Goal: Task Accomplishment & Management: Use online tool/utility

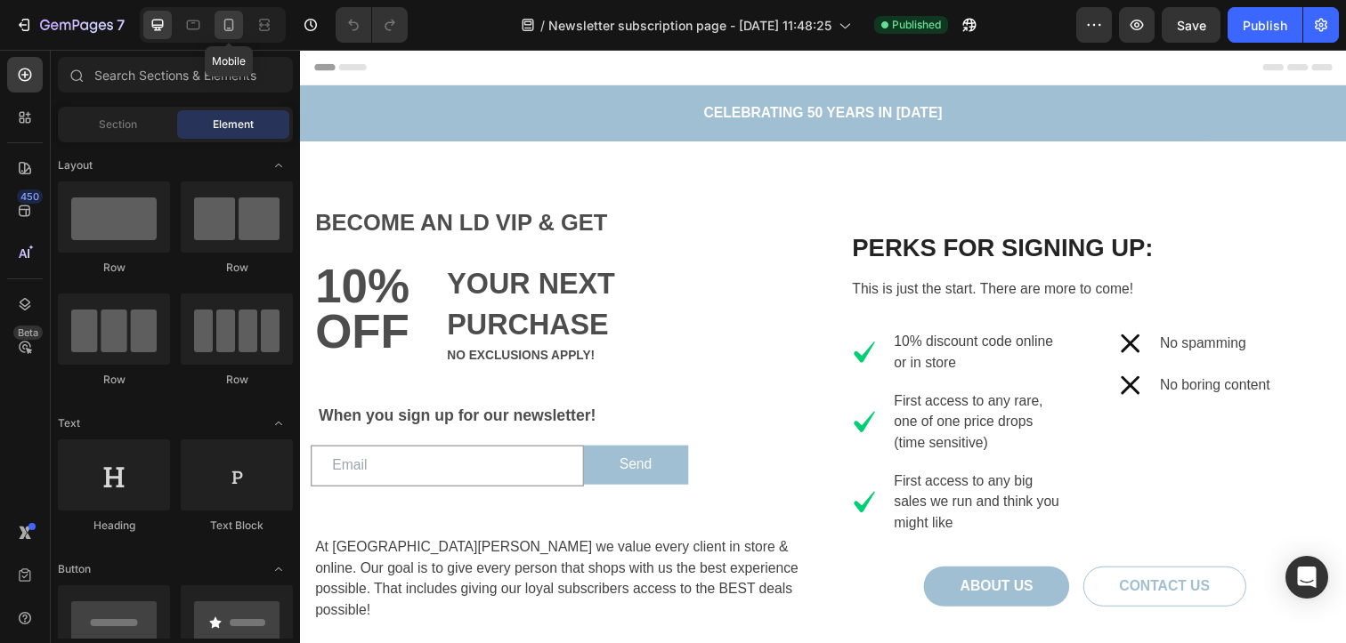
click at [236, 28] on icon at bounding box center [229, 25] width 18 height 18
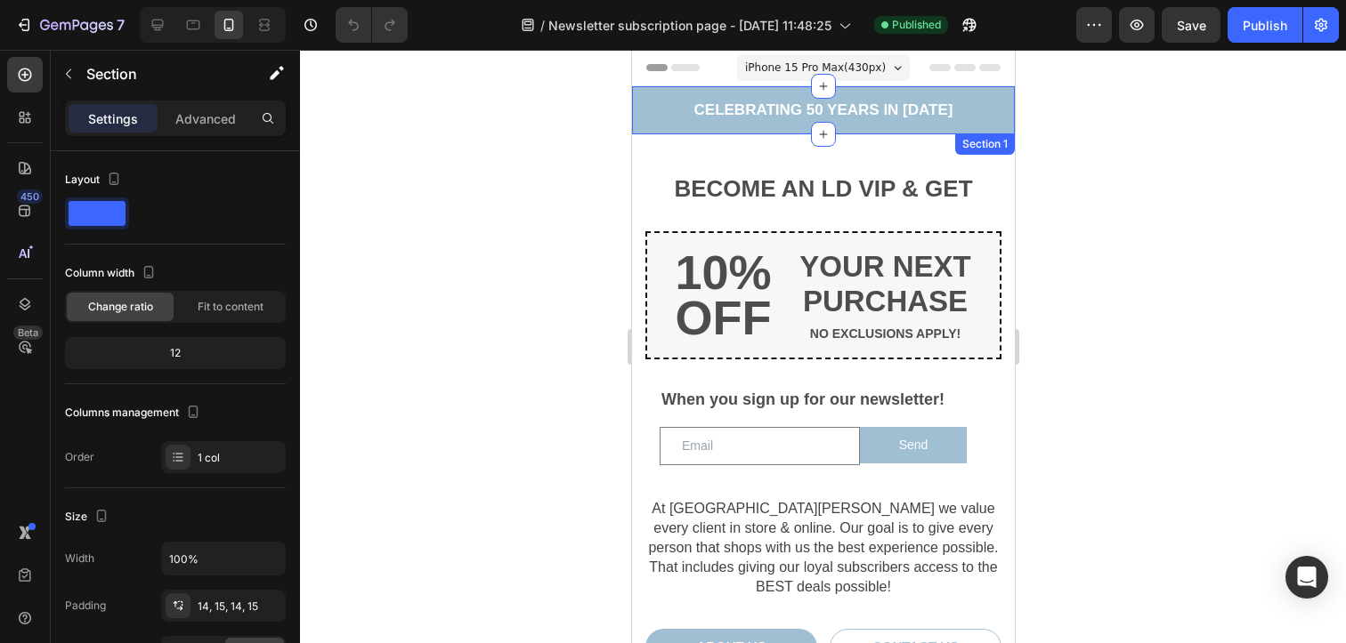
click at [706, 122] on div "CELEBRATING 50 YEARS IN [DATE] Text block Row CELEBRATING 50 YEARS IN [DATE] Te…" at bounding box center [822, 110] width 383 height 48
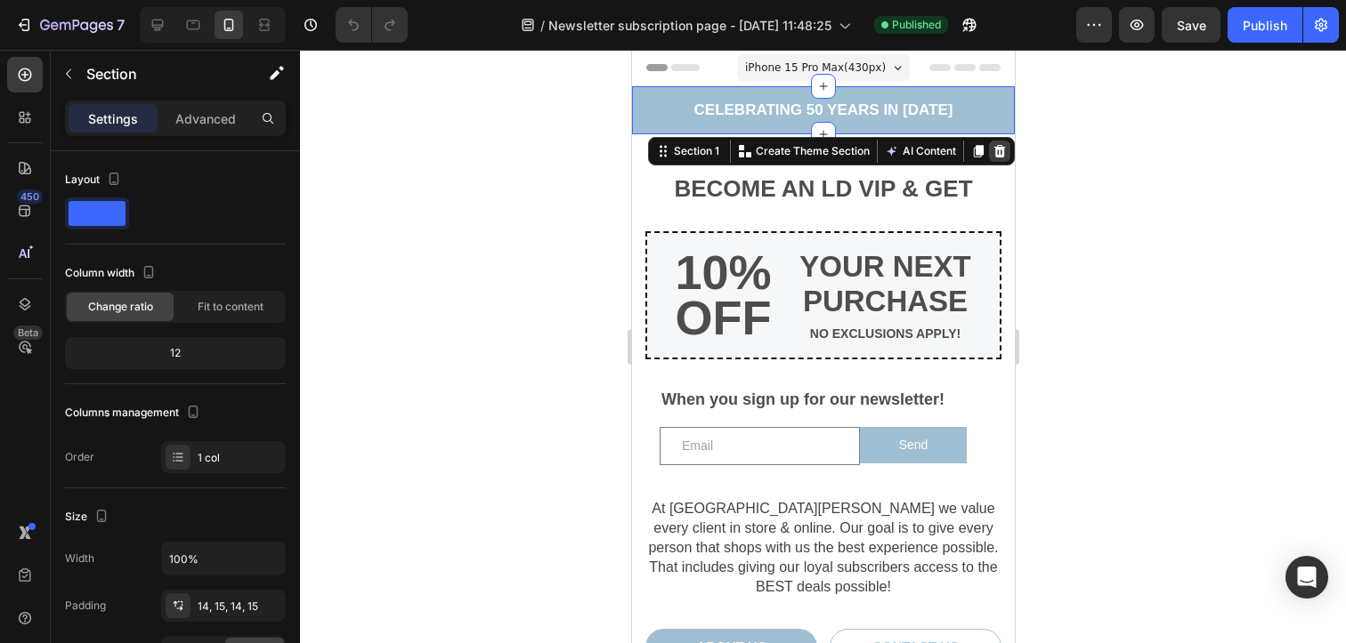
click at [993, 150] on icon at bounding box center [999, 151] width 12 height 12
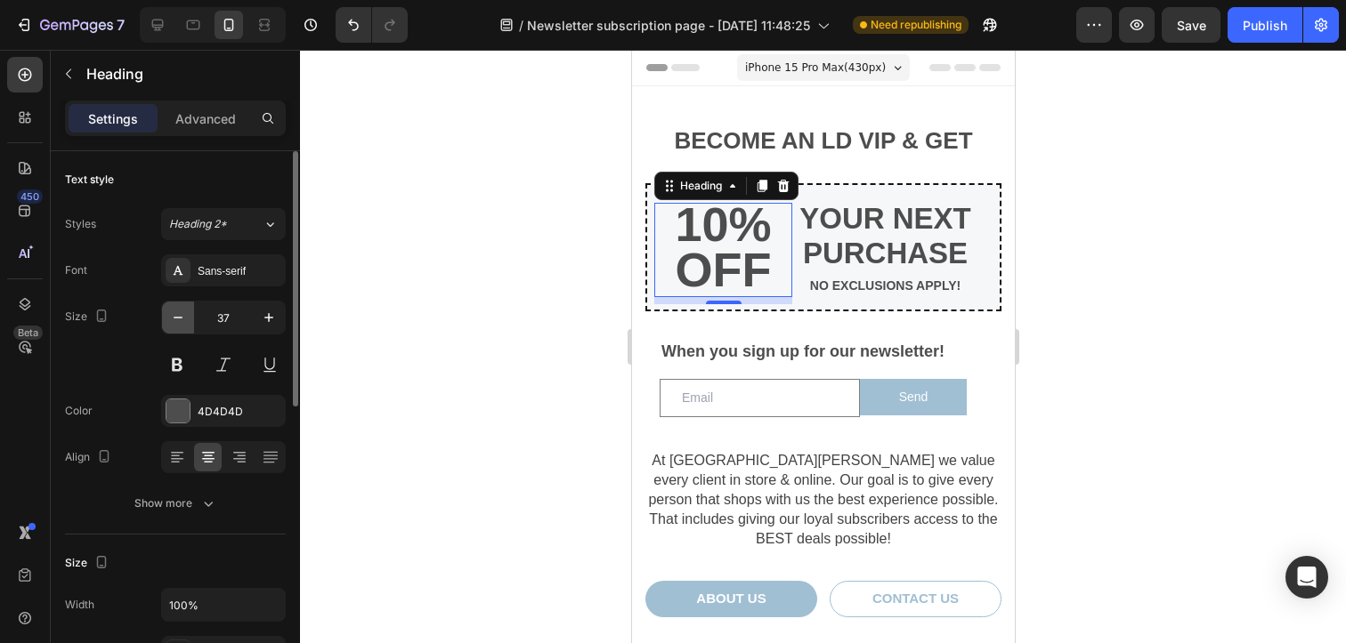
click at [171, 312] on icon "button" at bounding box center [178, 318] width 18 height 18
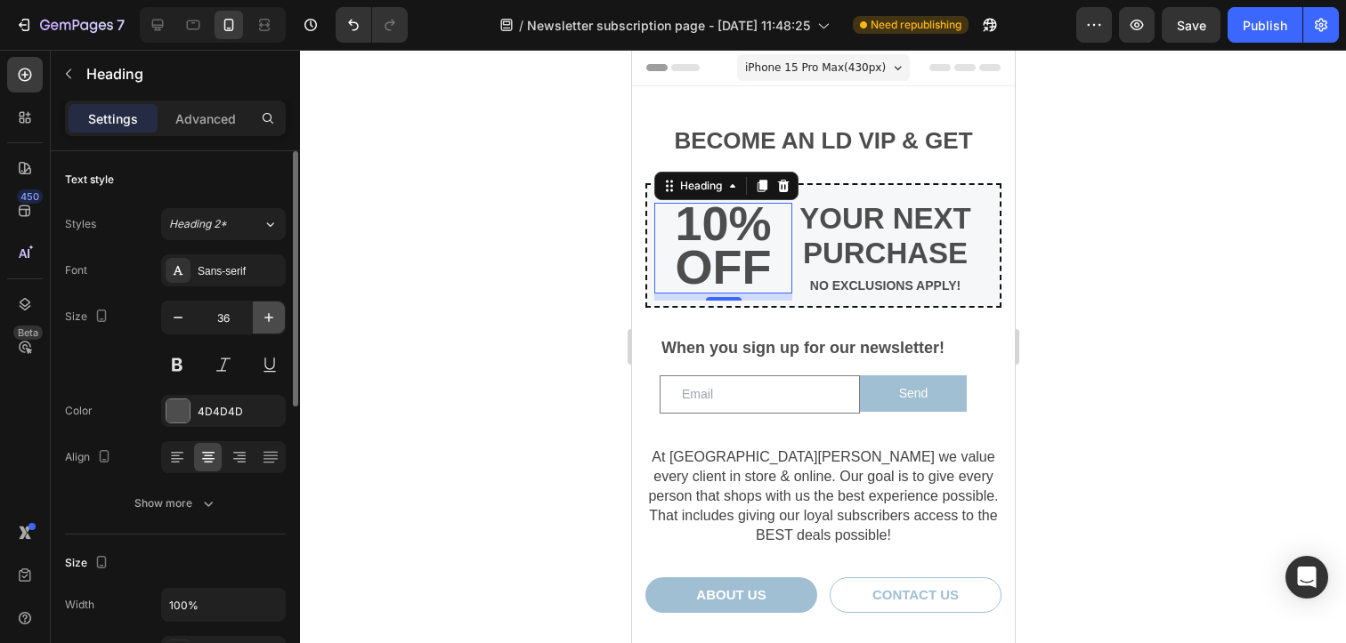
click at [263, 321] on icon "button" at bounding box center [269, 318] width 18 height 18
type input "37"
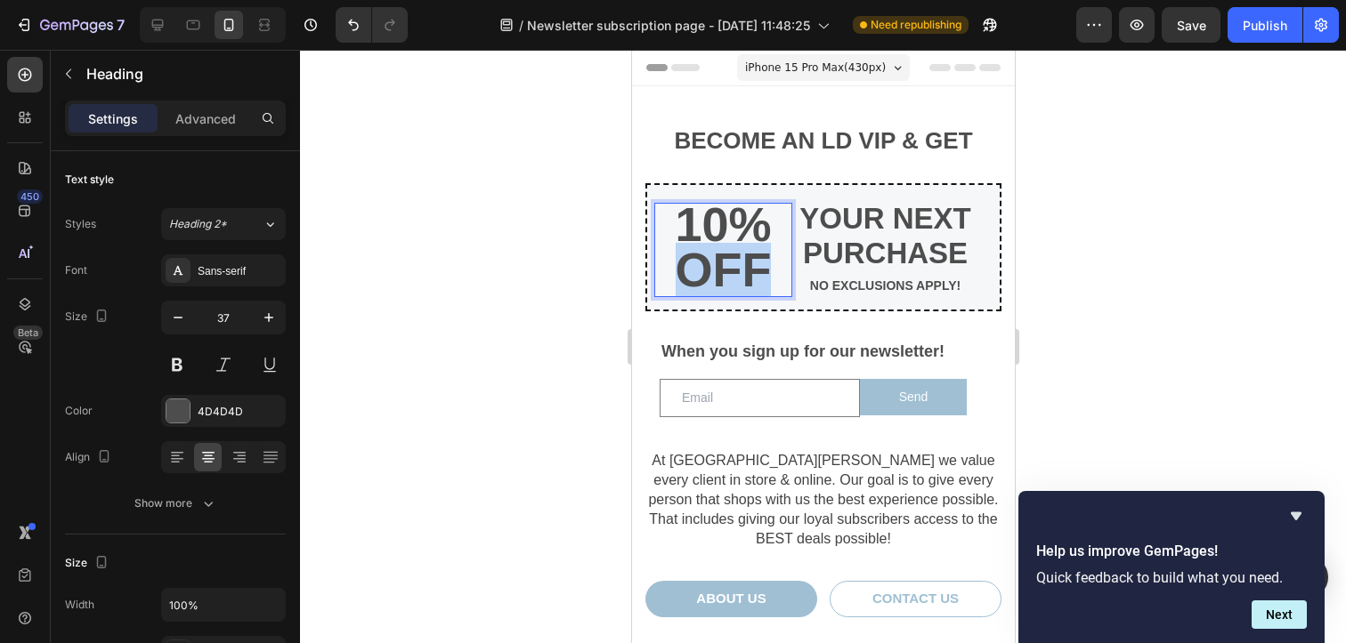
click at [725, 246] on strong "OFF" at bounding box center [723, 269] width 96 height 53
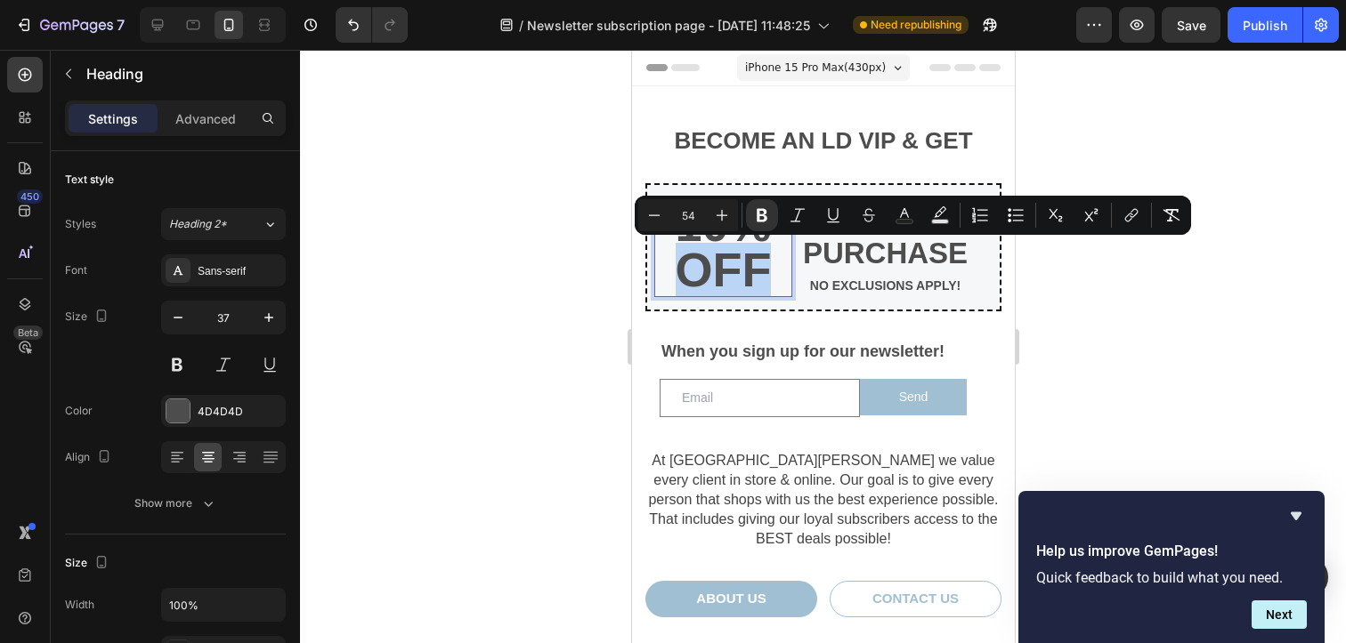
click at [725, 246] on strong "OFF" at bounding box center [723, 269] width 96 height 53
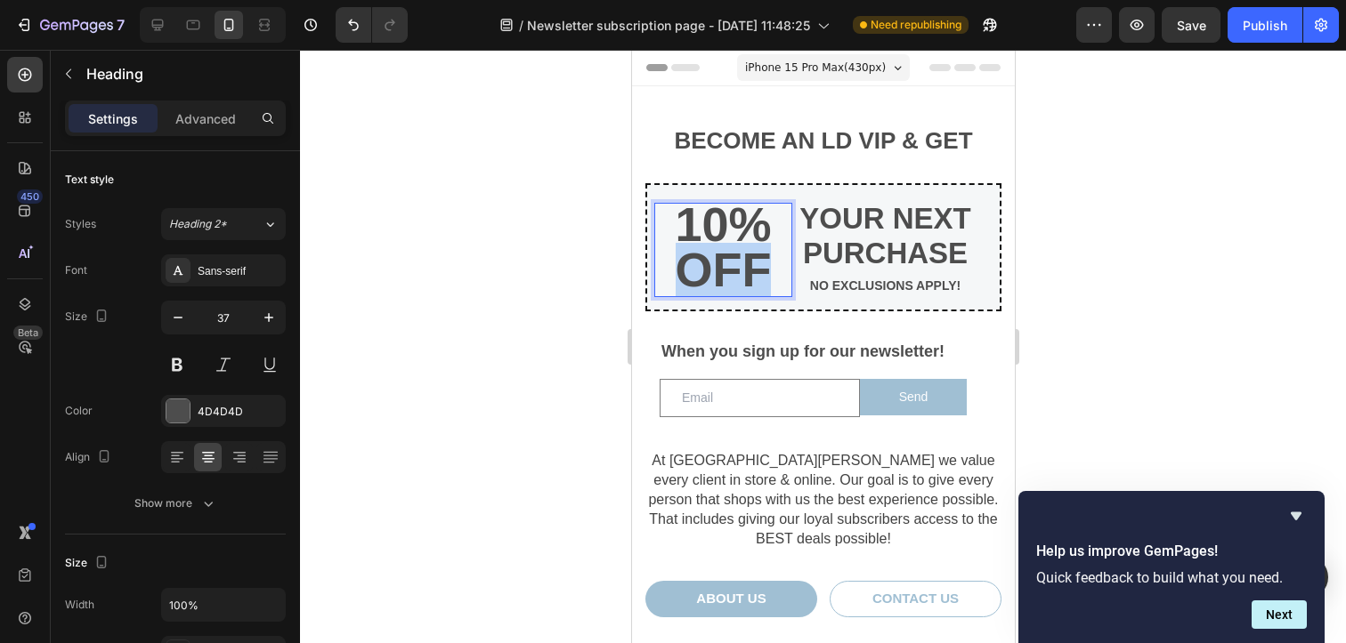
click at [725, 246] on strong "OFF" at bounding box center [723, 269] width 96 height 53
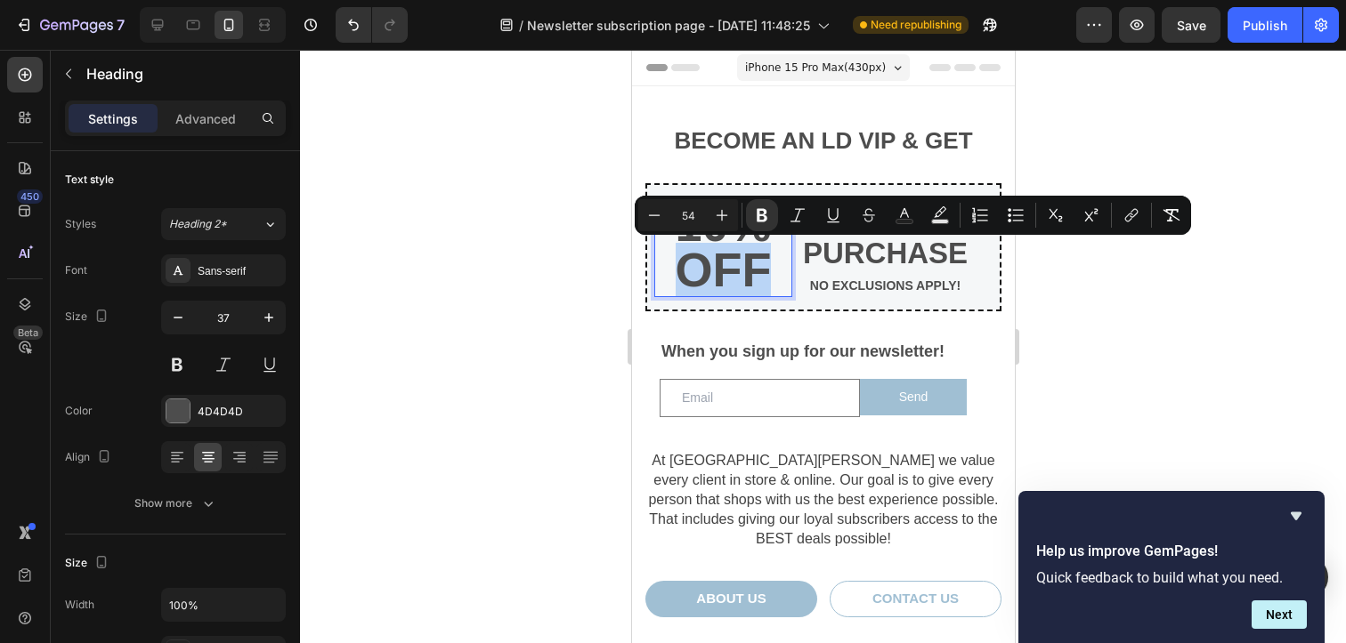
click at [725, 246] on strong "OFF" at bounding box center [723, 269] width 96 height 53
click at [733, 263] on strong "OFF" at bounding box center [723, 269] width 96 height 53
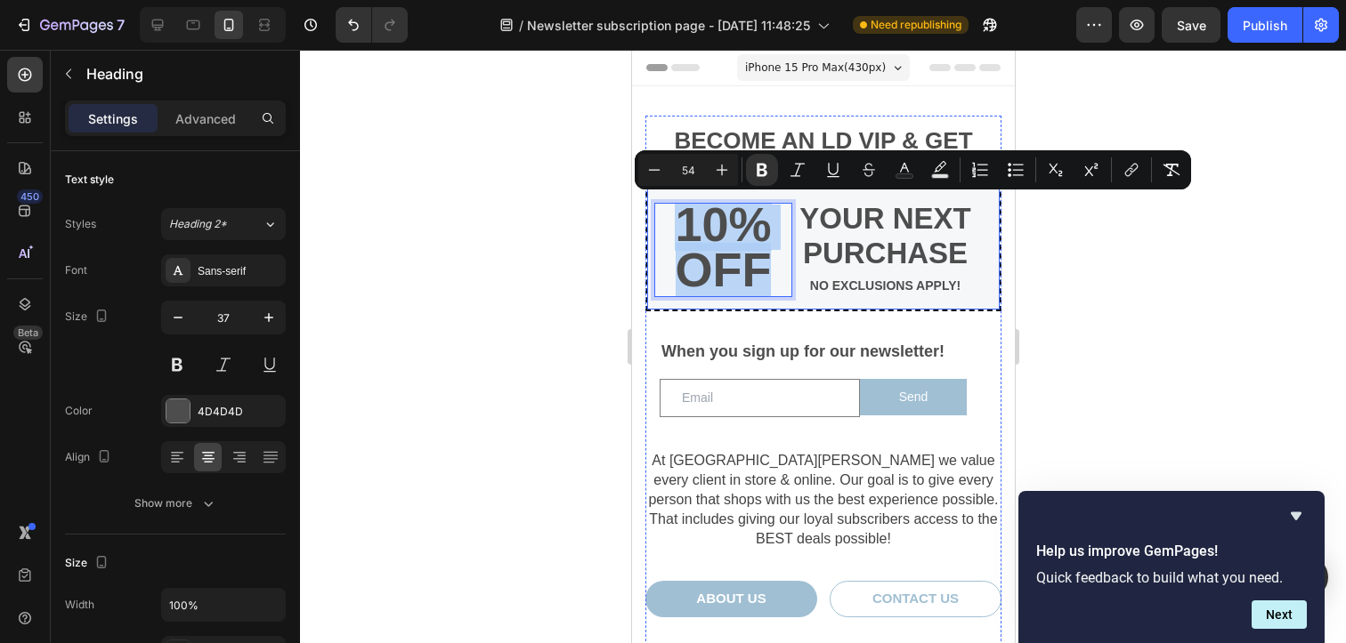
drag, startPoint x: 770, startPoint y: 267, endPoint x: 1304, endPoint y: 238, distance: 534.8
click at [672, 188] on div "10% OFF Heading 8 YOUR NEXT PURCHASE Heading NO EXCLUSIONS APPLY! Text Block Row" at bounding box center [822, 247] width 356 height 129
click at [648, 159] on button "Minus" at bounding box center [654, 170] width 32 height 32
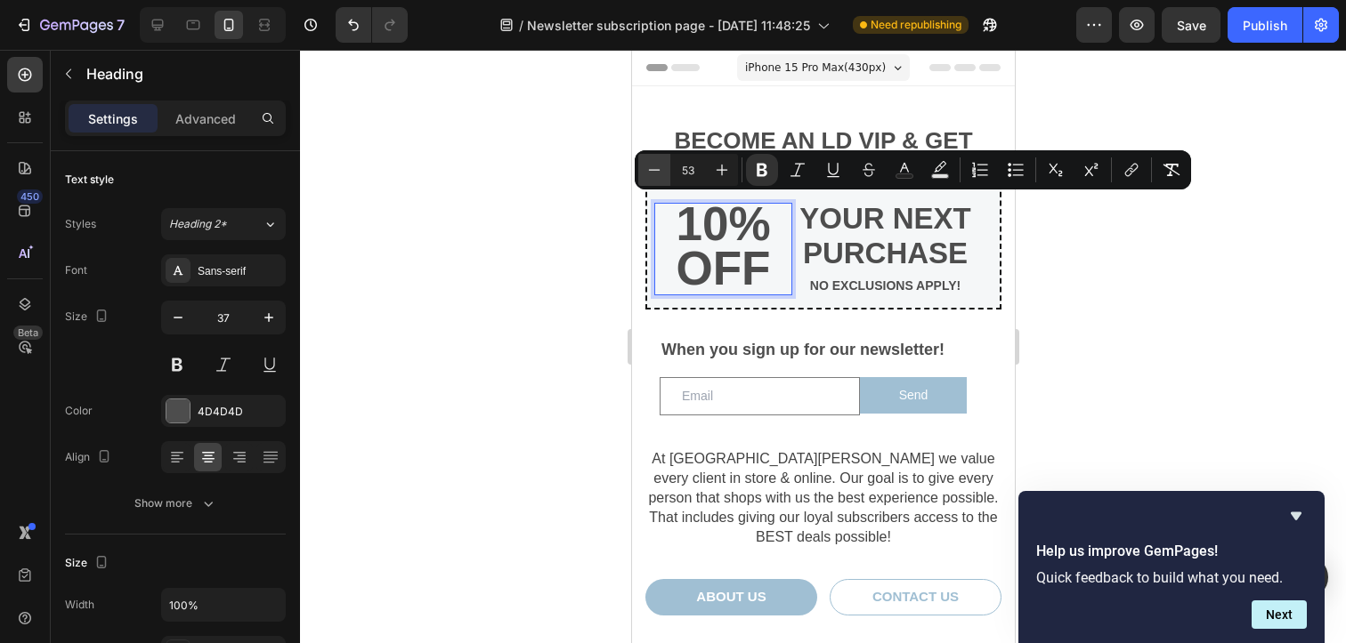
click at [648, 159] on button "Minus" at bounding box center [654, 170] width 32 height 32
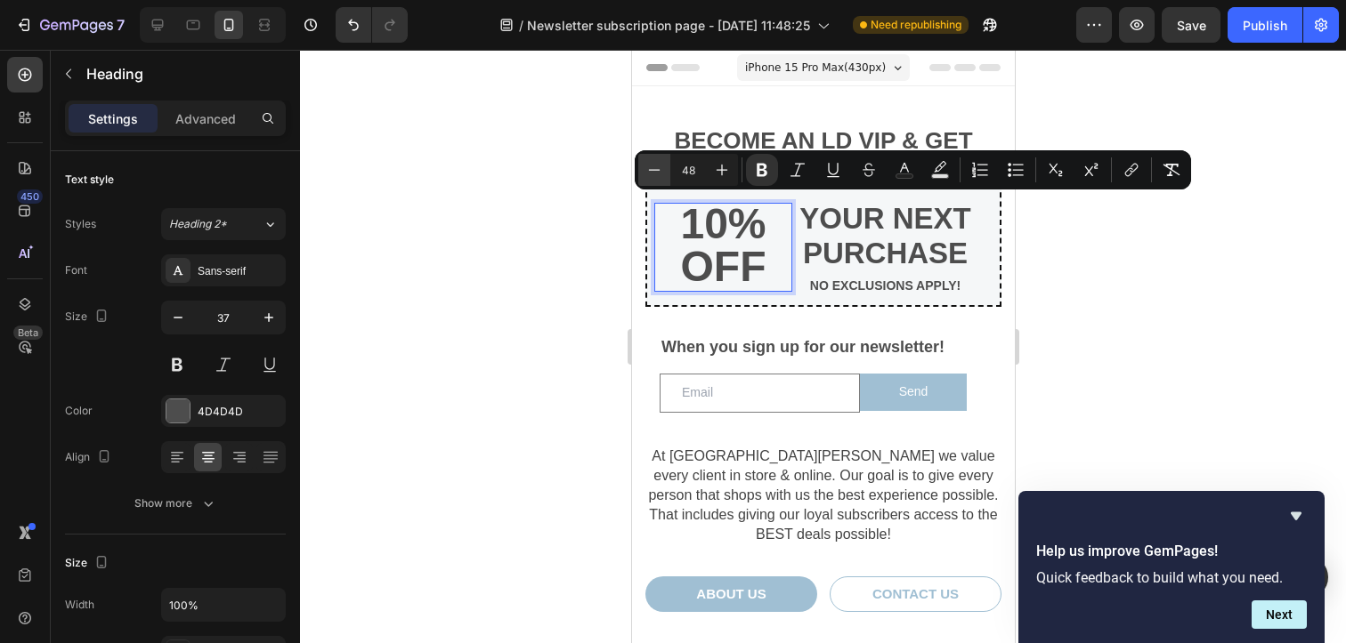
click at [648, 159] on button "Minus" at bounding box center [654, 170] width 32 height 32
type input "46"
click at [174, 322] on icon "button" at bounding box center [178, 318] width 18 height 18
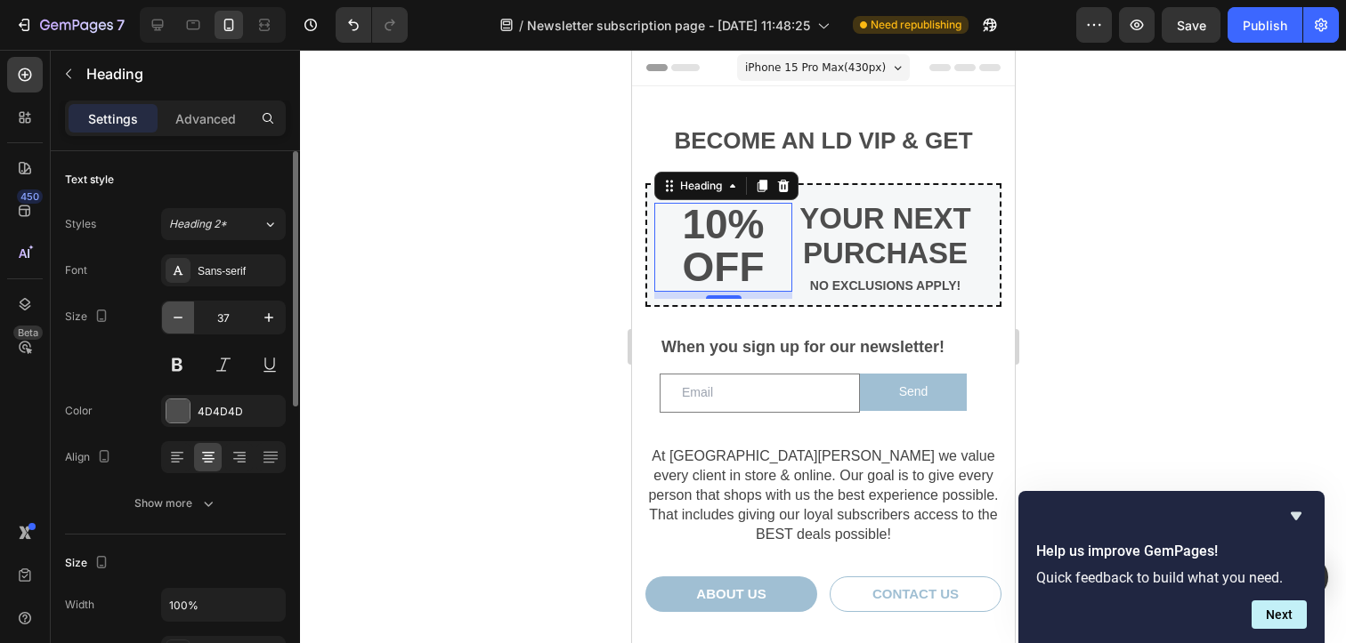
click at [174, 322] on icon "button" at bounding box center [178, 318] width 18 height 18
click at [260, 316] on icon "button" at bounding box center [269, 318] width 18 height 18
type input "36"
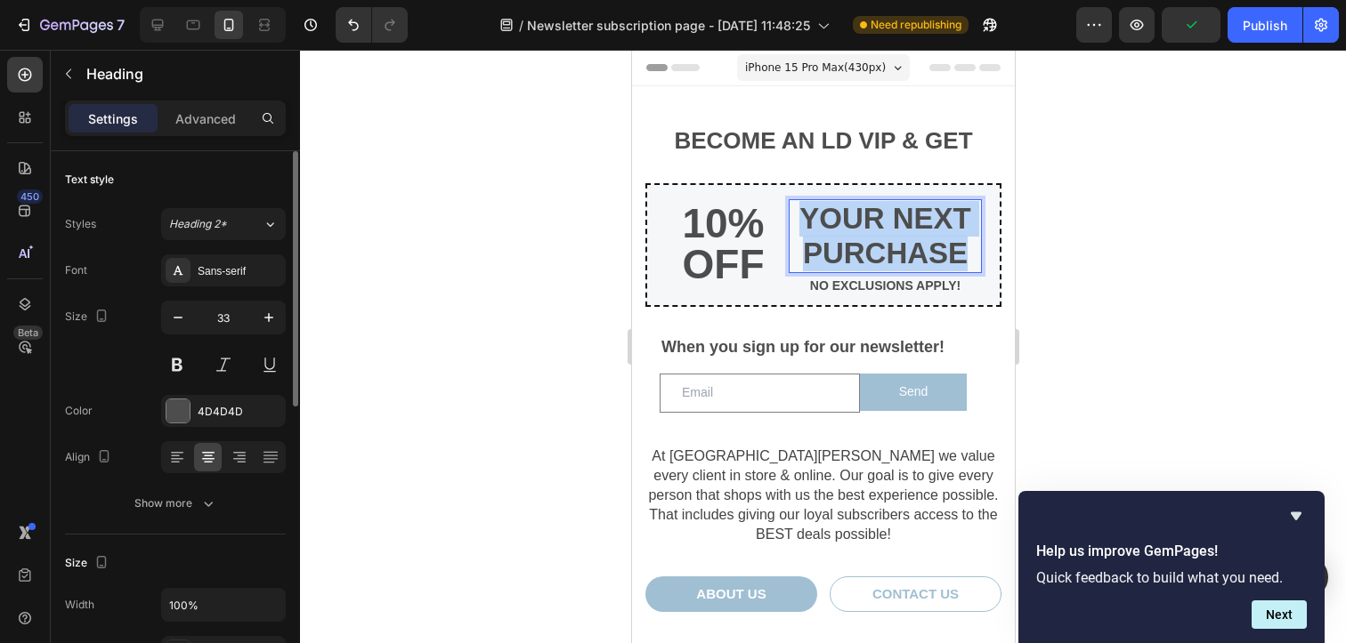
click at [859, 244] on span "YOUR NEXT PURCHASE" at bounding box center [884, 236] width 172 height 69
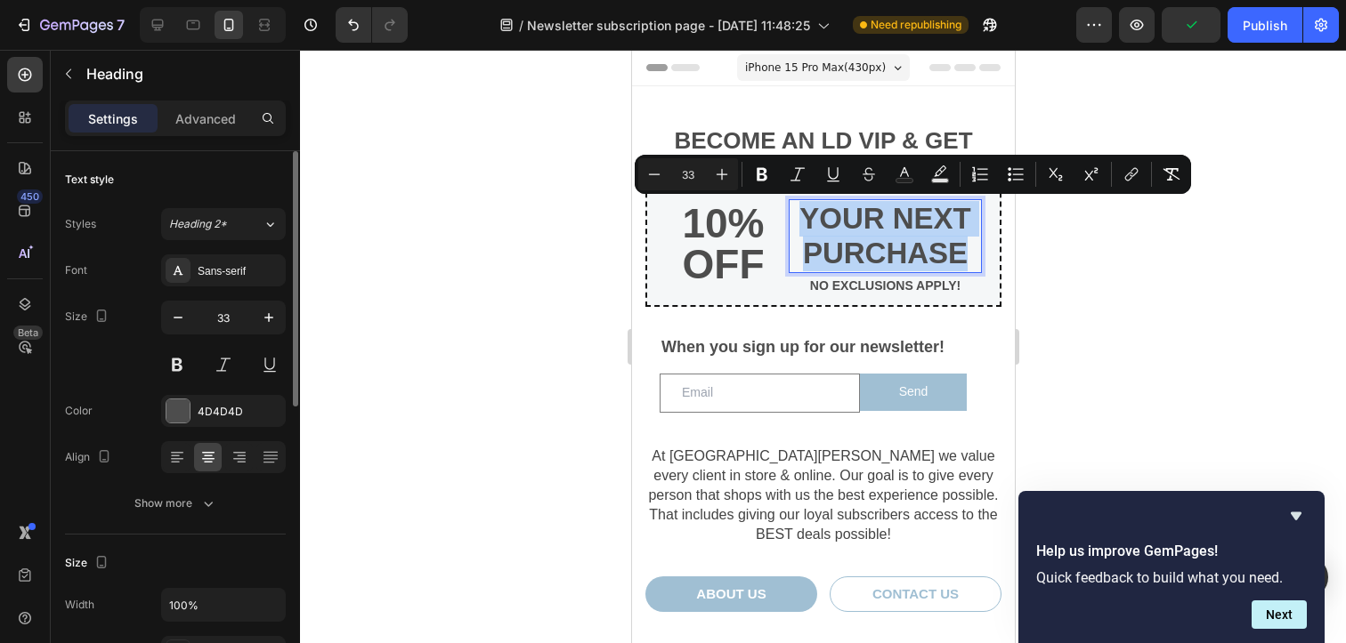
click at [859, 244] on span "YOUR NEXT PURCHASE" at bounding box center [884, 236] width 172 height 69
click at [652, 180] on icon "Editor contextual toolbar" at bounding box center [654, 175] width 18 height 18
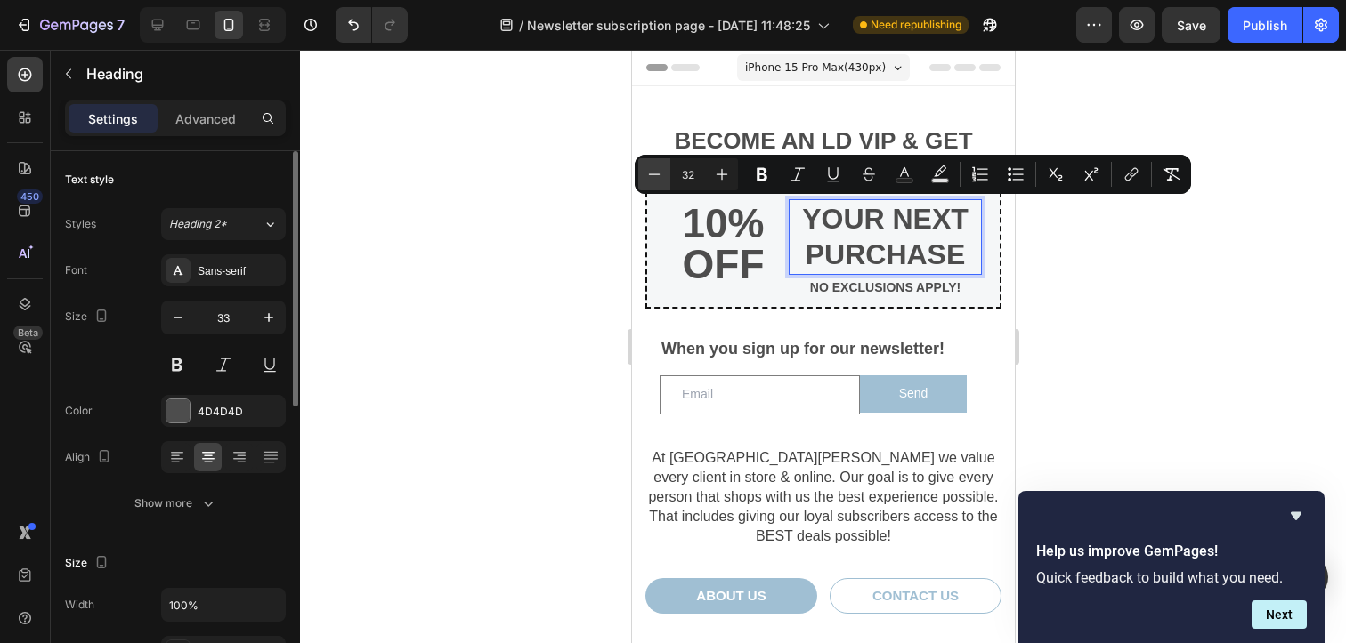
click at [652, 180] on icon "Editor contextual toolbar" at bounding box center [654, 175] width 18 height 18
type input "30"
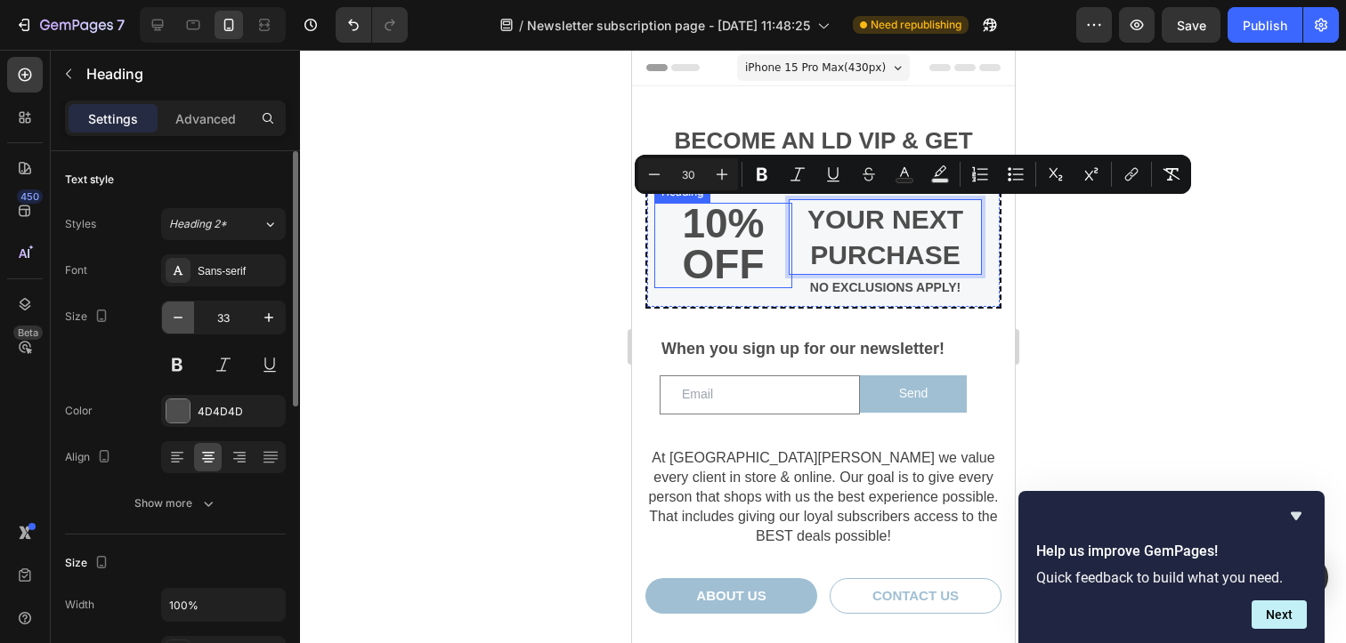
click at [182, 323] on icon "button" at bounding box center [178, 318] width 18 height 18
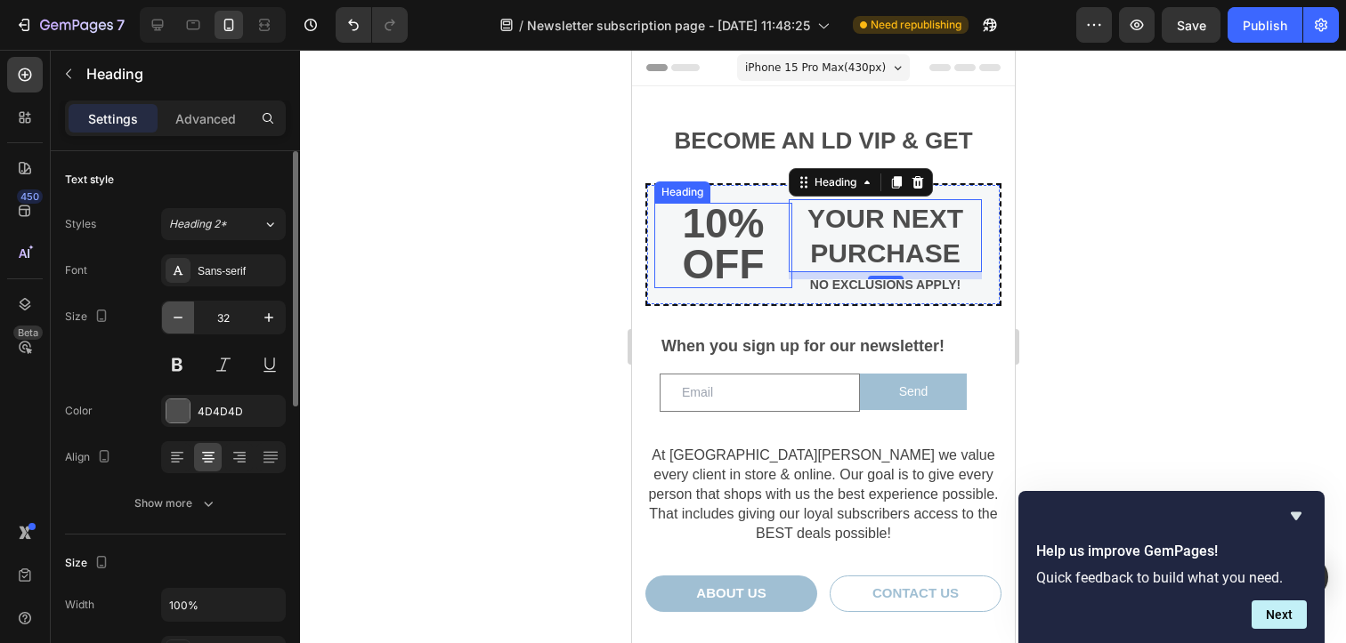
click at [182, 322] on icon "button" at bounding box center [178, 318] width 18 height 18
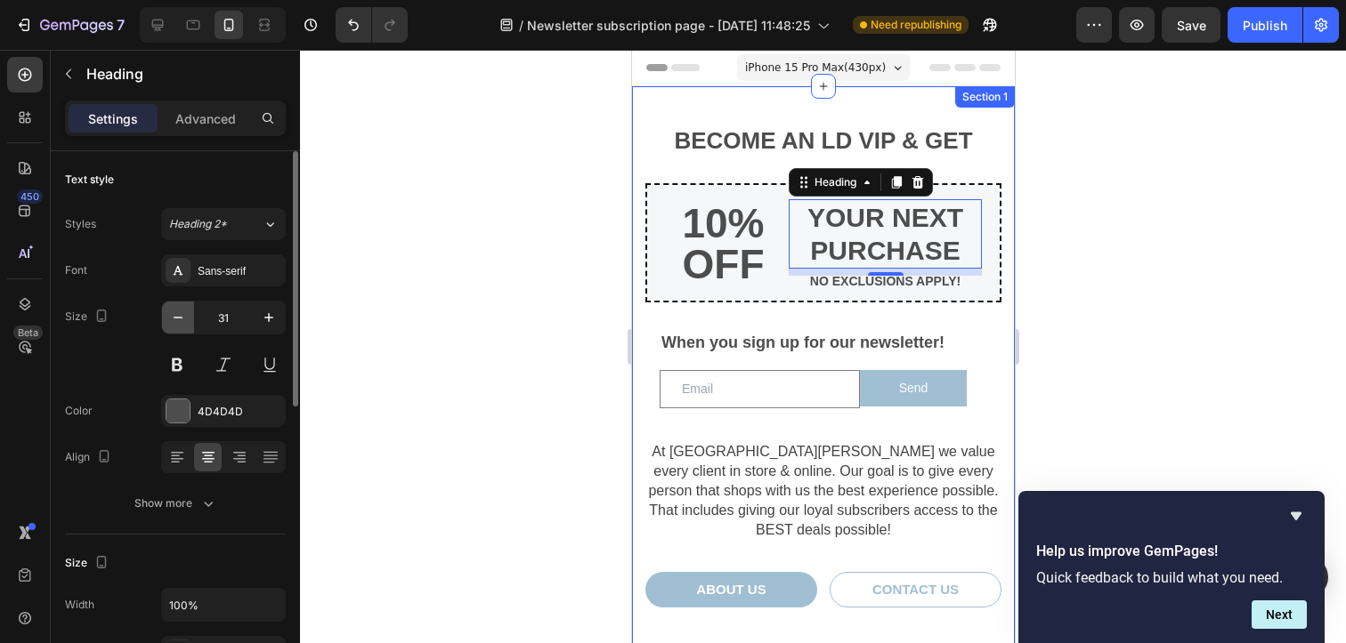
click at [174, 325] on icon "button" at bounding box center [178, 318] width 18 height 18
type input "30"
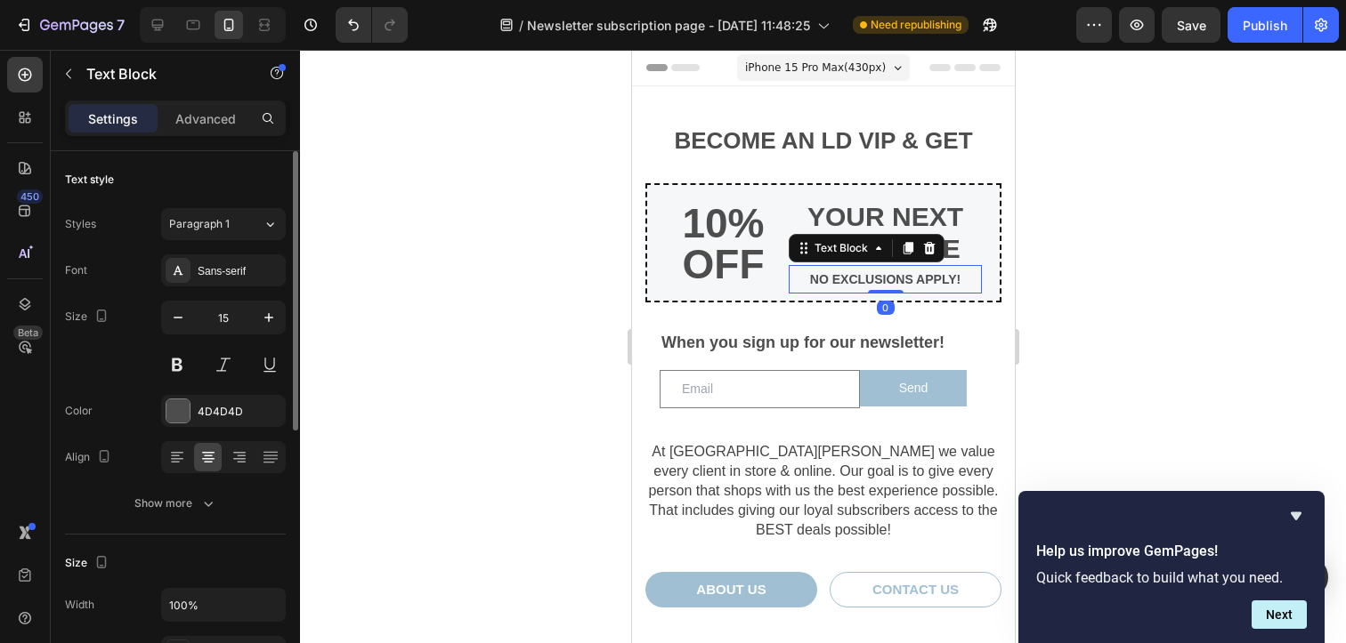
click at [822, 280] on strong "NO EXCLUSIONS APPLY!" at bounding box center [884, 279] width 150 height 14
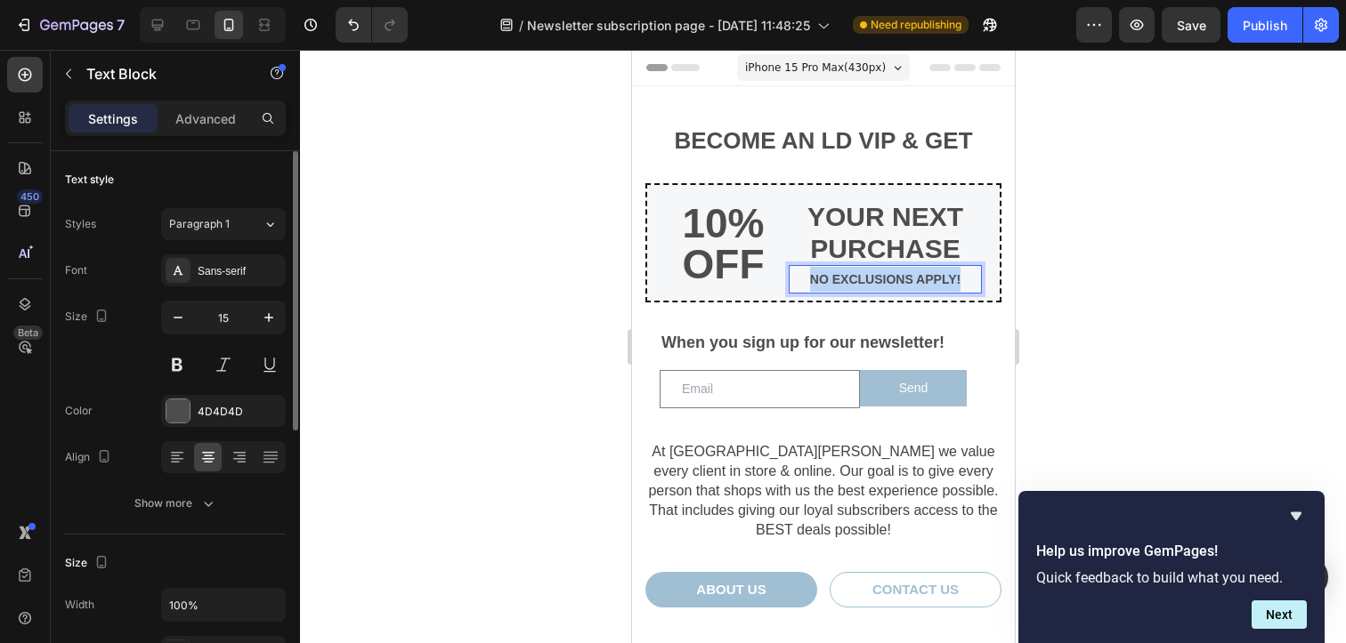
click at [822, 280] on strong "NO EXCLUSIONS APPLY!" at bounding box center [884, 279] width 150 height 14
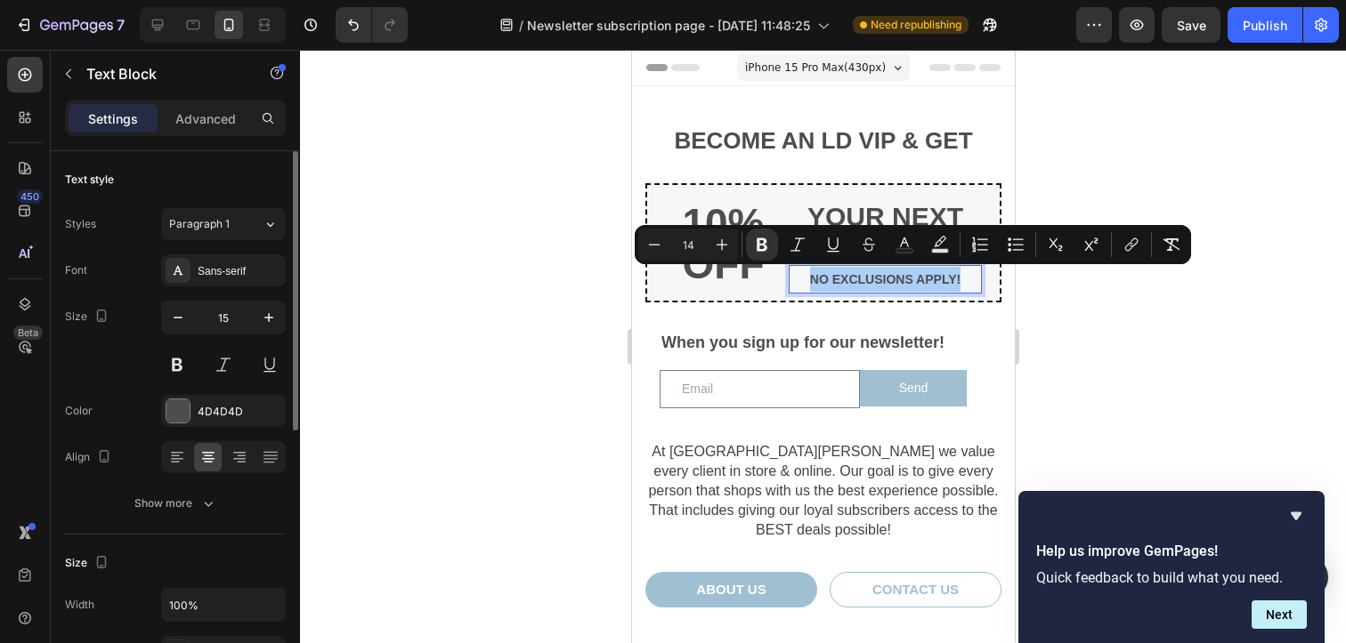
click at [527, 301] on div at bounding box center [823, 347] width 1046 height 594
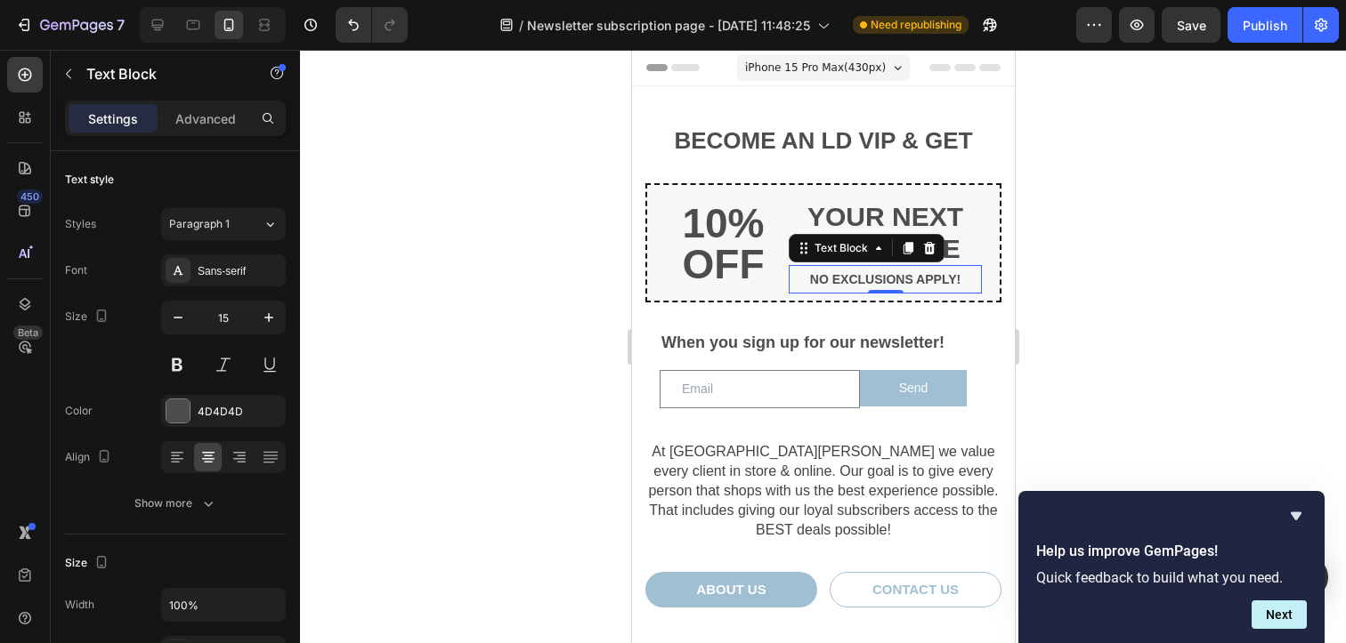
click at [846, 279] on strong "NO EXCLUSIONS APPLY!" at bounding box center [884, 279] width 150 height 14
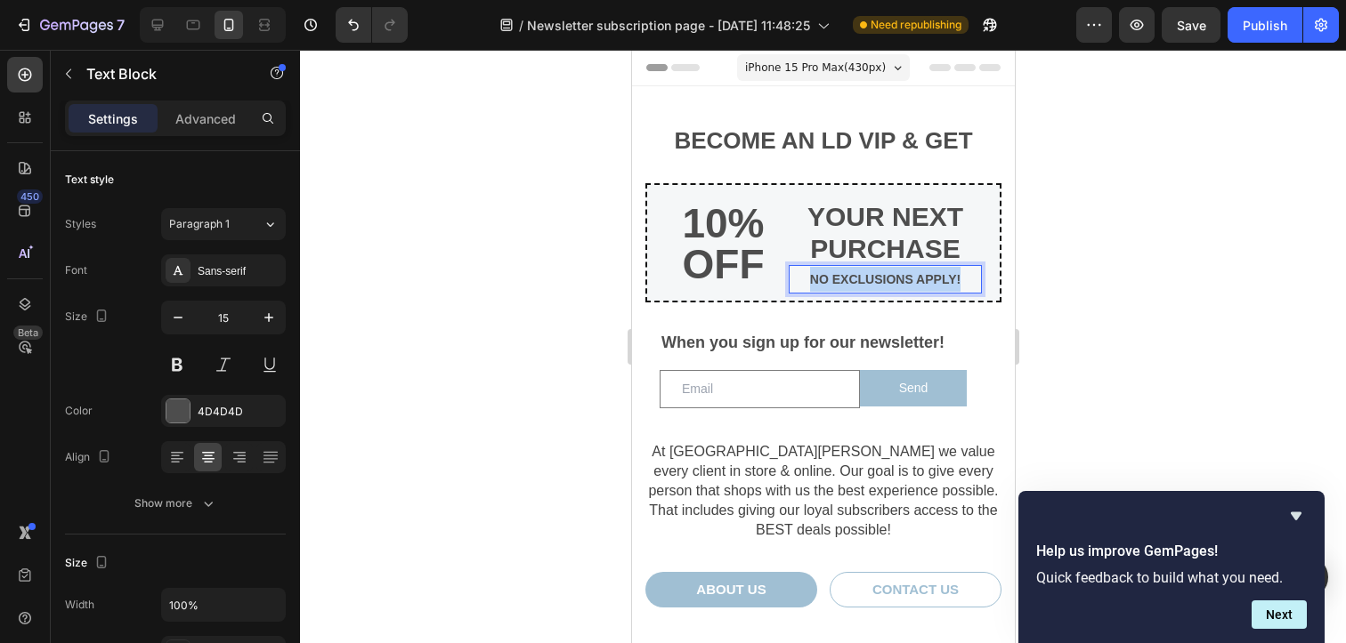
click at [846, 279] on strong "NO EXCLUSIONS APPLY!" at bounding box center [884, 279] width 150 height 14
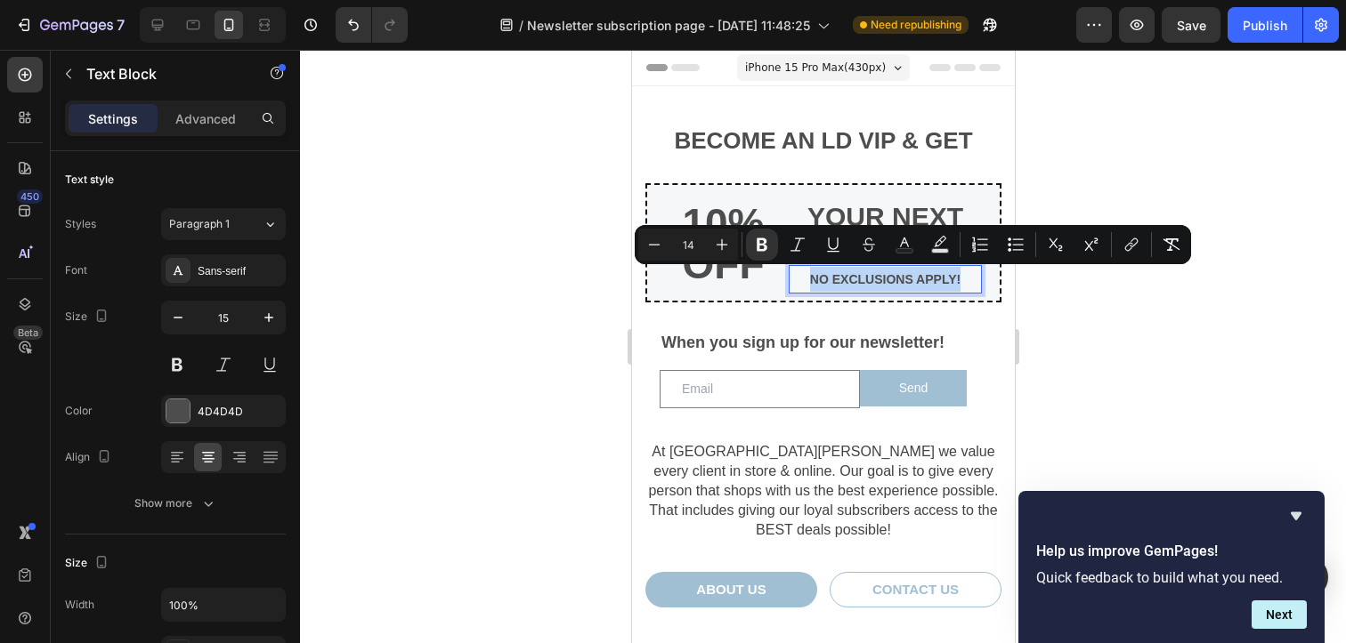
click at [846, 279] on strong "NO EXCLUSIONS APPLY!" at bounding box center [884, 279] width 150 height 14
click at [651, 245] on icon "Editor contextual toolbar" at bounding box center [655, 244] width 12 height 1
type input "13"
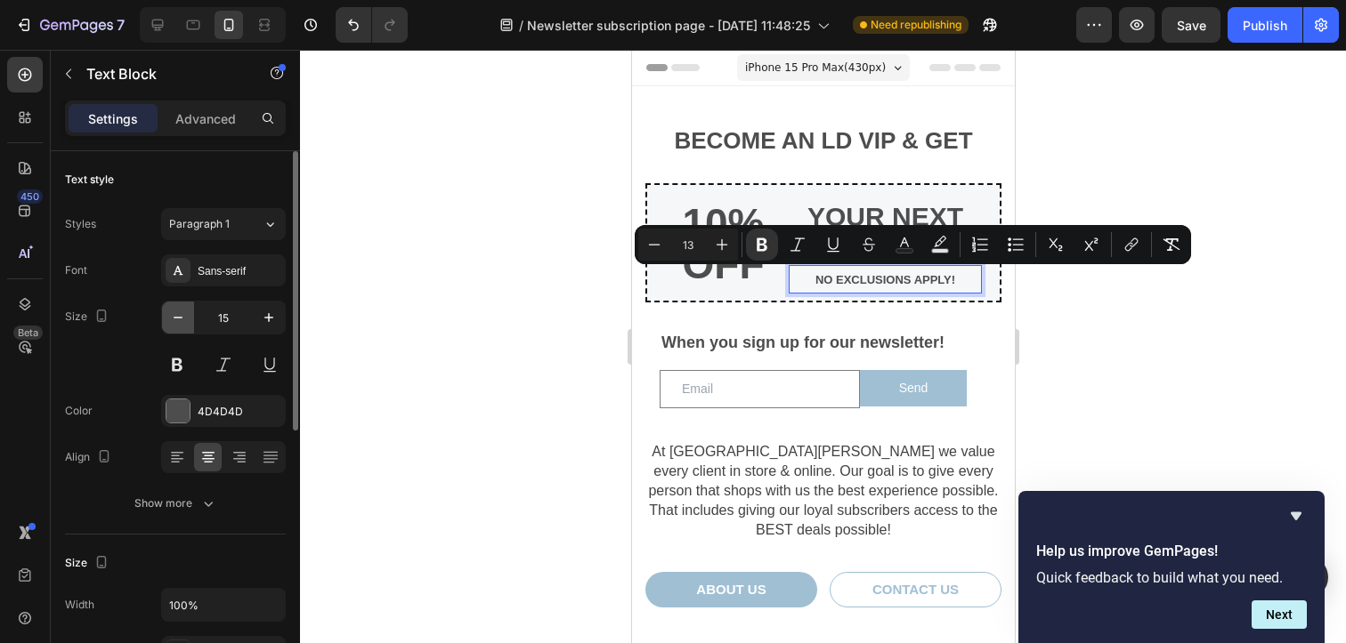
click at [173, 316] on icon "button" at bounding box center [178, 318] width 18 height 18
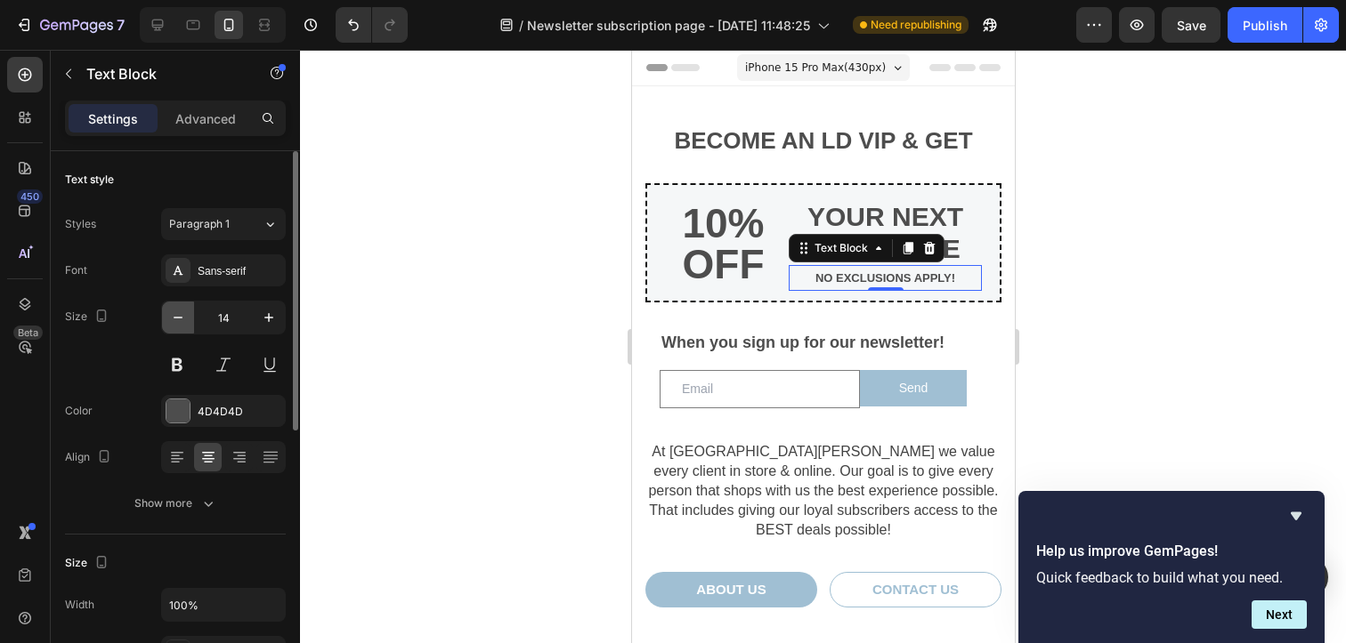
click at [173, 316] on icon "button" at bounding box center [178, 318] width 18 height 18
type input "12"
click at [432, 243] on div at bounding box center [823, 347] width 1046 height 594
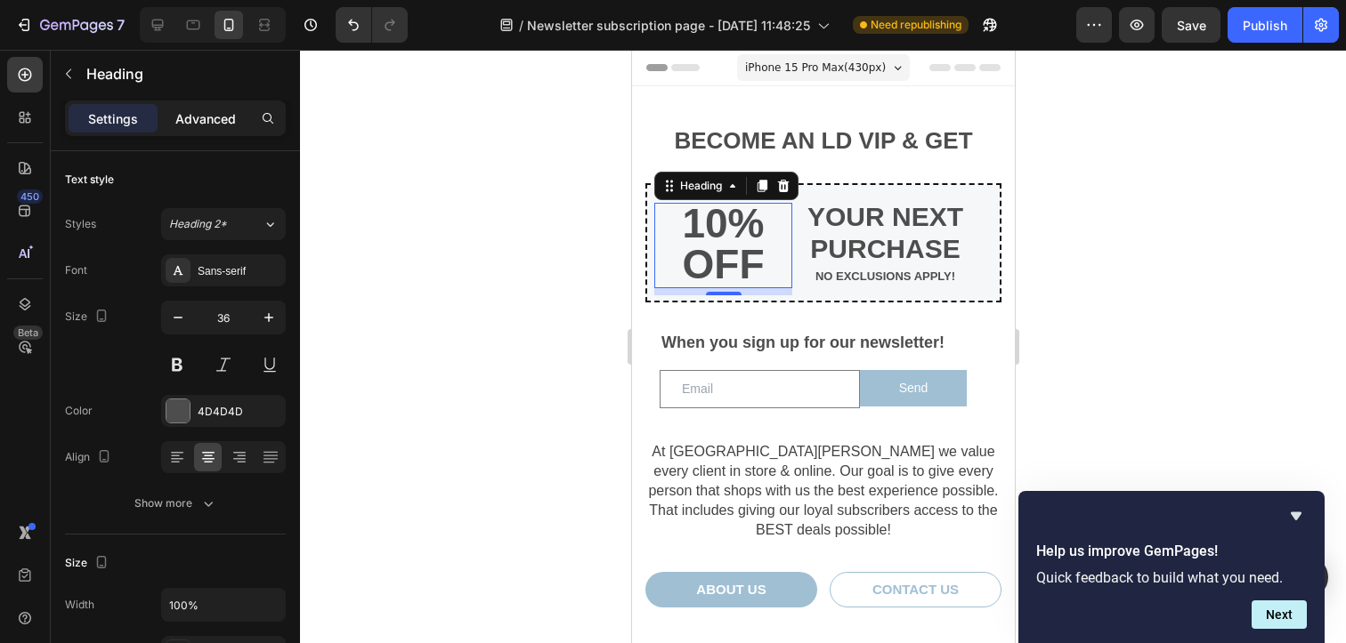
click at [217, 121] on p "Advanced" at bounding box center [205, 118] width 61 height 19
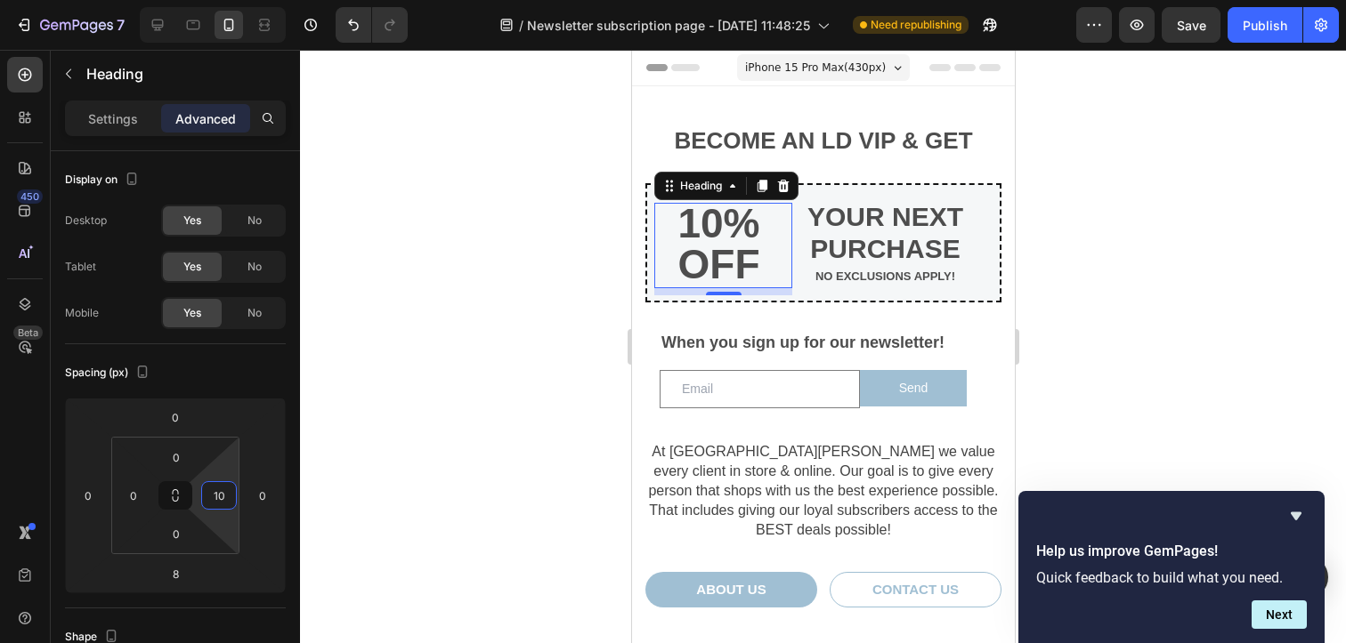
type input "0"
drag, startPoint x: 228, startPoint y: 523, endPoint x: 223, endPoint y: 565, distance: 42.2
click at [223, 0] on html "7 Version history / Newsletter subscription page - [DATE] 11:48:25 Need republi…" at bounding box center [673, 0] width 1346 height 0
type input "0"
click at [262, 0] on html "7 Version history / Newsletter subscription page - [DATE] 11:48:25 Need republi…" at bounding box center [673, 0] width 1346 height 0
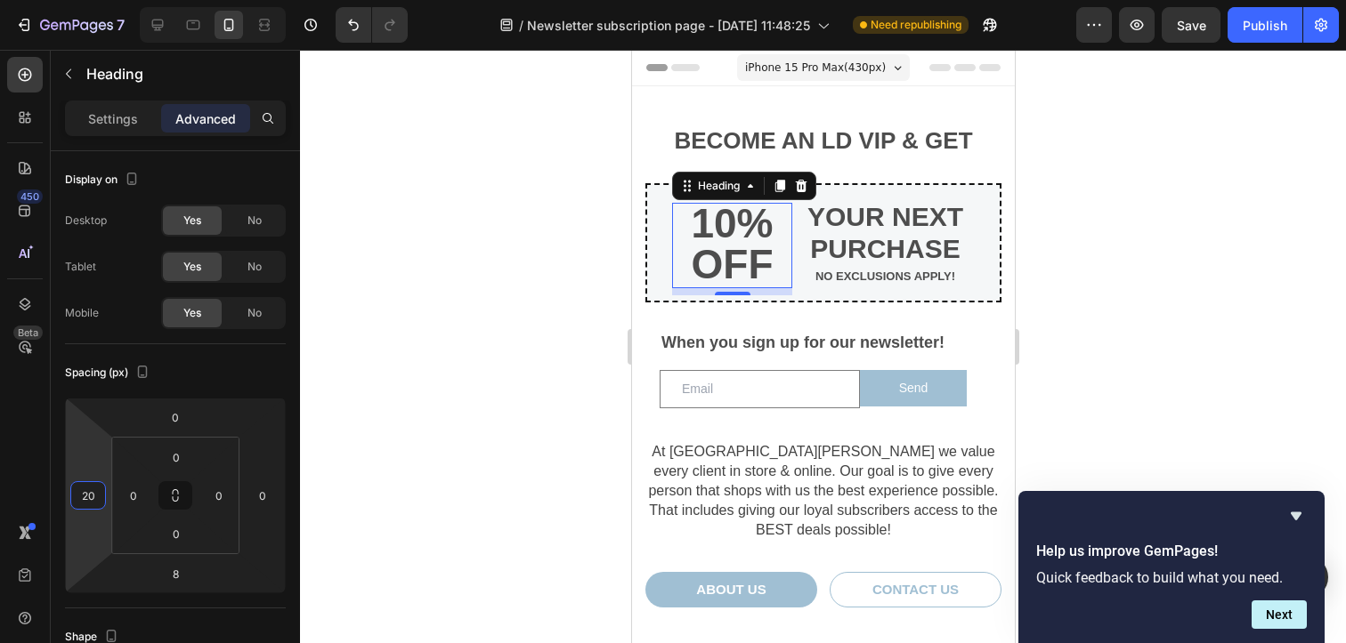
type input "22"
drag, startPoint x: 90, startPoint y: 528, endPoint x: 90, endPoint y: 518, distance: 9.8
click at [90, 0] on html "7 Version history / Newsletter subscription page - [DATE] 11:48:25 Need republi…" at bounding box center [673, 0] width 1346 height 0
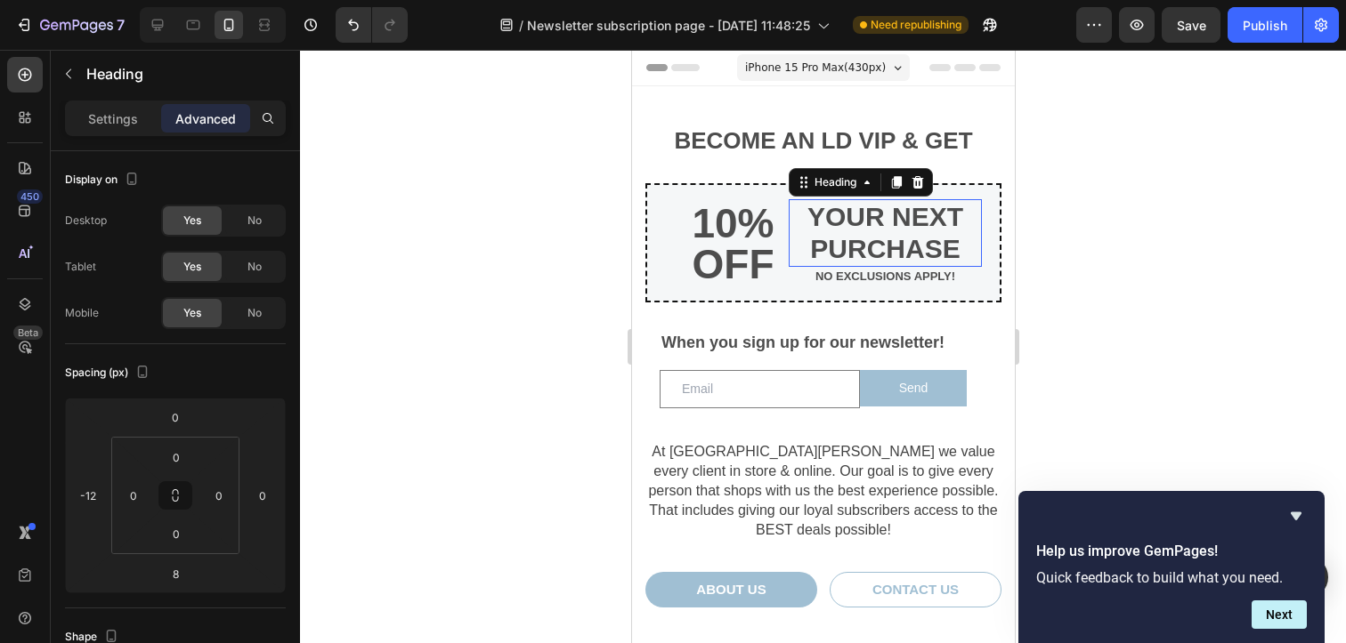
click at [850, 247] on span "YOUR NEXT PURCHASE" at bounding box center [884, 232] width 156 height 61
type input "-18"
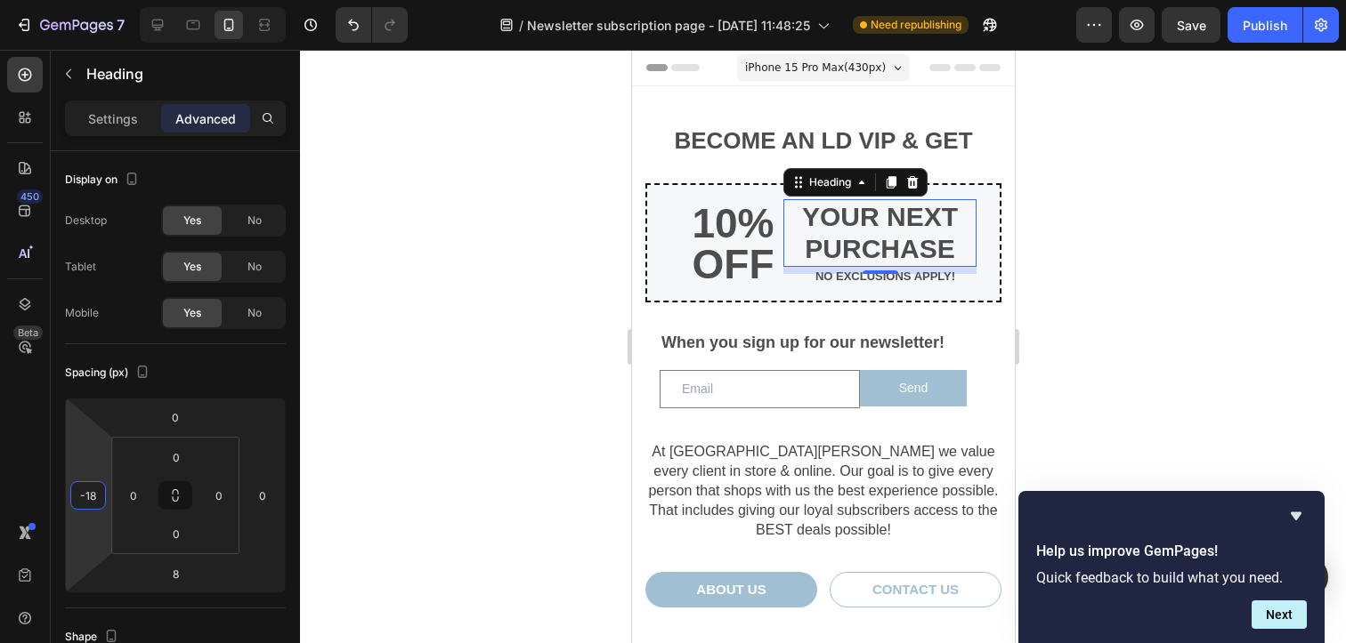
click at [89, 0] on html "7 Version history / Newsletter subscription page - [DATE] 11:48:25 Need republi…" at bounding box center [673, 0] width 1346 height 0
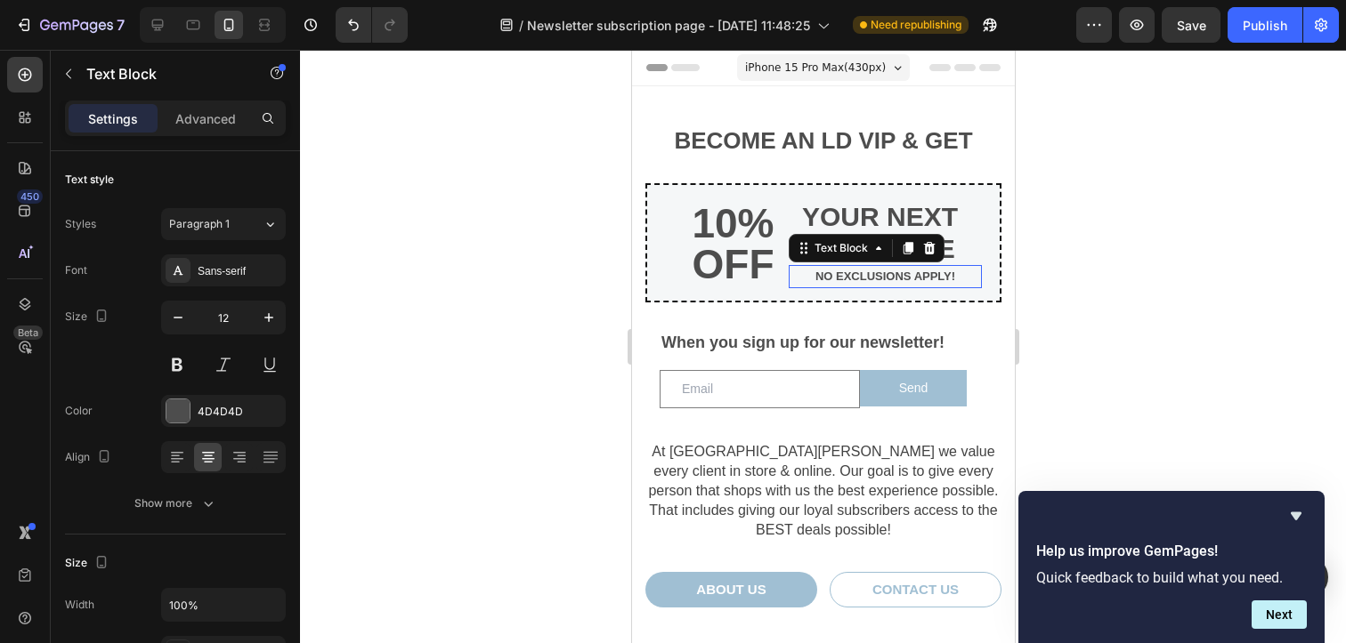
click at [827, 274] on strong "NO EXCLUSIONS APPLY!" at bounding box center [884, 276] width 140 height 13
click at [216, 109] on p "Advanced" at bounding box center [205, 118] width 61 height 19
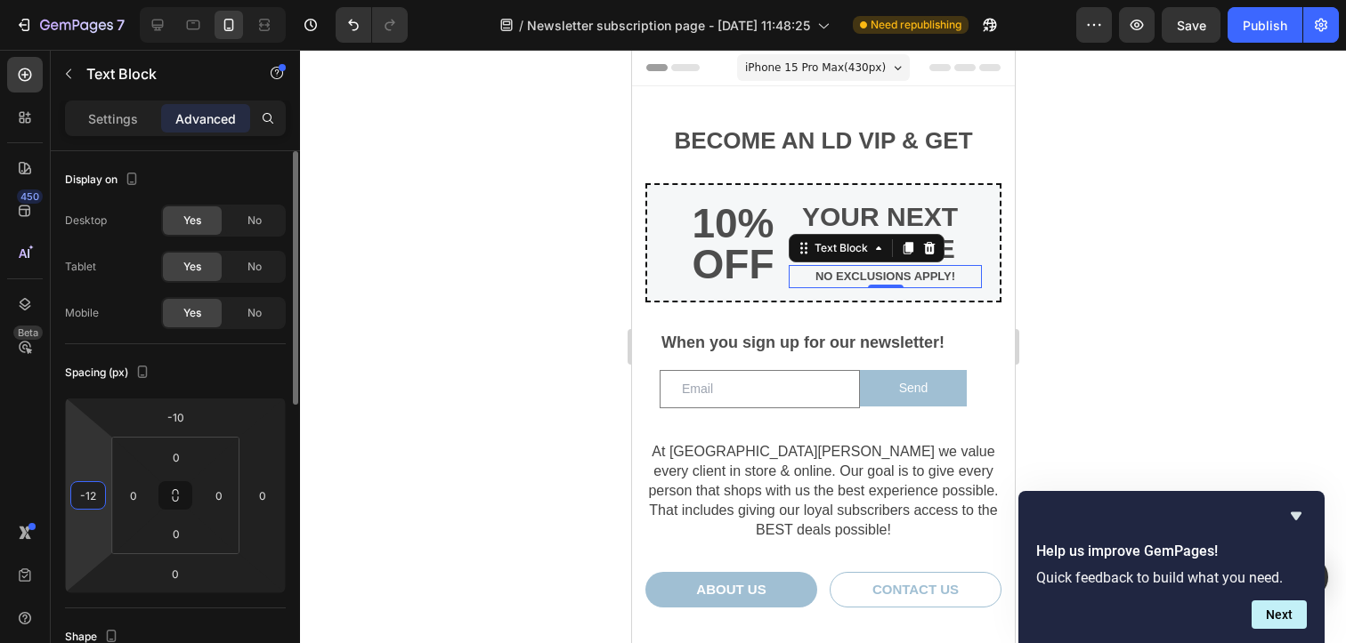
click at [95, 498] on input "-12" at bounding box center [88, 495] width 27 height 27
type input "-18"
click at [538, 290] on div at bounding box center [823, 347] width 1046 height 594
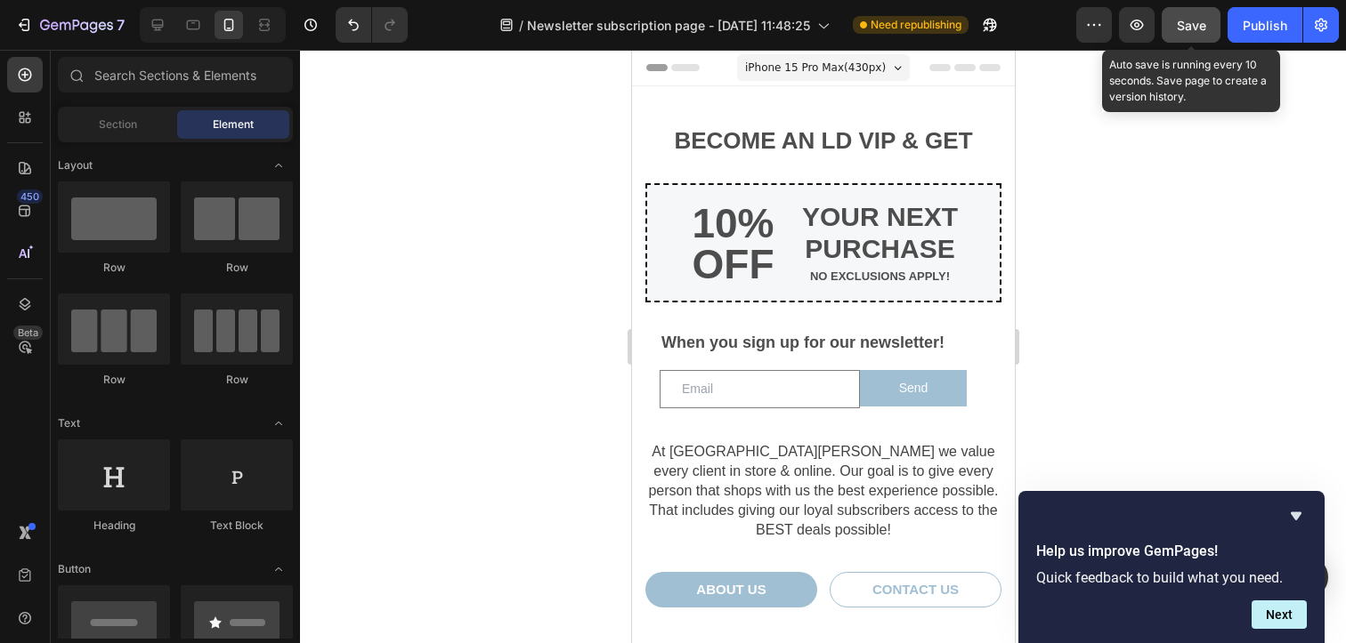
click at [1207, 27] on button "Save" at bounding box center [1190, 25] width 59 height 36
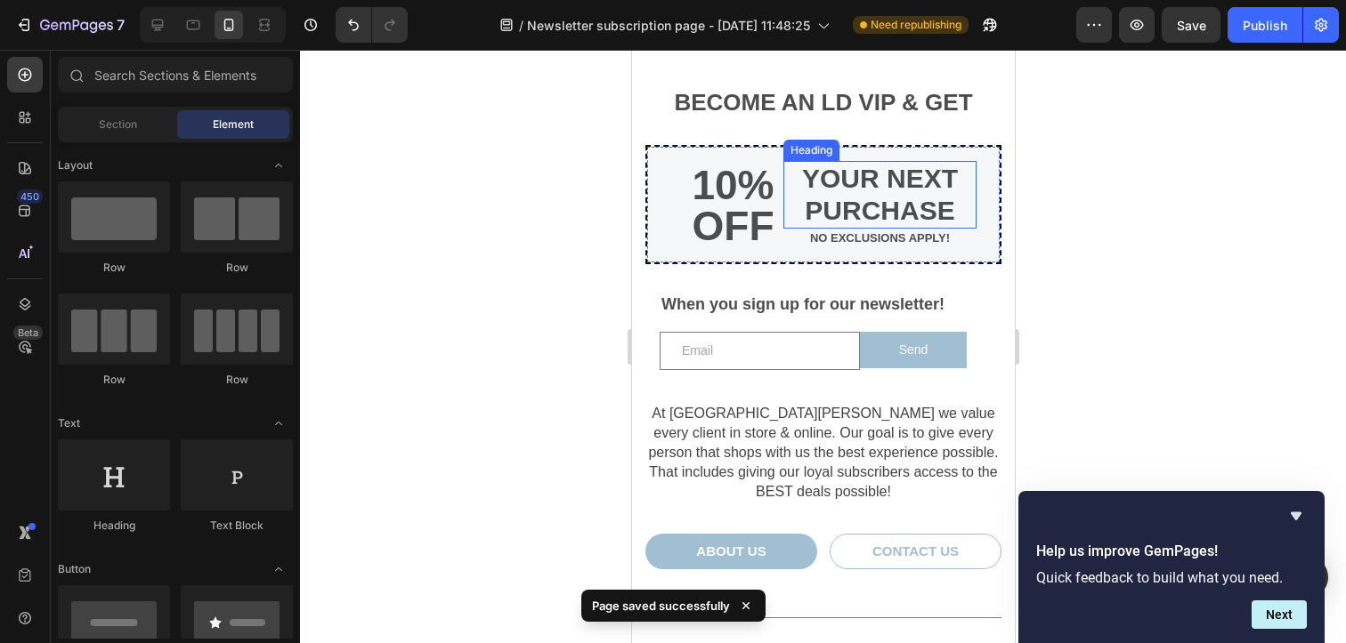
scroll to position [39, 0]
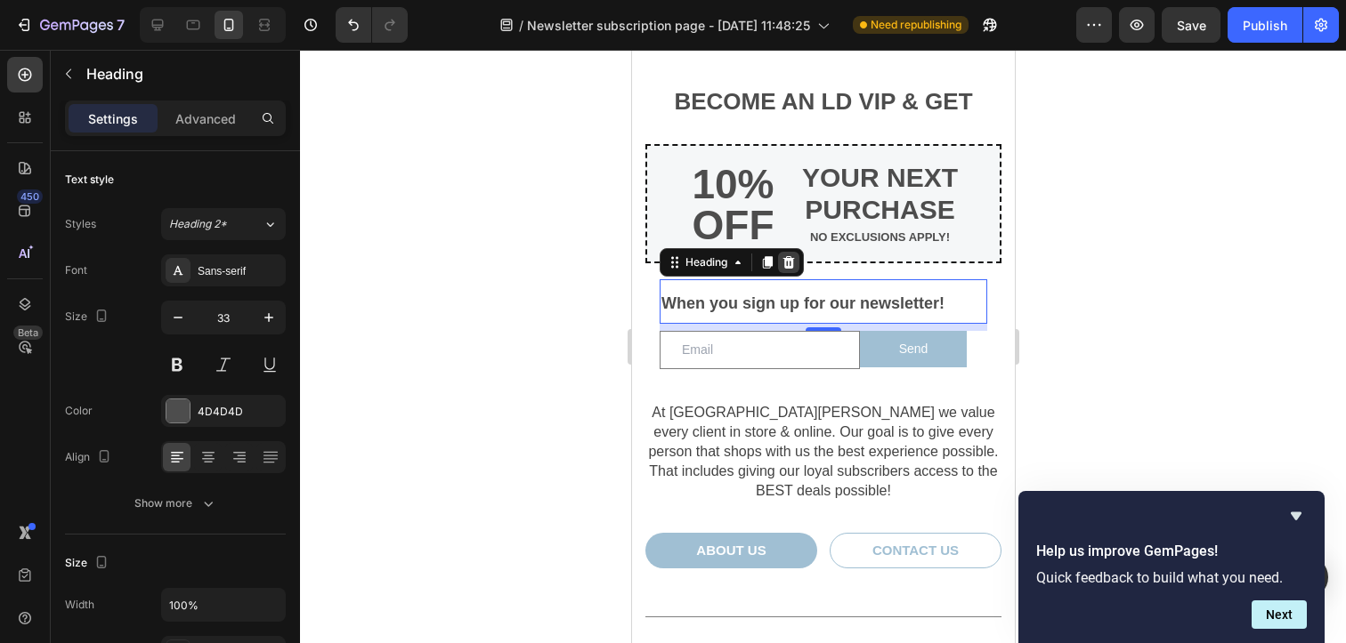
click at [785, 261] on icon at bounding box center [788, 262] width 12 height 12
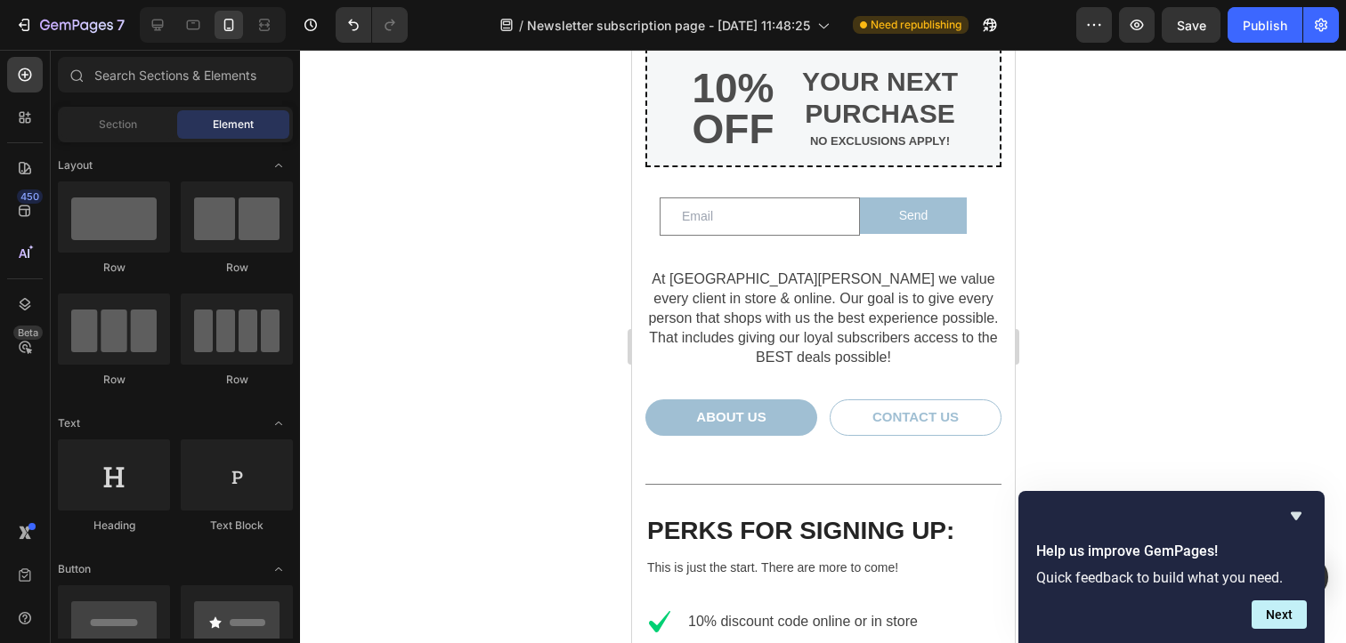
scroll to position [0, 0]
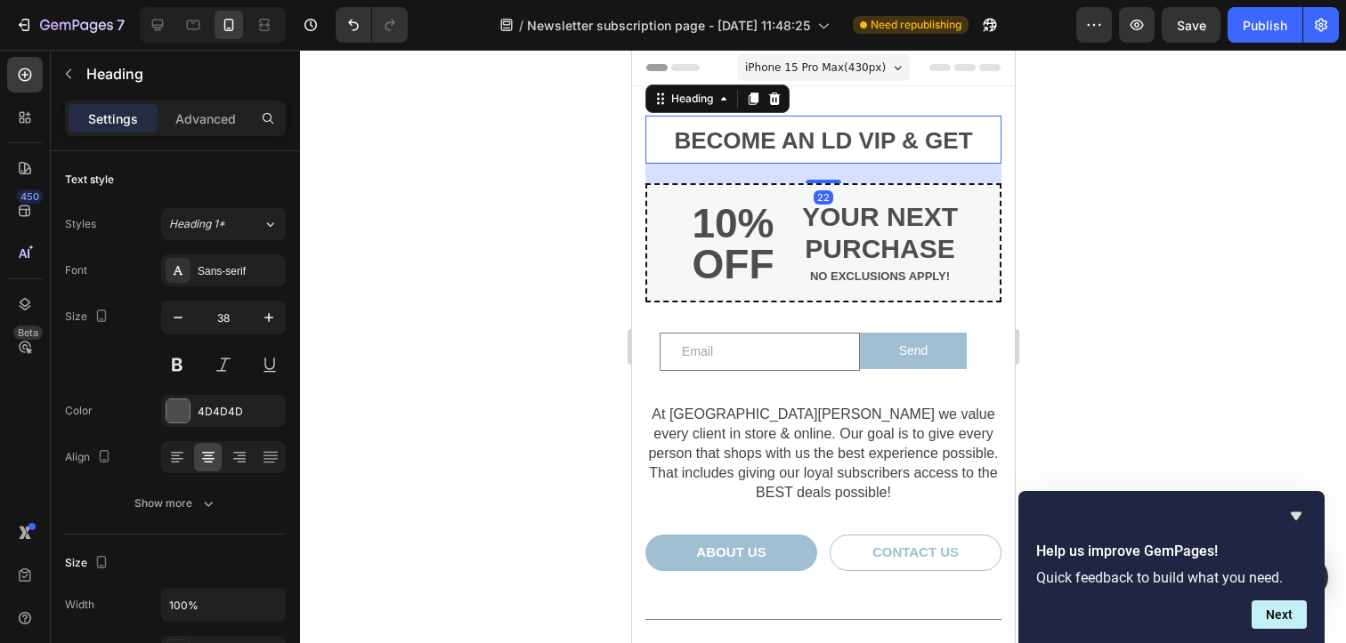
click at [813, 138] on span "BECOME AN LD VIP & GET" at bounding box center [822, 140] width 298 height 27
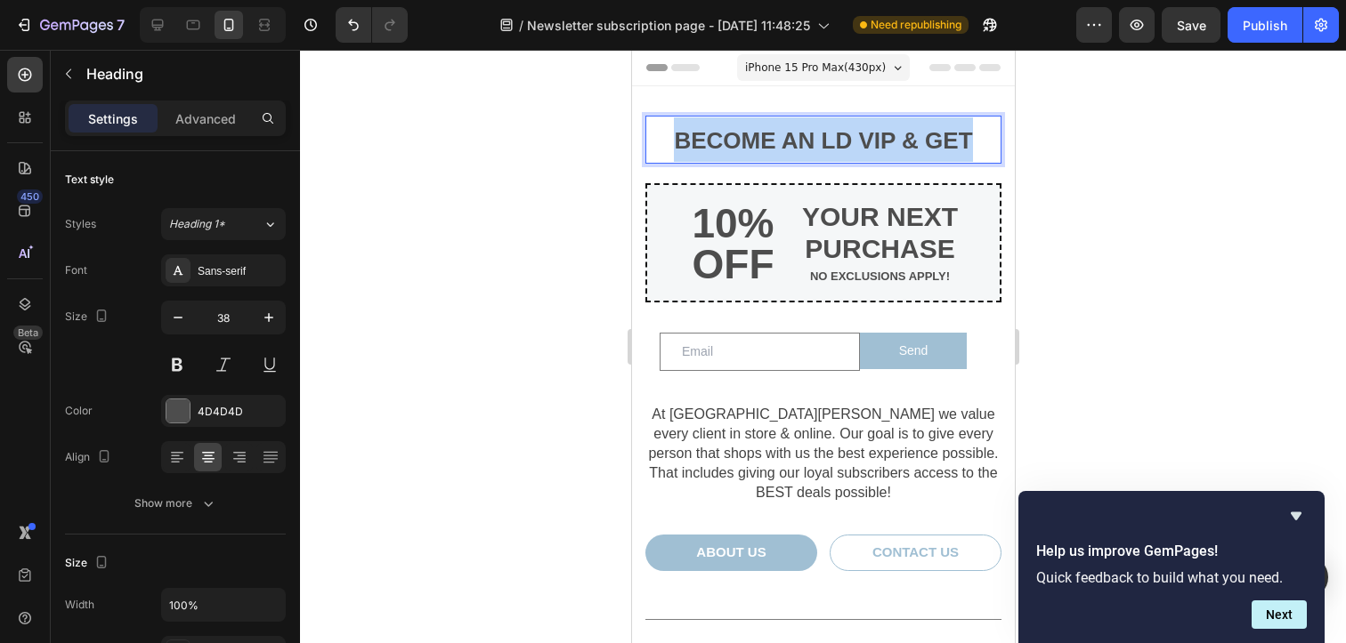
click at [813, 138] on span "BECOME AN LD VIP & GET" at bounding box center [822, 140] width 298 height 27
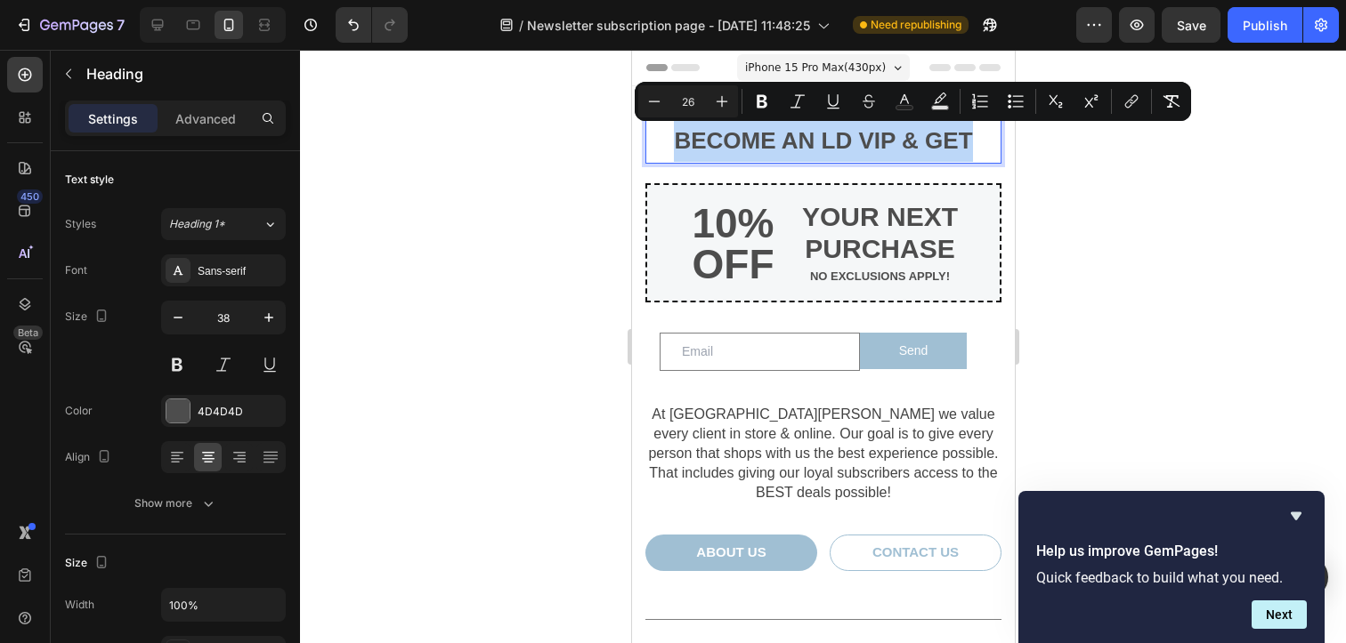
click at [813, 138] on span "BECOME AN LD VIP & GET" at bounding box center [822, 140] width 298 height 27
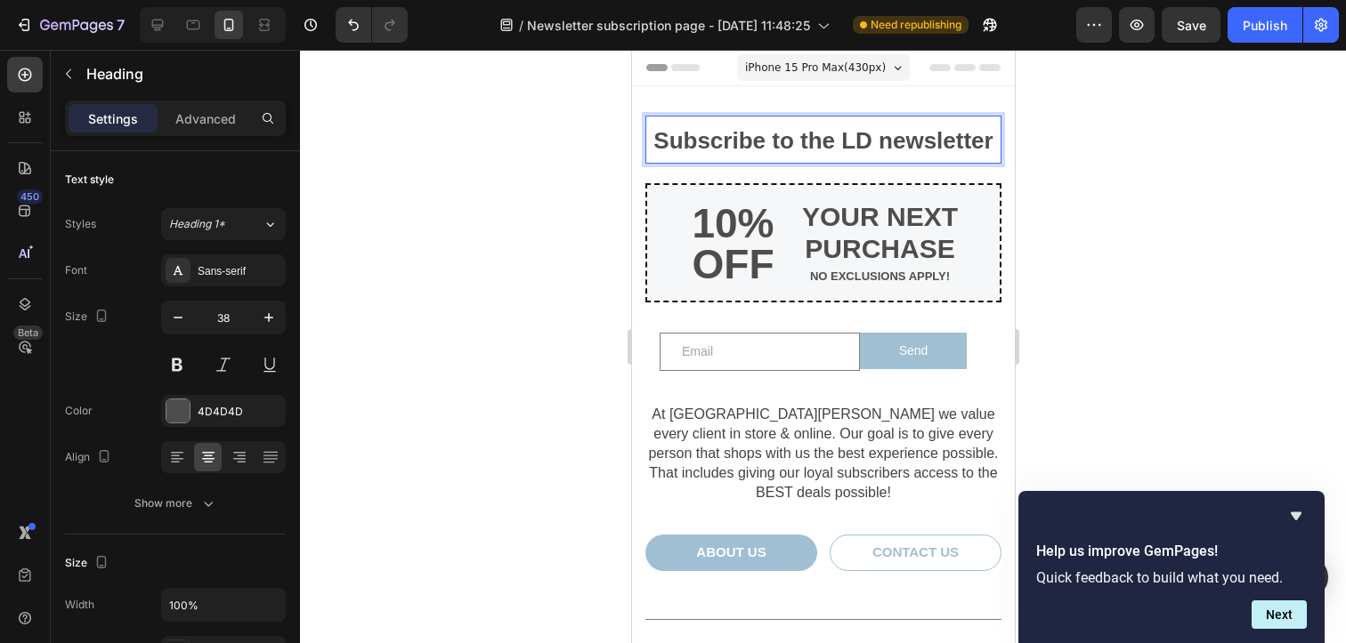
click at [813, 138] on span "Subscribe to the LD newsletter" at bounding box center [821, 140] width 339 height 27
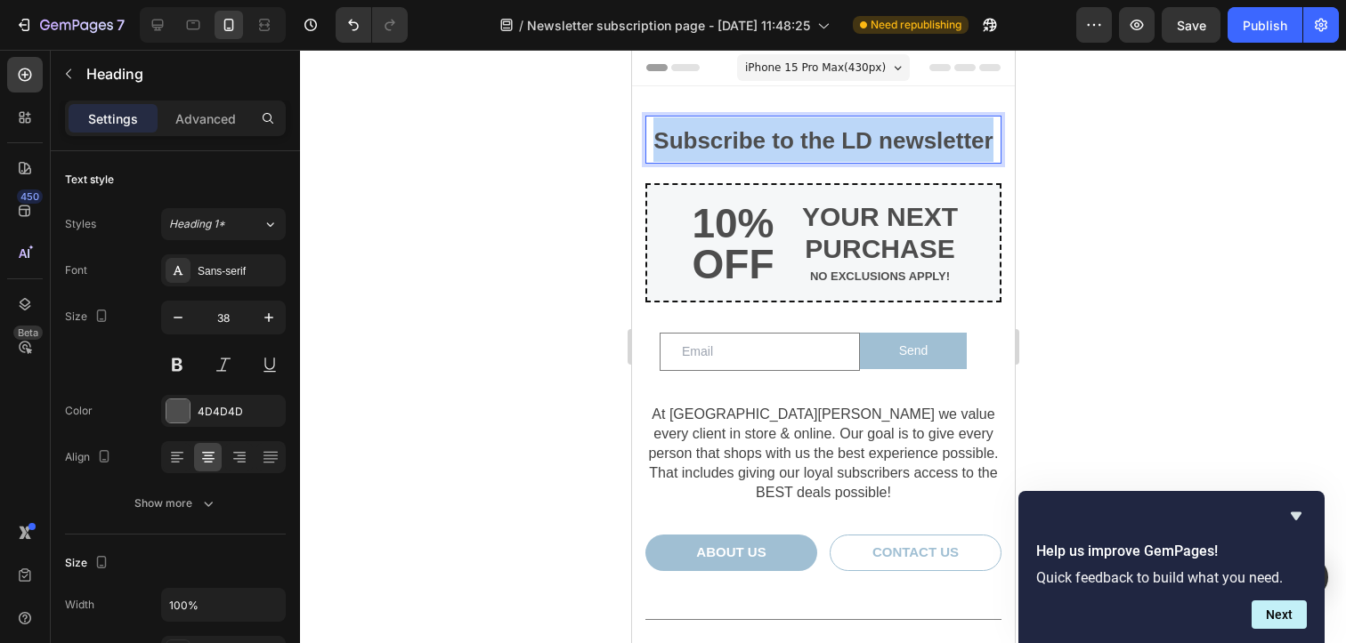
click at [813, 138] on span "Subscribe to the LD newsletter" at bounding box center [821, 140] width 339 height 27
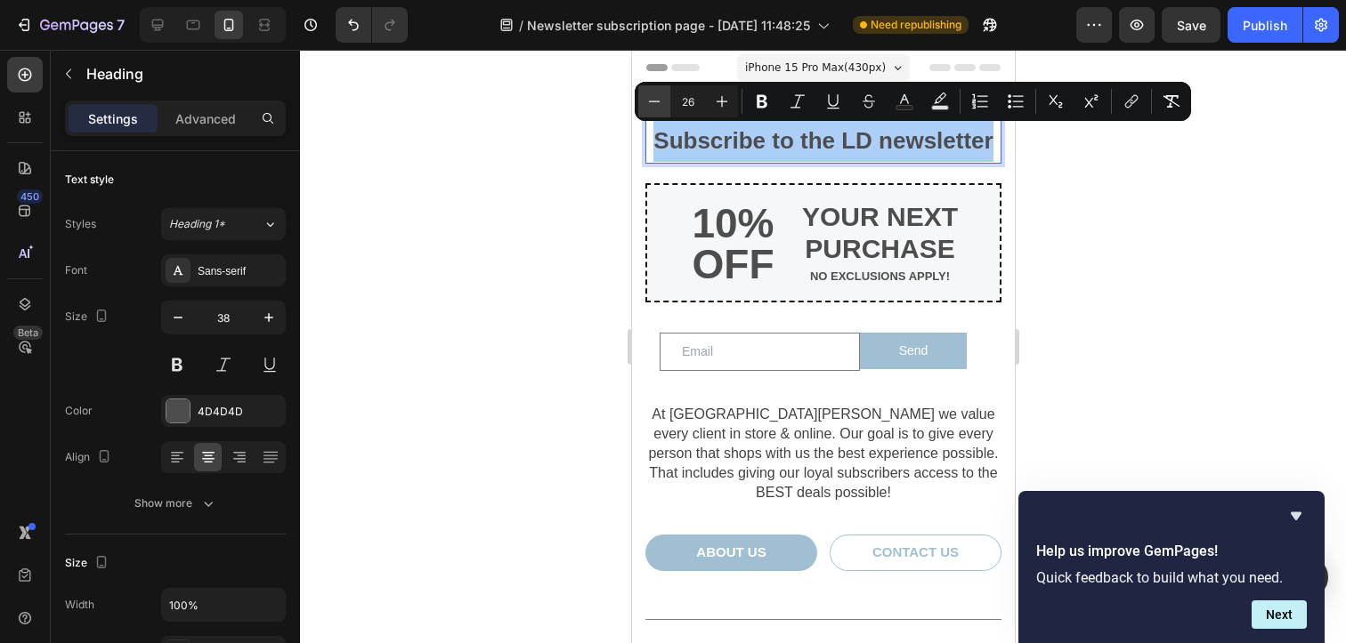
click at [652, 97] on icon "Editor contextual toolbar" at bounding box center [654, 102] width 18 height 18
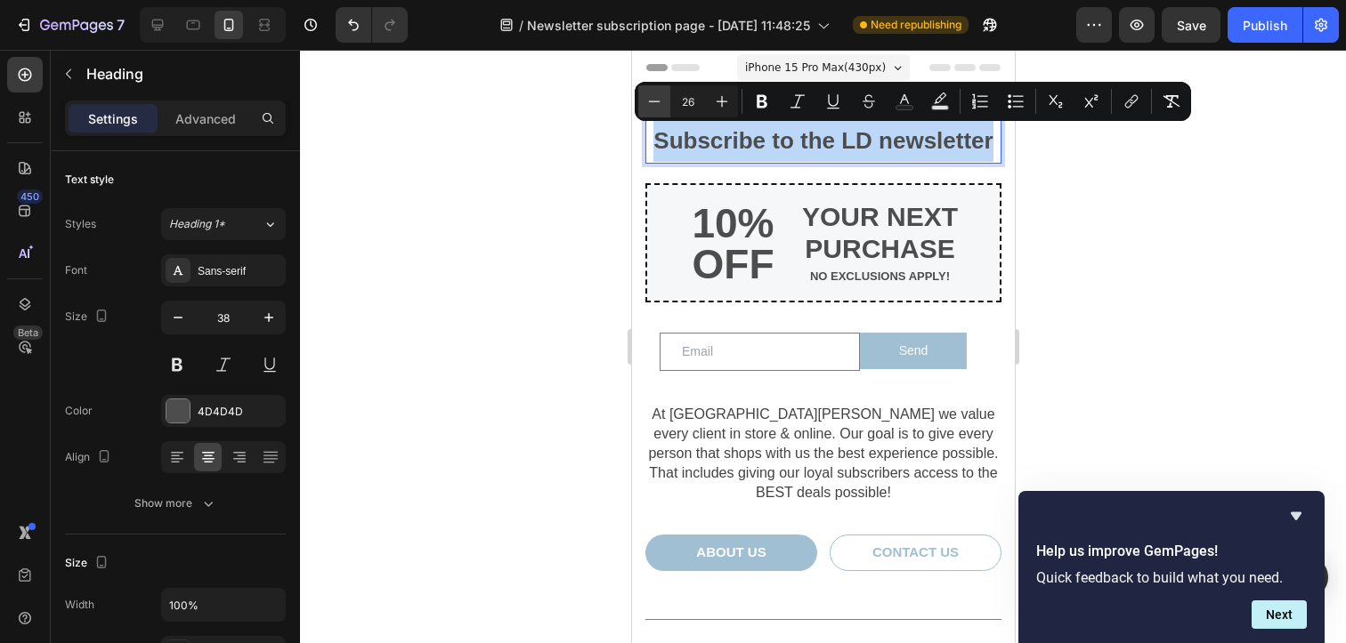
type input "25"
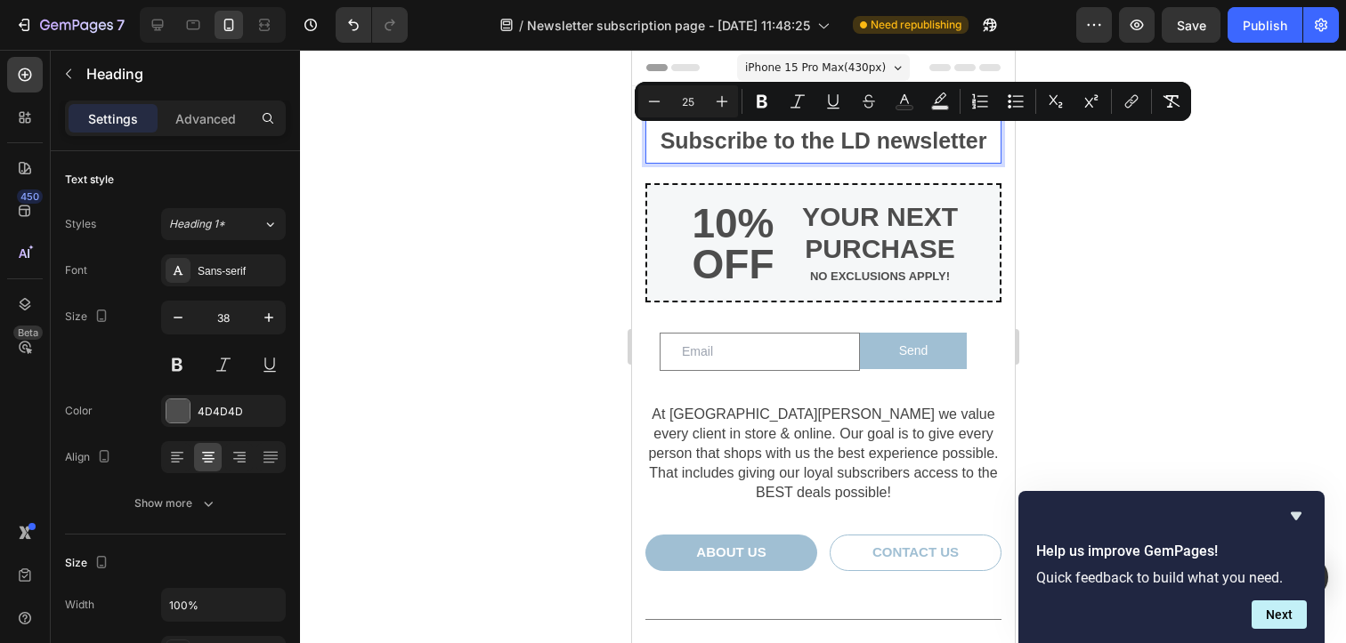
click at [985, 145] on h1 "Subscribe to the LD newsletter" at bounding box center [822, 140] width 356 height 48
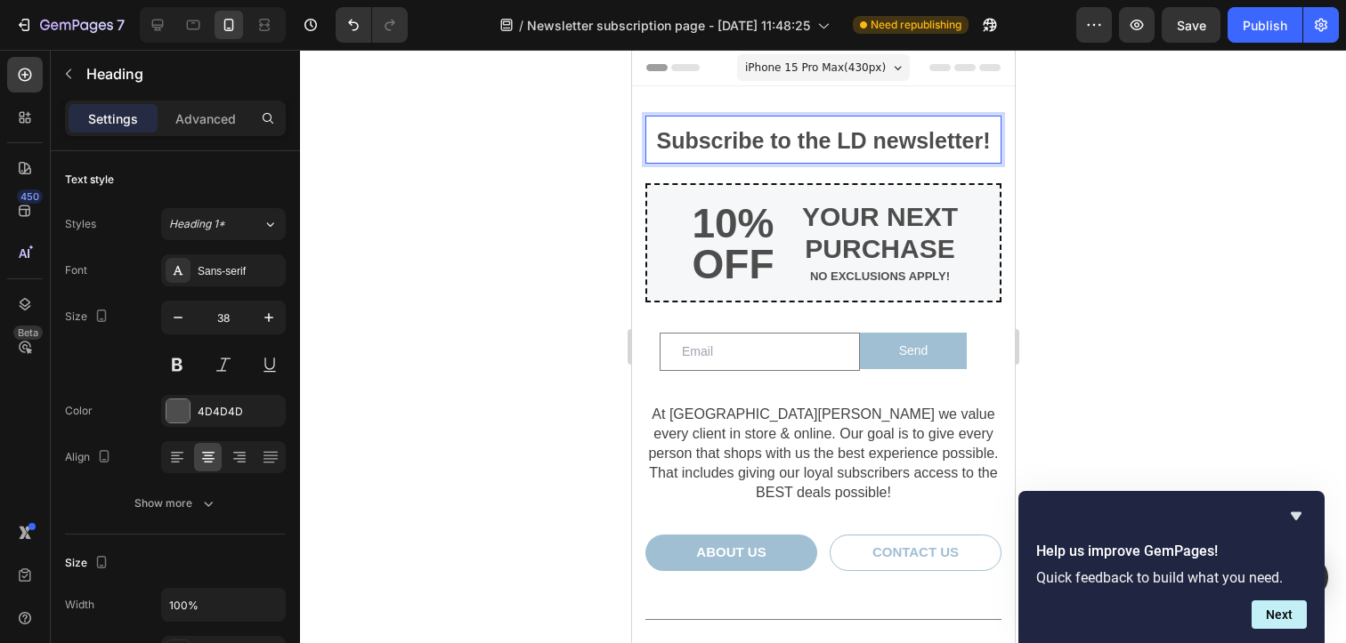
click at [938, 142] on span "Subscribe to the LD newsletter!" at bounding box center [822, 140] width 334 height 25
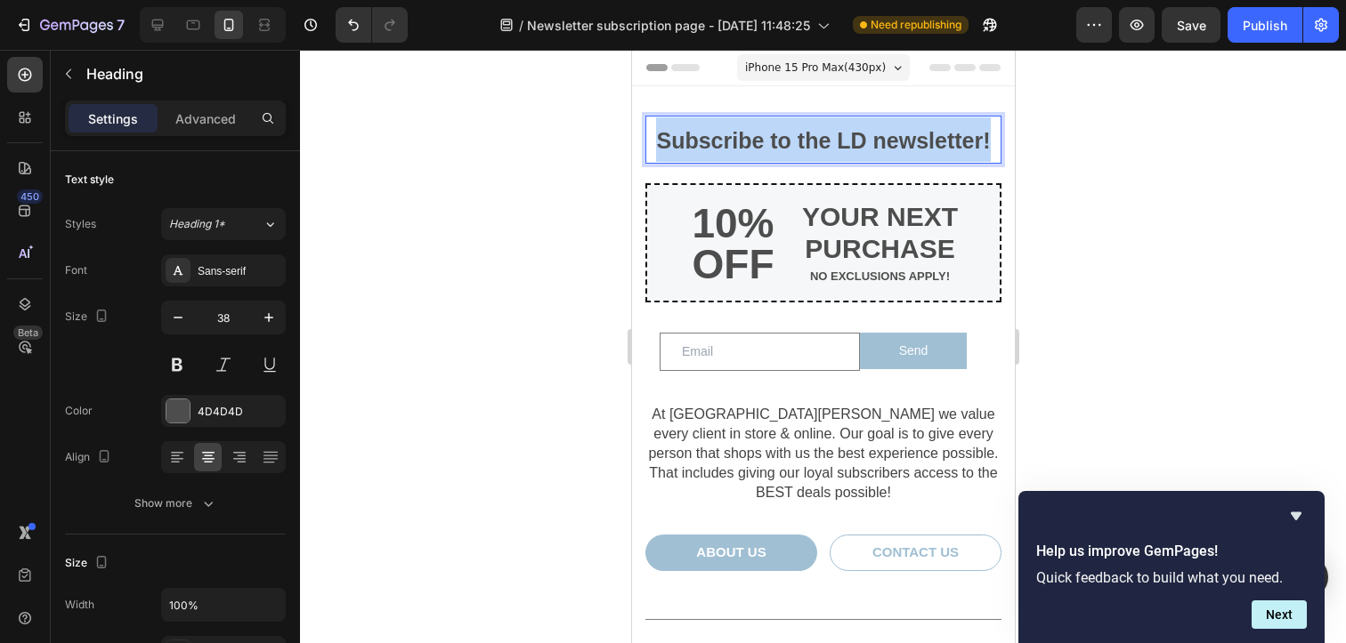
click at [938, 142] on span "Subscribe to the LD newsletter!" at bounding box center [822, 140] width 334 height 25
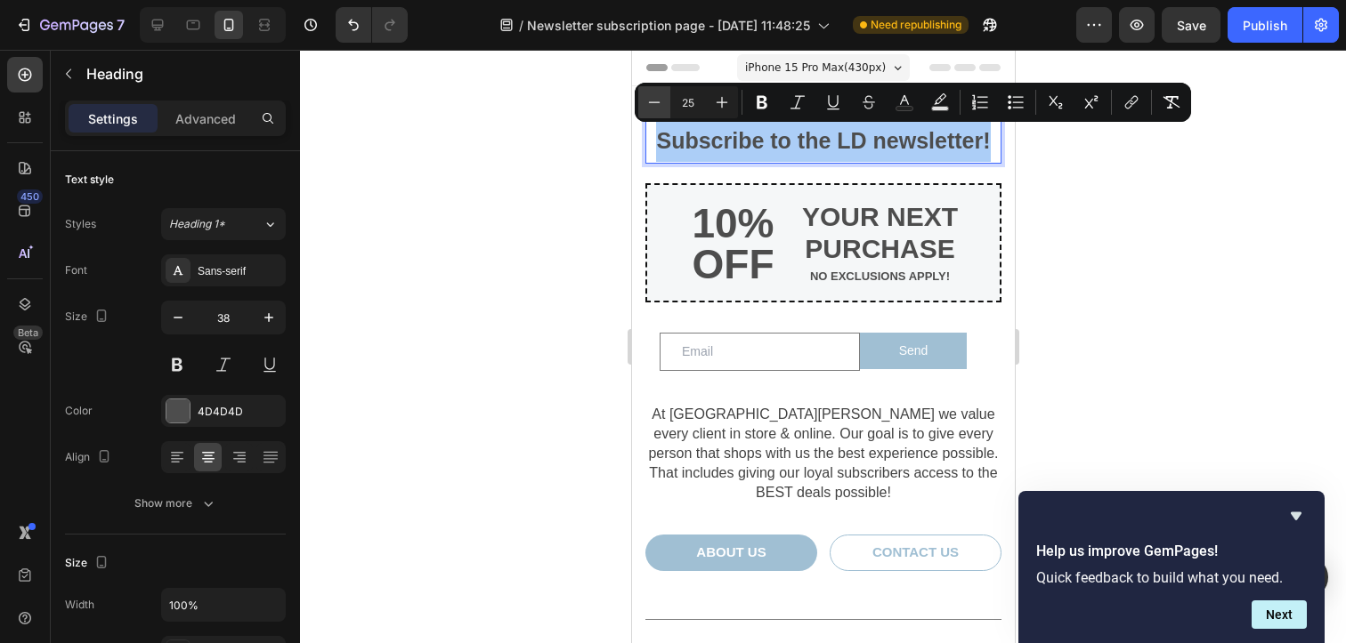
click at [659, 93] on icon "Editor contextual toolbar" at bounding box center [654, 102] width 18 height 18
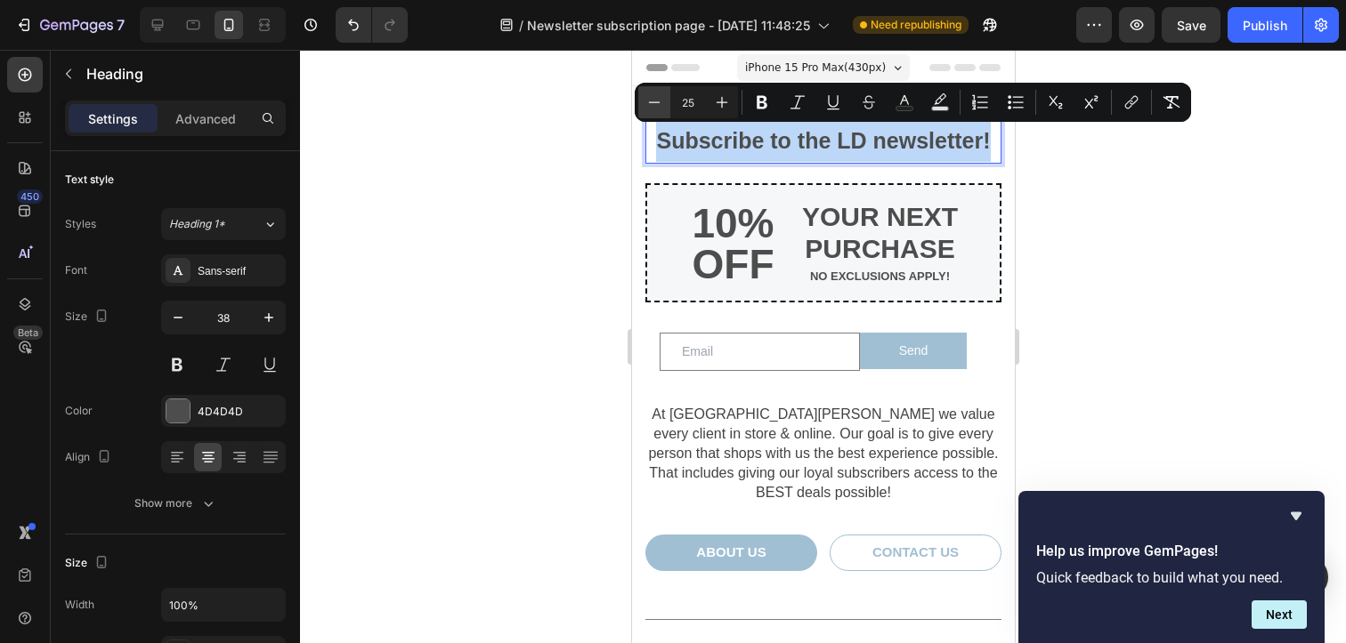
type input "24"
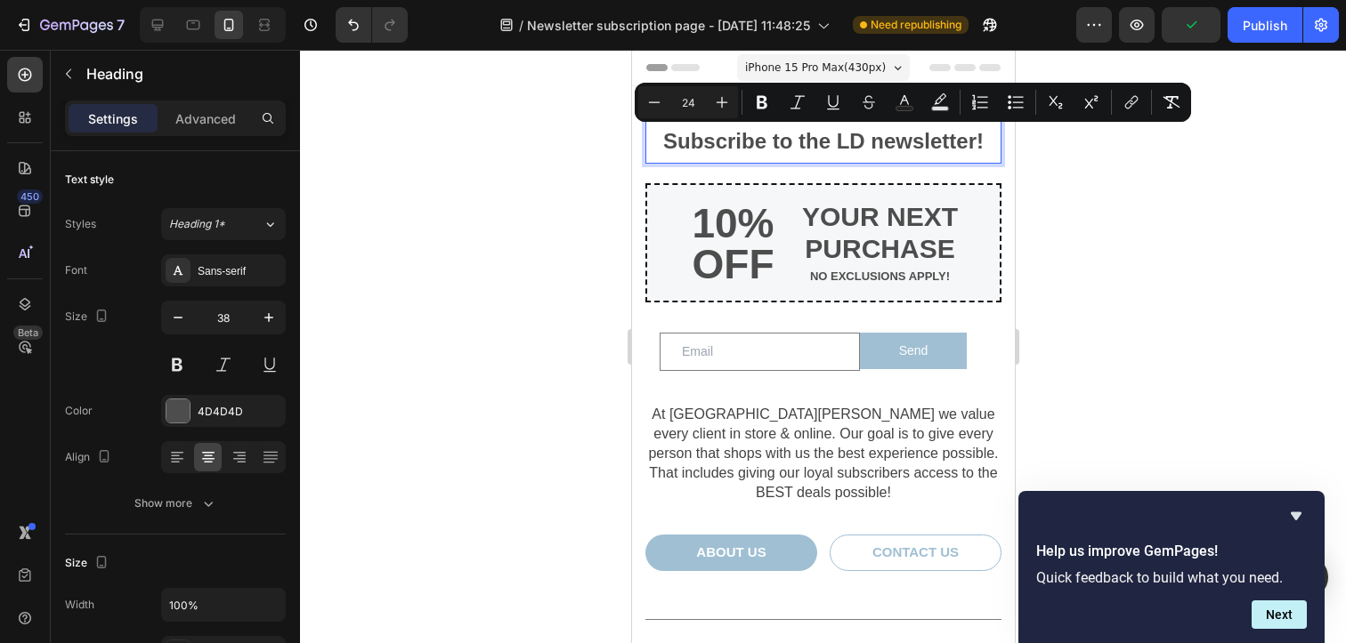
click at [490, 190] on div at bounding box center [823, 347] width 1046 height 594
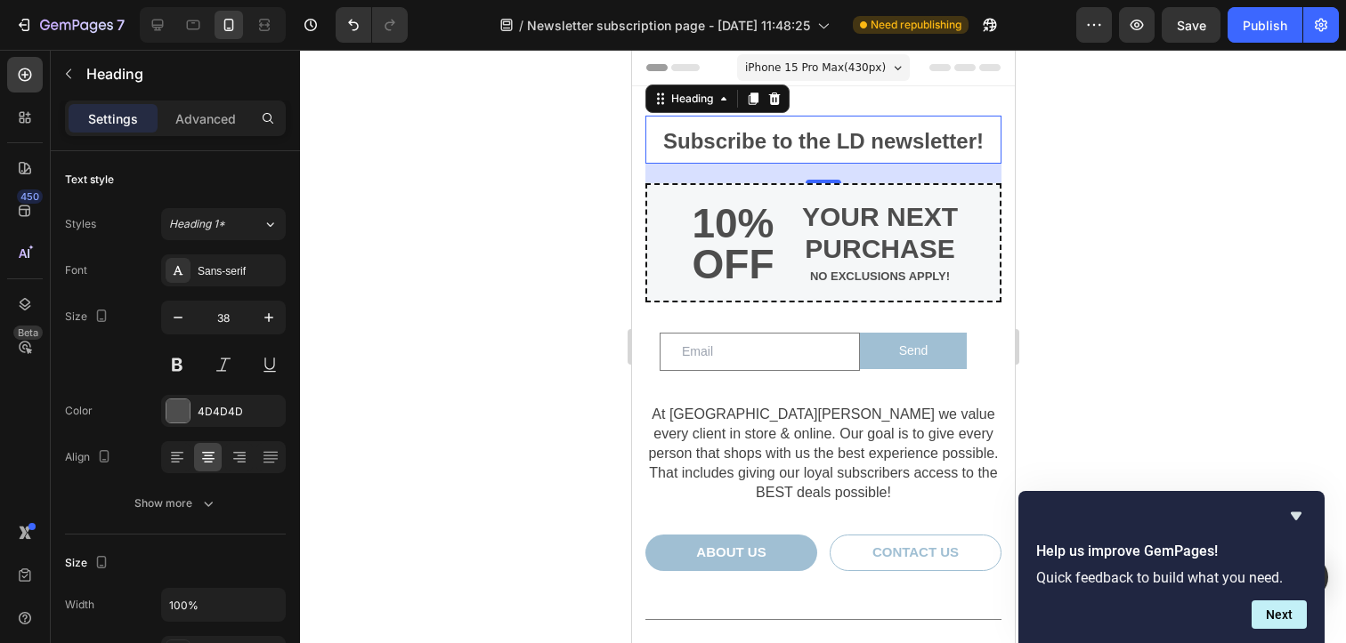
click at [894, 143] on span "Subscribe to the LD newsletter!" at bounding box center [822, 141] width 320 height 24
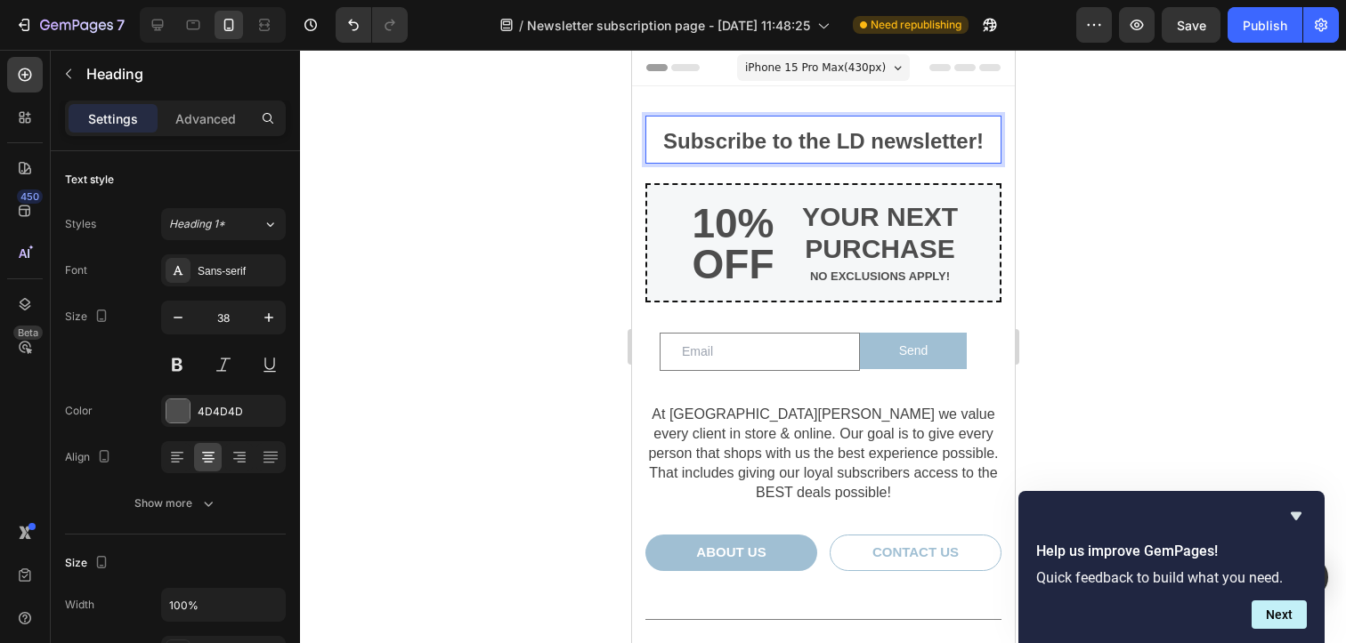
click at [894, 143] on span "Subscribe to the LD newsletter!" at bounding box center [822, 141] width 320 height 24
click at [846, 150] on span "Subscribe to the LD VIP!" at bounding box center [822, 141] width 249 height 24
click at [915, 144] on span "Subscribe to LD VIP!" at bounding box center [821, 141] width 211 height 24
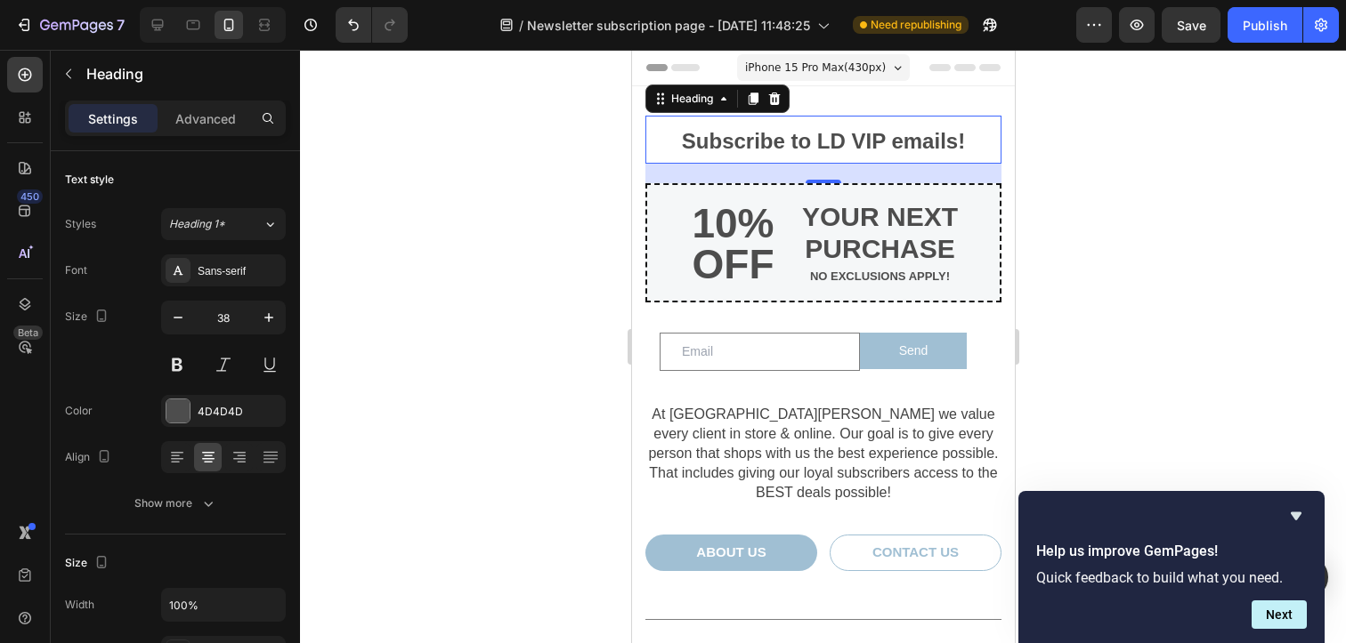
click at [498, 200] on div at bounding box center [823, 347] width 1046 height 594
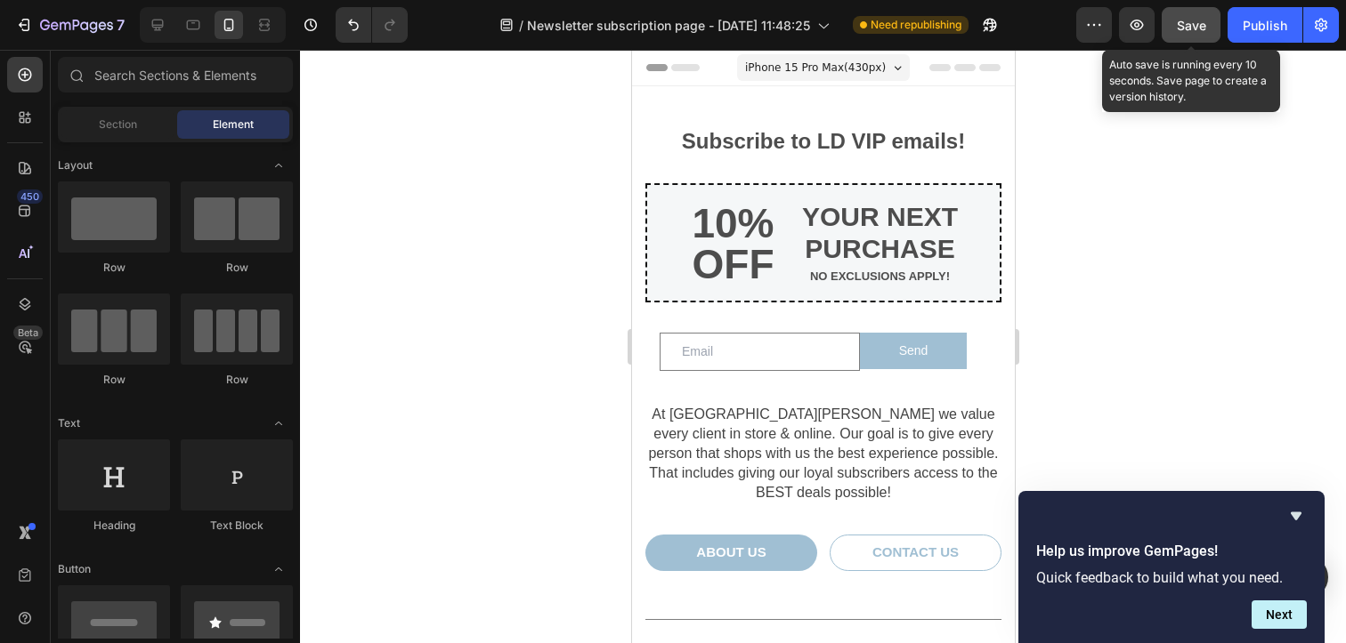
click at [1186, 27] on span "Save" at bounding box center [1191, 25] width 29 height 15
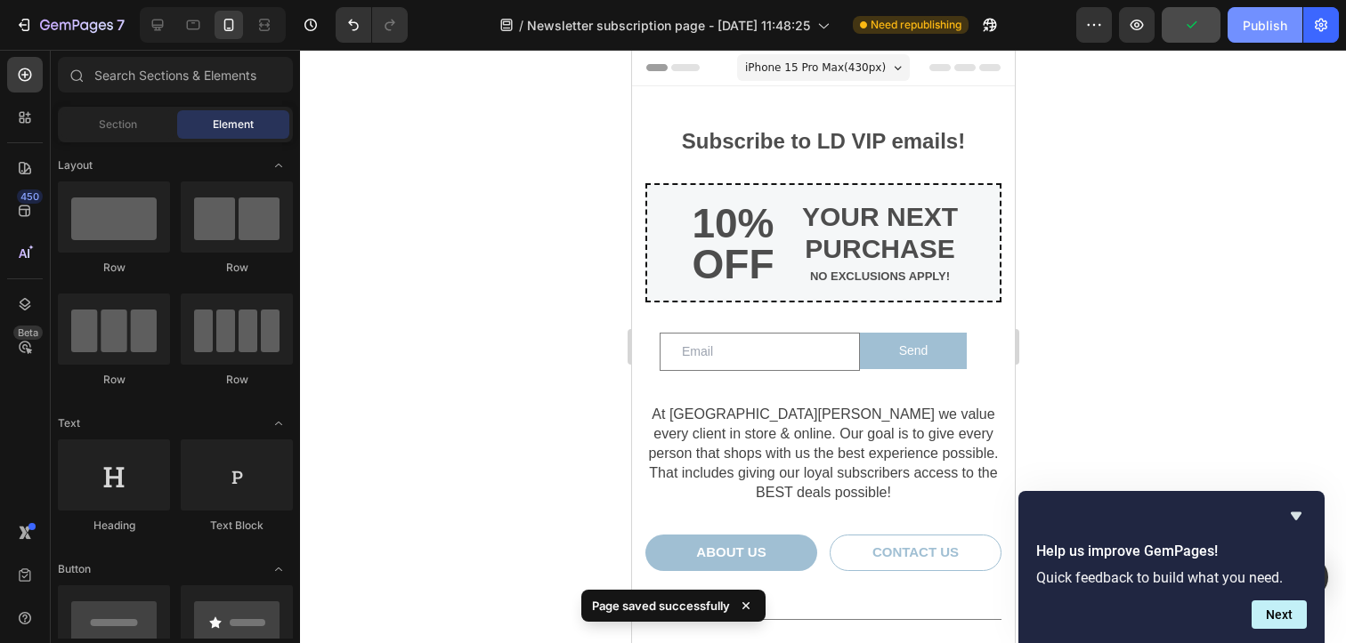
click at [1257, 26] on div "Publish" at bounding box center [1264, 25] width 45 height 19
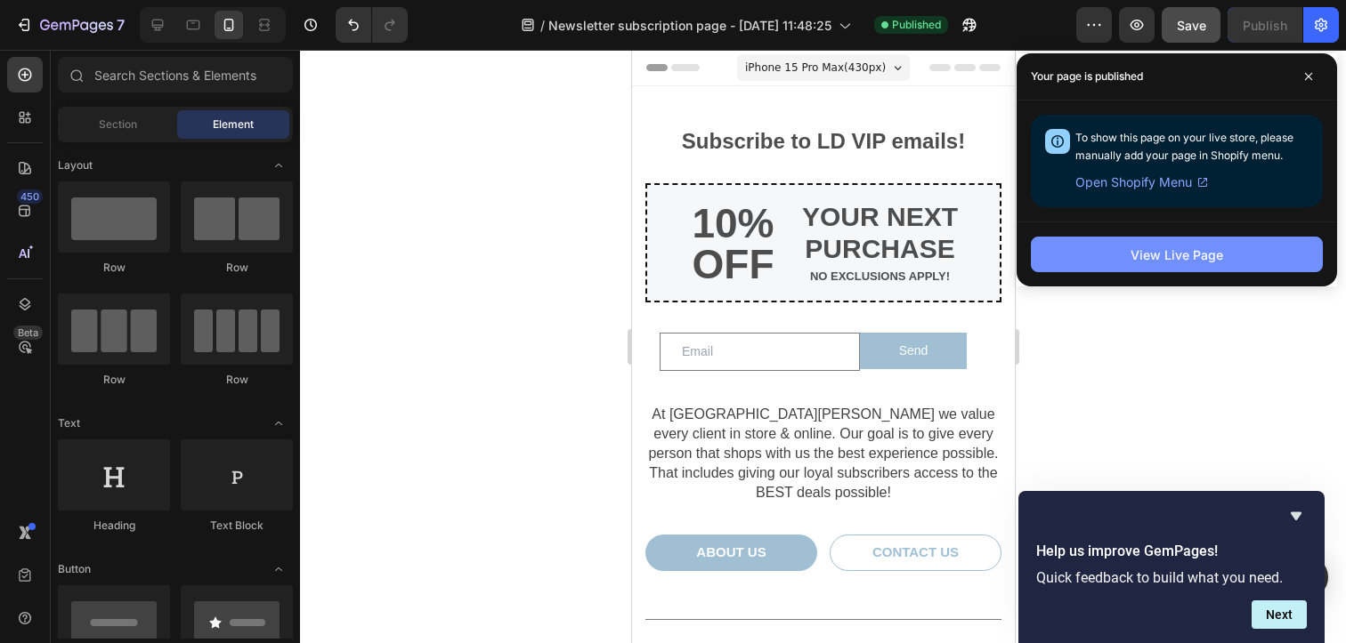
click at [1145, 255] on div "View Live Page" at bounding box center [1176, 255] width 93 height 19
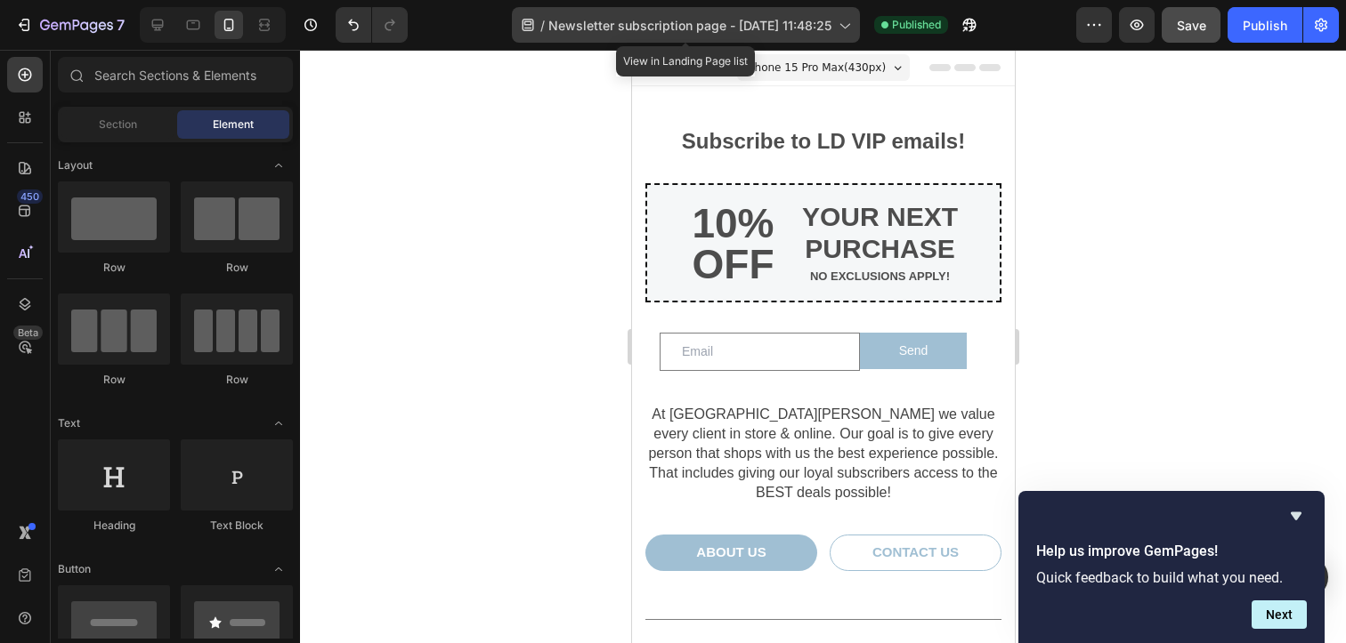
click at [726, 41] on div "/ Newsletter subscription page - [DATE] 11:48:25" at bounding box center [686, 25] width 348 height 36
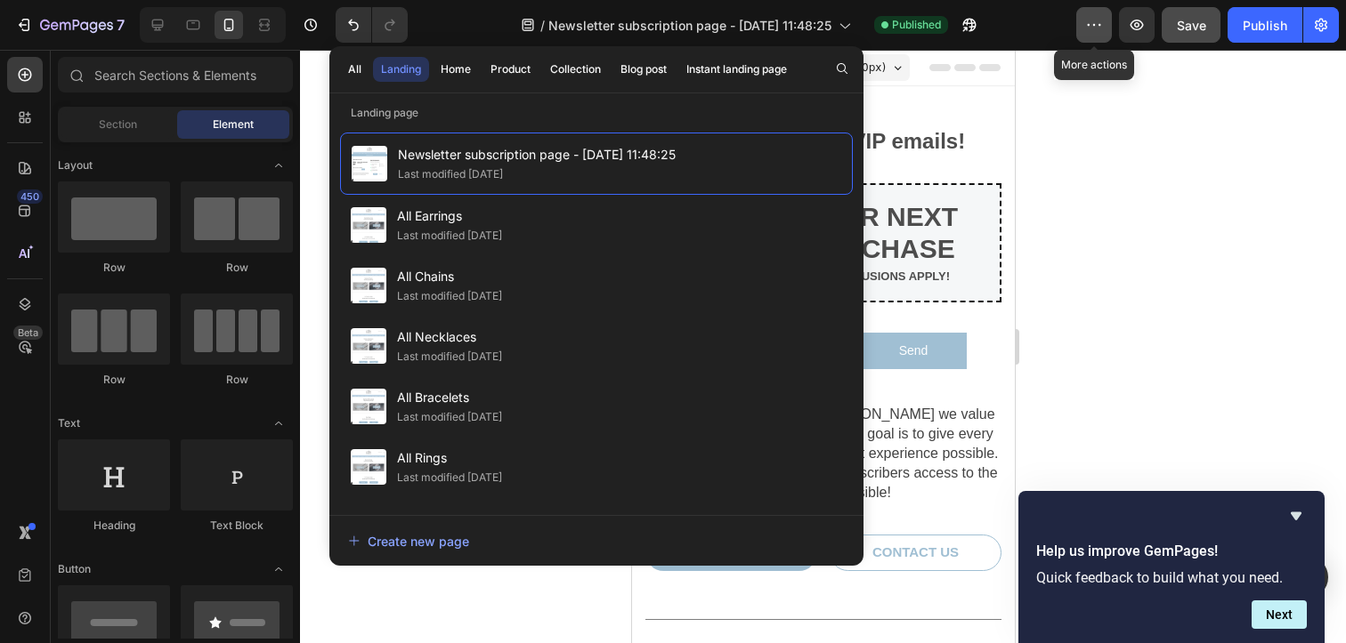
click at [1097, 39] on button "button" at bounding box center [1094, 25] width 36 height 36
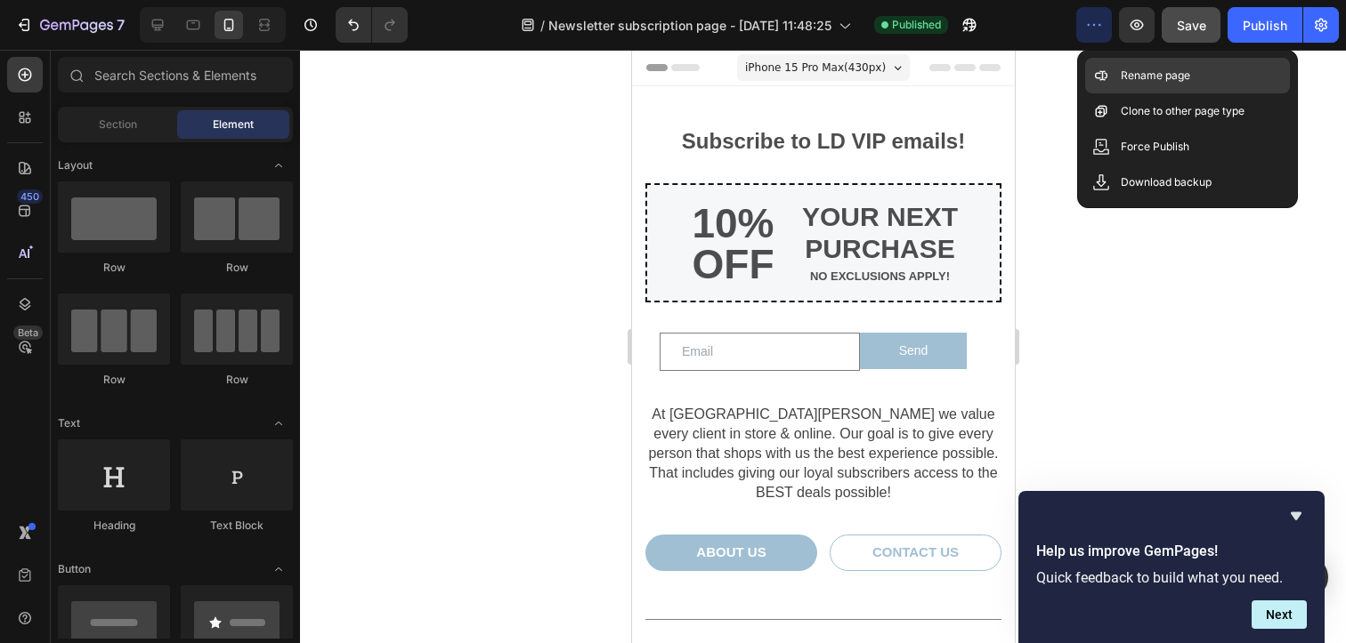
click at [1127, 67] on p "Rename page" at bounding box center [1155, 76] width 69 height 18
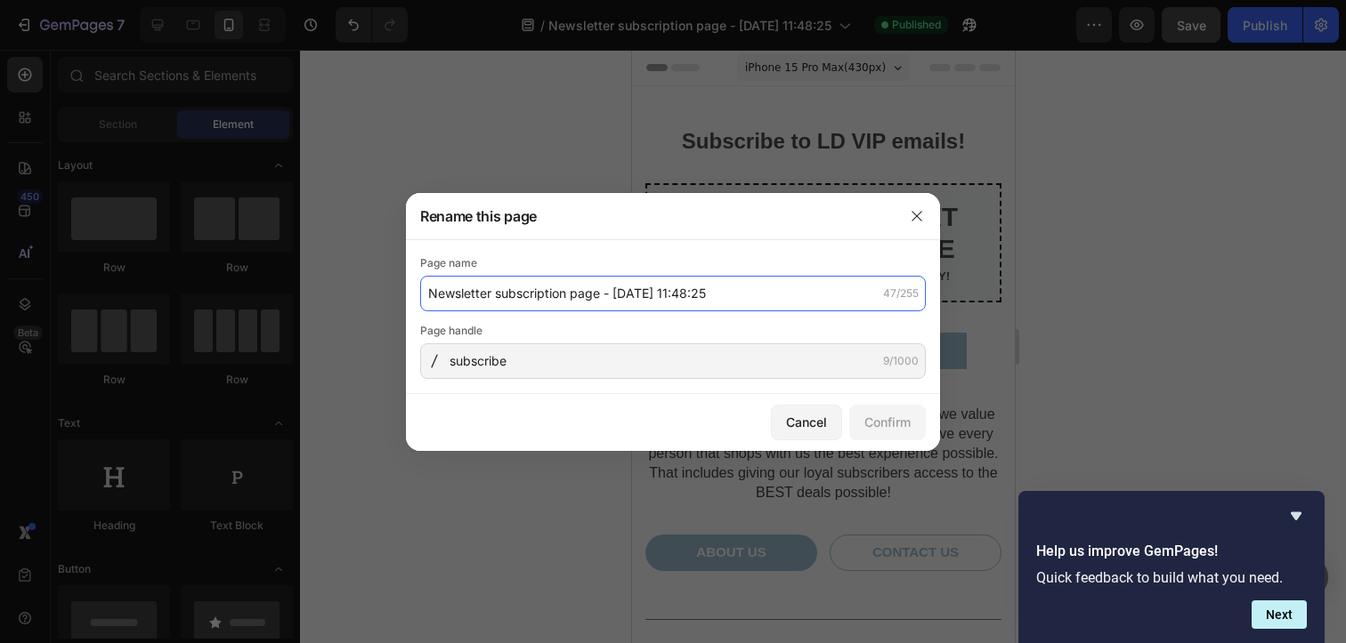
click at [586, 299] on input "Newsletter subscription page - [DATE] 11:48:25" at bounding box center [673, 294] width 506 height 36
click at [475, 291] on input "LD VIP emails" at bounding box center [673, 294] width 506 height 36
click at [426, 289] on input "LD VIP Emails" at bounding box center [673, 294] width 506 height 36
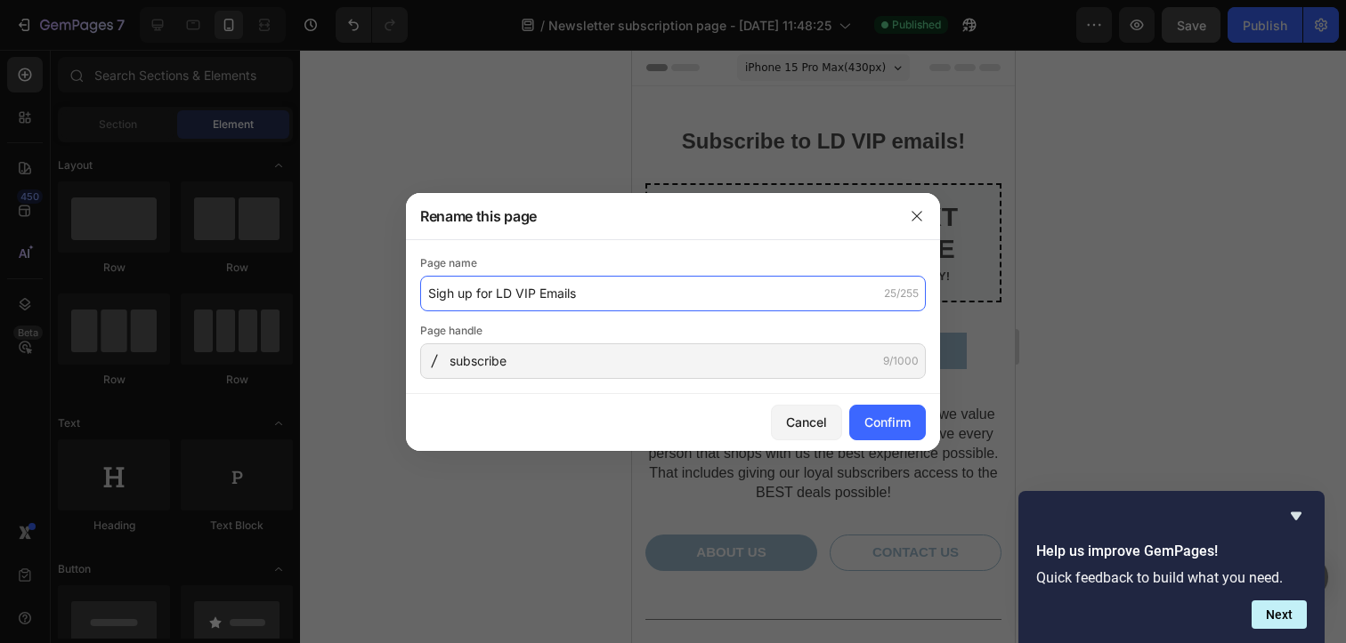
click at [543, 293] on input "Sigh up for LD VIP Emails" at bounding box center [673, 294] width 506 height 36
click at [583, 291] on input "Sigh up for LD VIP emails" at bounding box center [673, 294] width 506 height 36
click at [451, 295] on input "Sigh up for LD VIP emails!" at bounding box center [673, 294] width 506 height 36
type input "Sign up for LD VIP emails!"
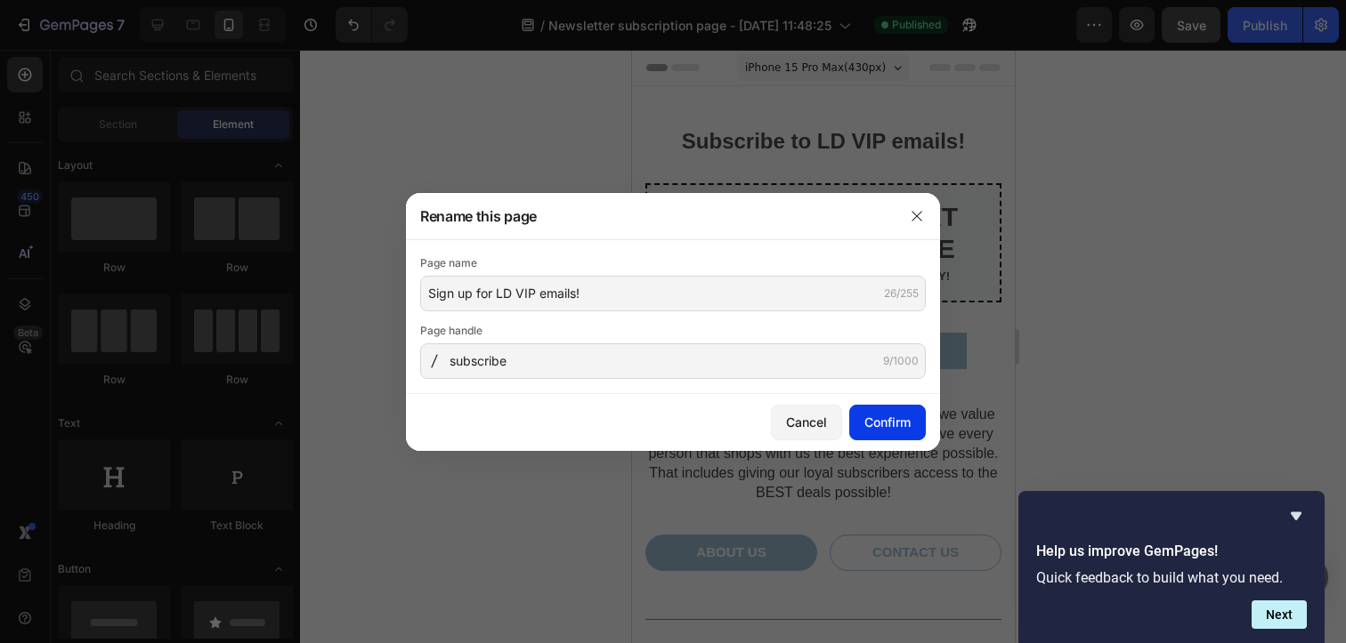
click at [871, 413] on div "Confirm" at bounding box center [887, 422] width 46 height 19
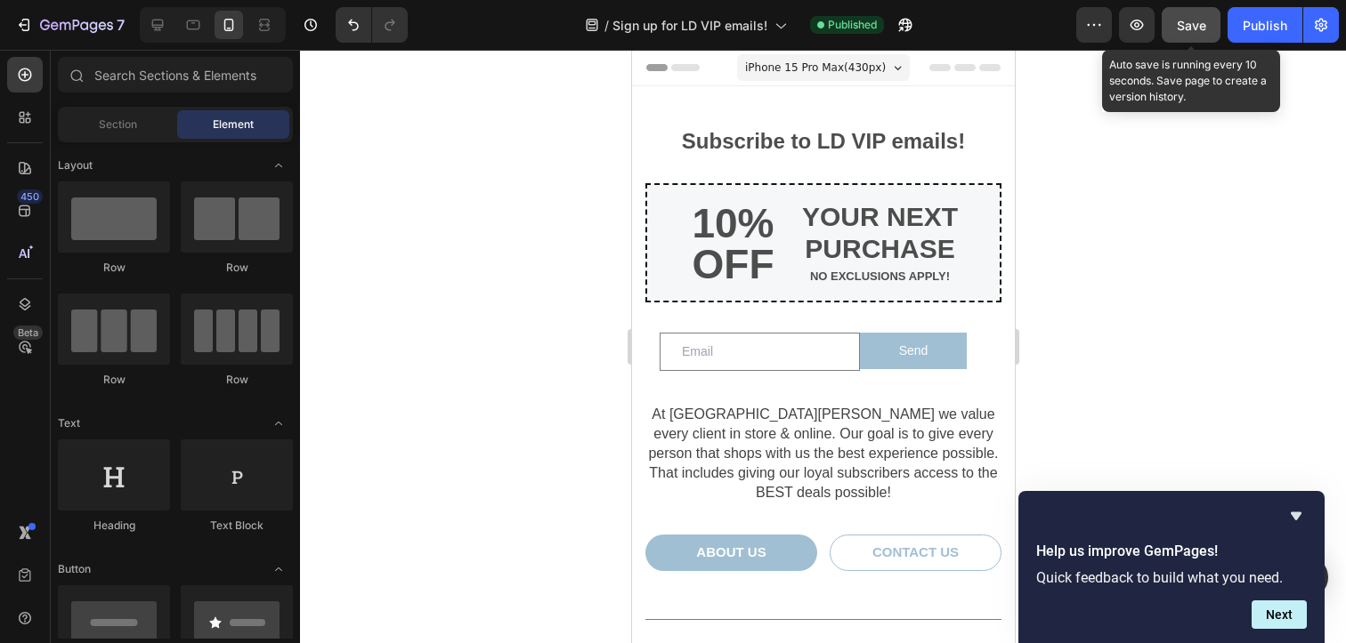
click at [1186, 13] on button "Save" at bounding box center [1190, 25] width 59 height 36
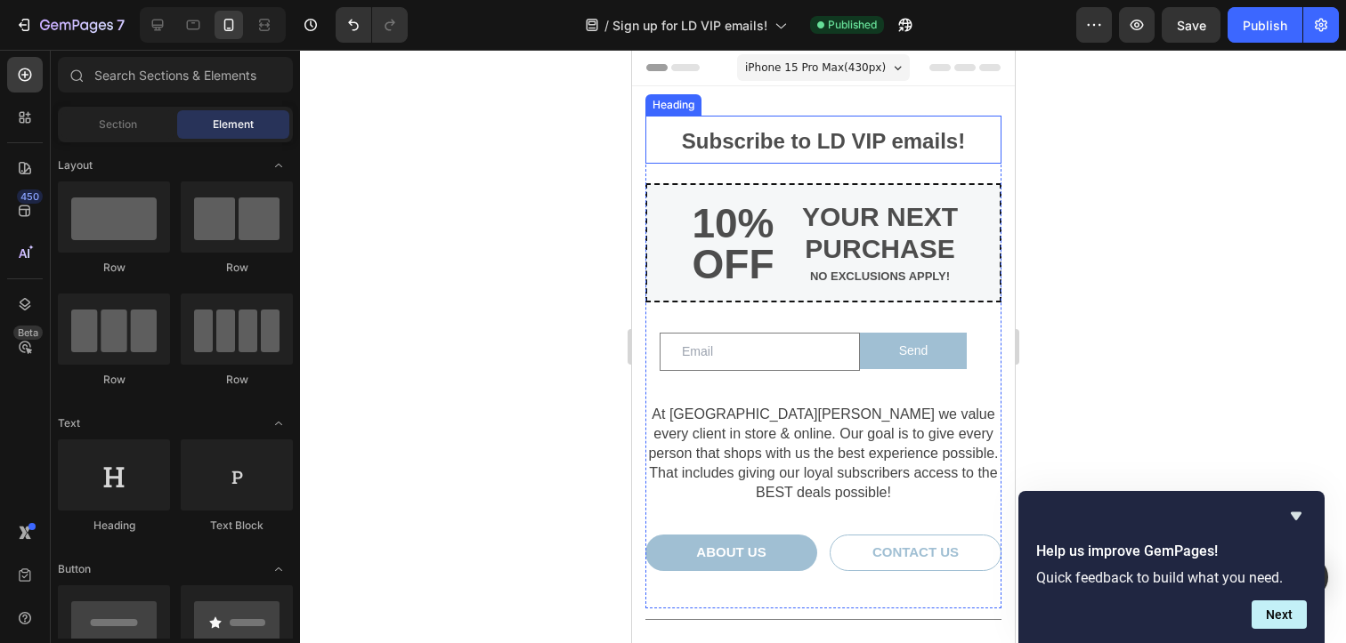
click at [802, 140] on span "Subscribe to LD VIP emails!" at bounding box center [822, 141] width 283 height 24
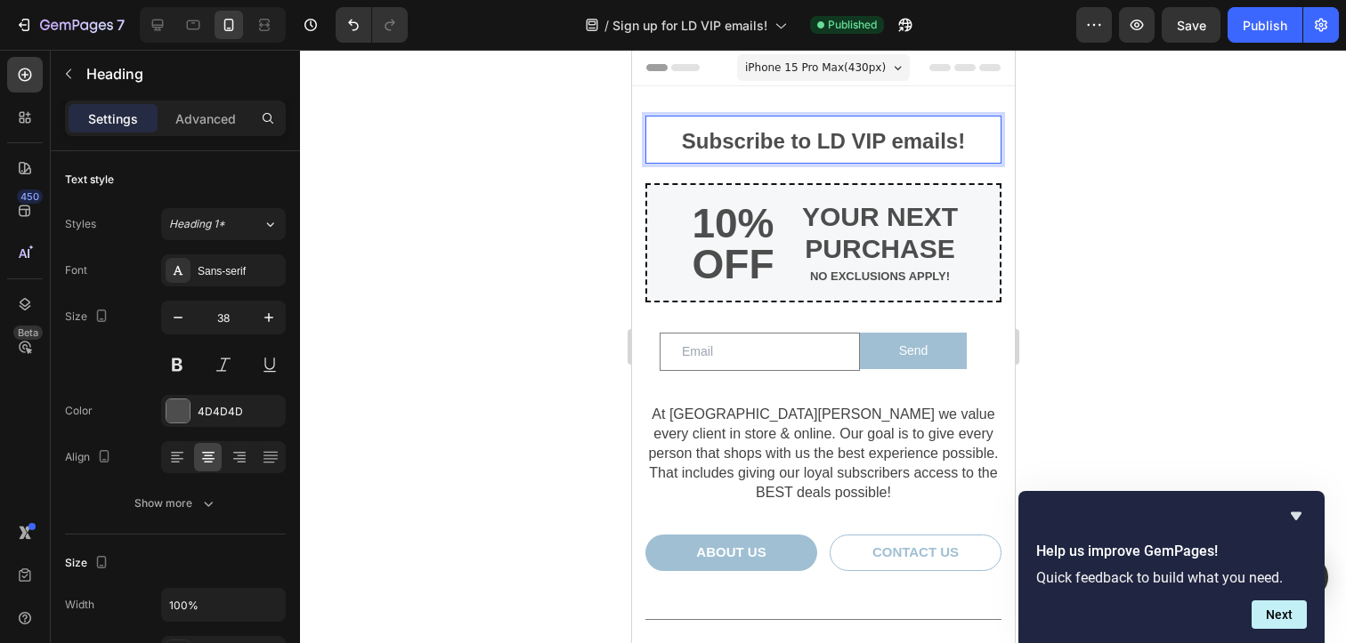
click at [802, 140] on span "Subscribe to LD VIP emails!" at bounding box center [822, 141] width 283 height 24
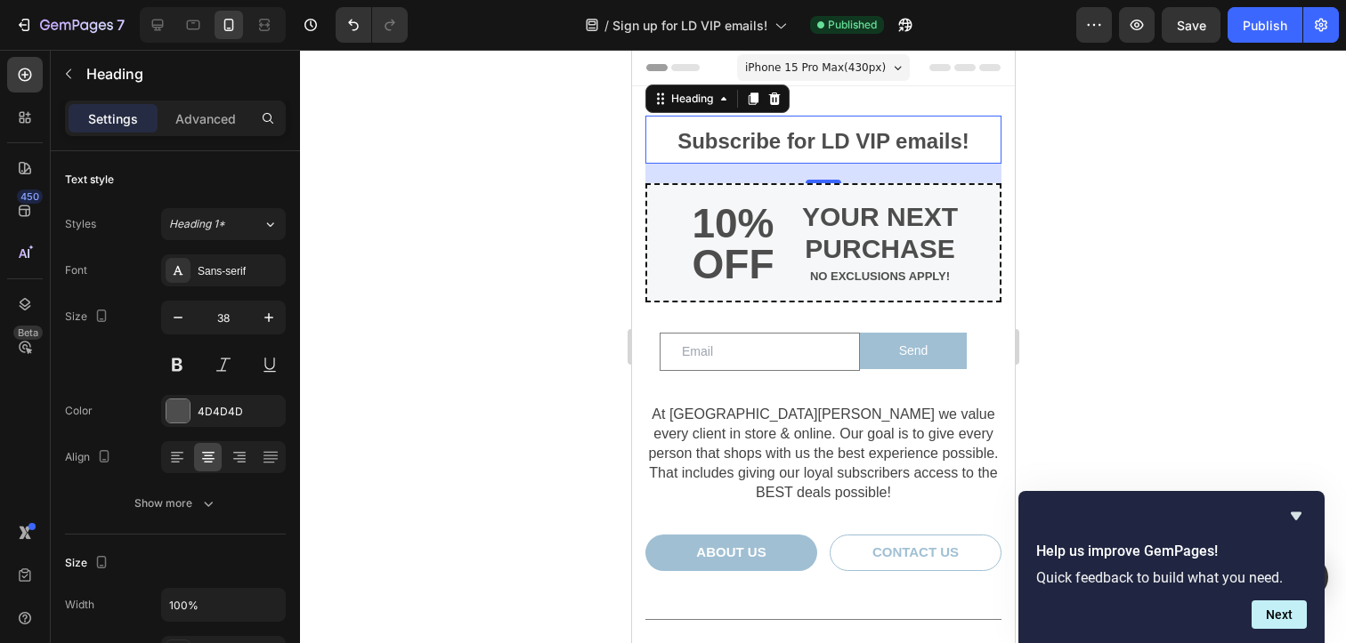
click at [1140, 170] on div at bounding box center [823, 347] width 1046 height 594
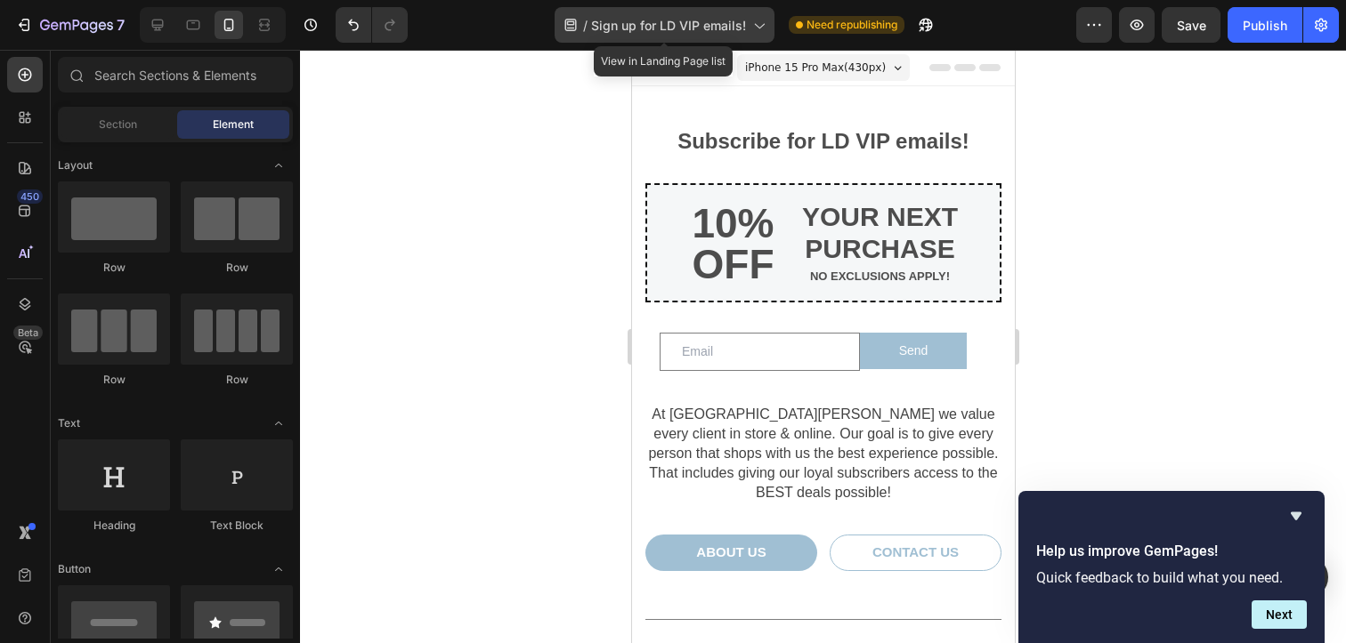
click at [673, 24] on span "Sign up for LD VIP emails!" at bounding box center [668, 25] width 155 height 19
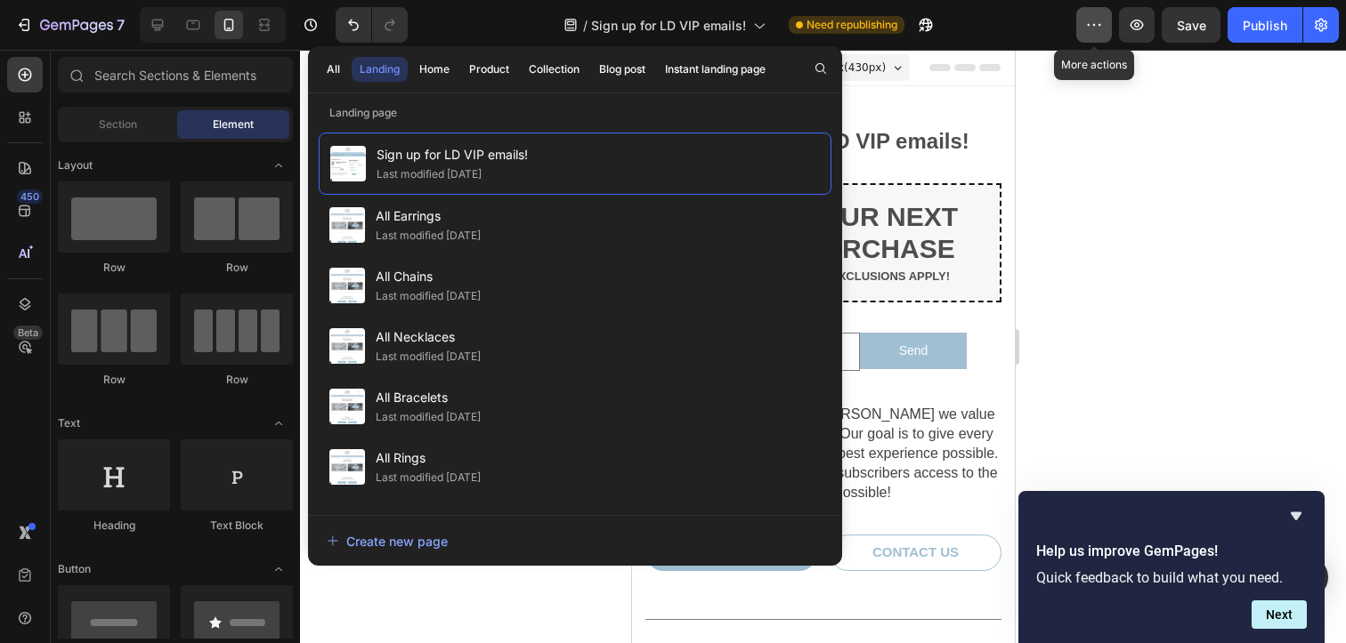
click at [1083, 27] on button "button" at bounding box center [1094, 25] width 36 height 36
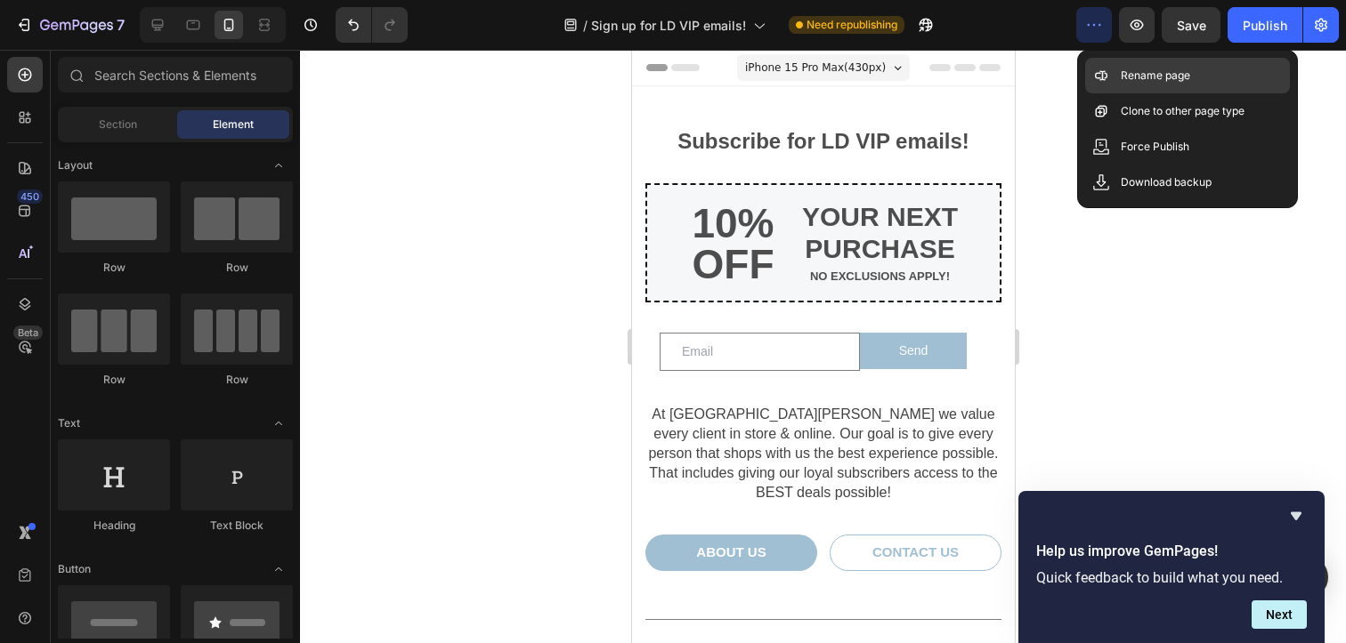
click at [1122, 77] on p "Rename page" at bounding box center [1155, 76] width 69 height 18
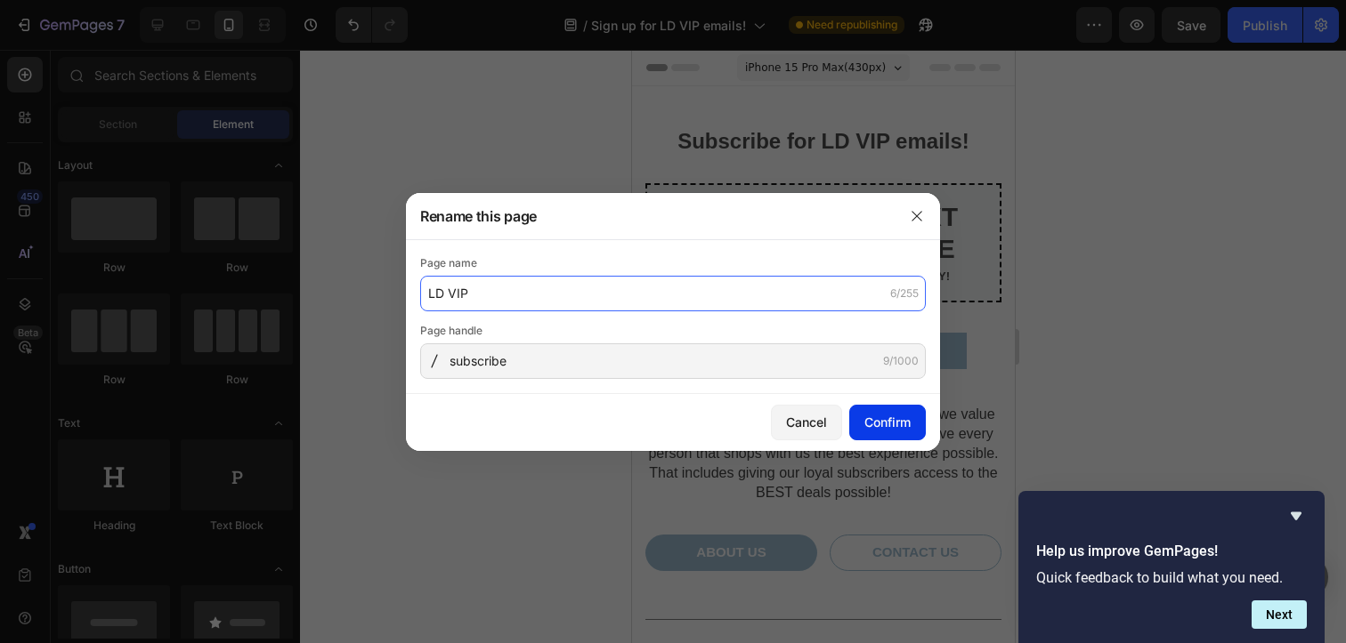
type input "LD VIP"
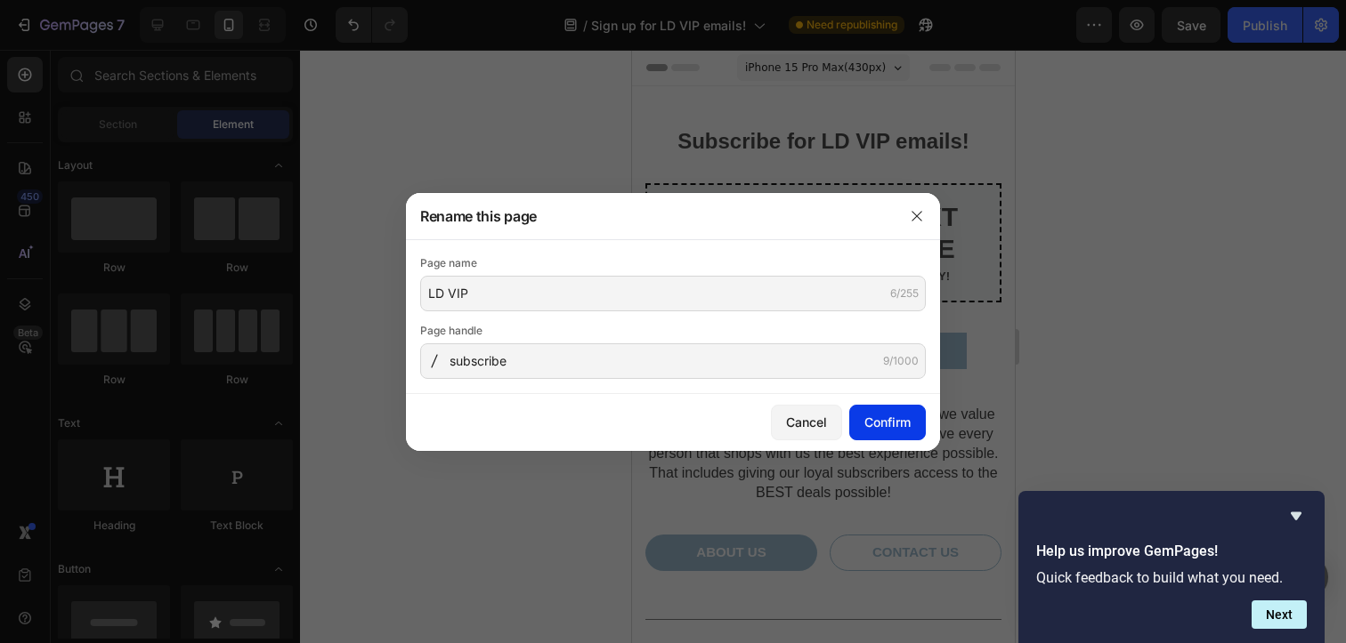
click at [901, 424] on div "Confirm" at bounding box center [887, 422] width 46 height 19
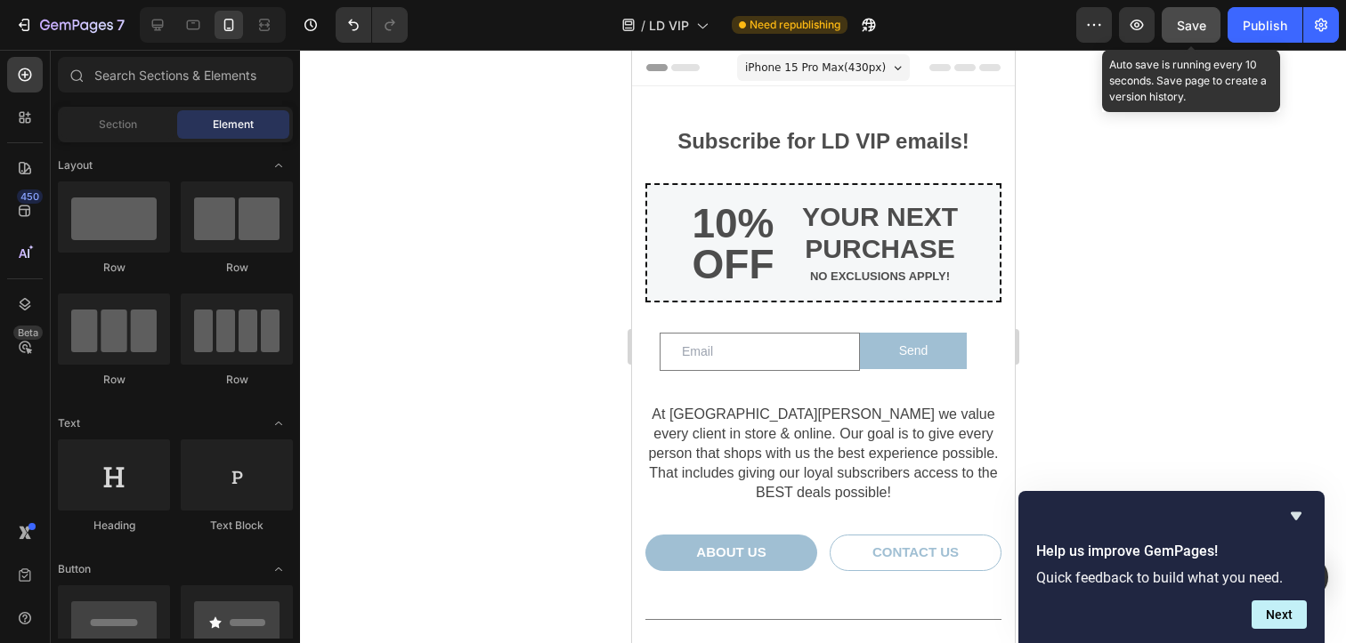
click at [1207, 25] on button "Save" at bounding box center [1190, 25] width 59 height 36
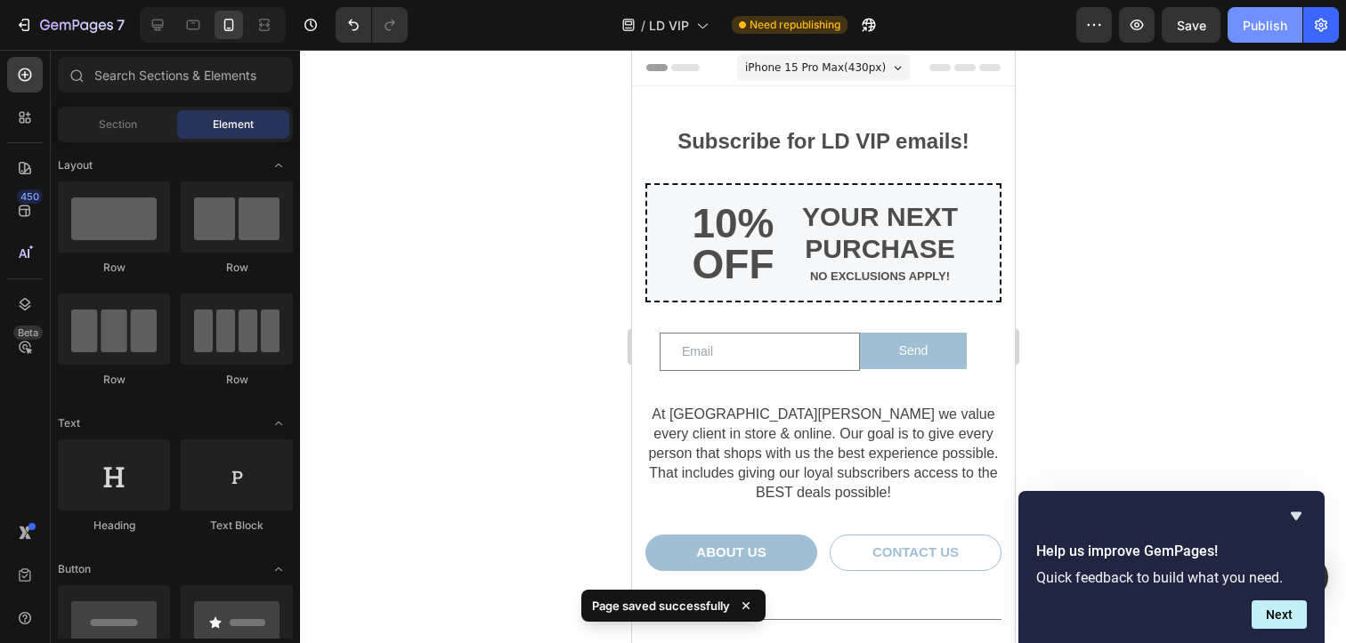
click at [1250, 18] on div "Publish" at bounding box center [1264, 25] width 45 height 19
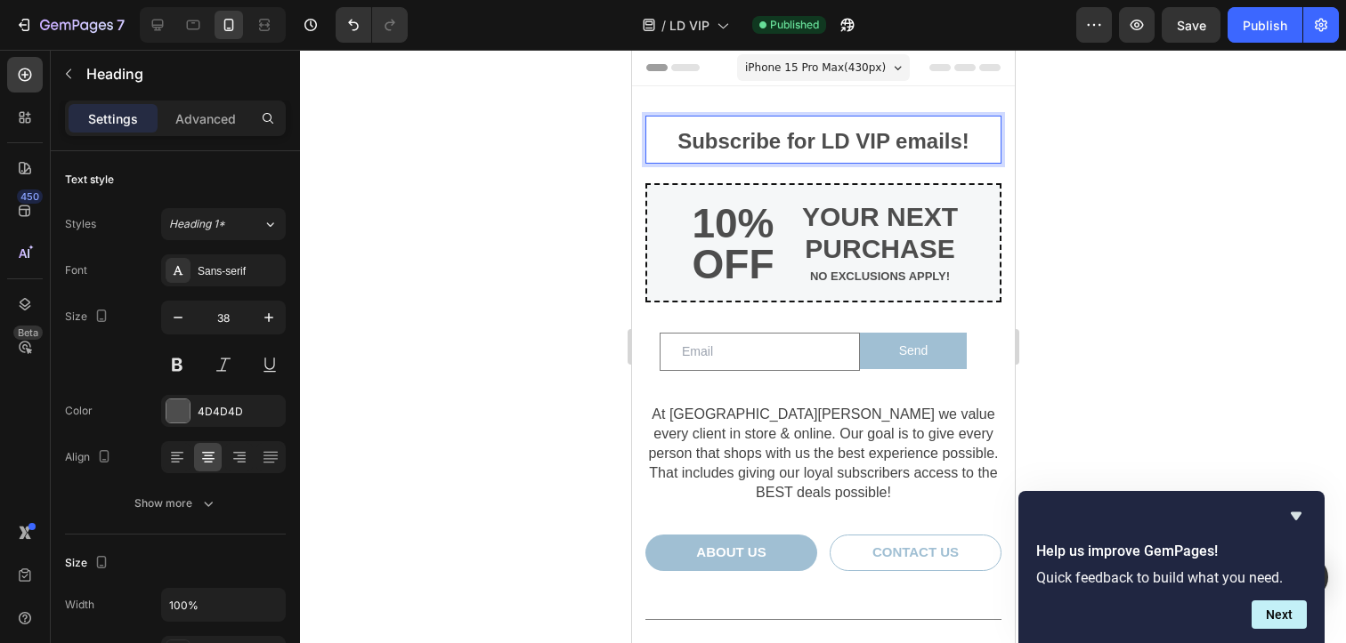
click at [724, 143] on span "Subscribe for LD VIP emails!" at bounding box center [822, 141] width 292 height 24
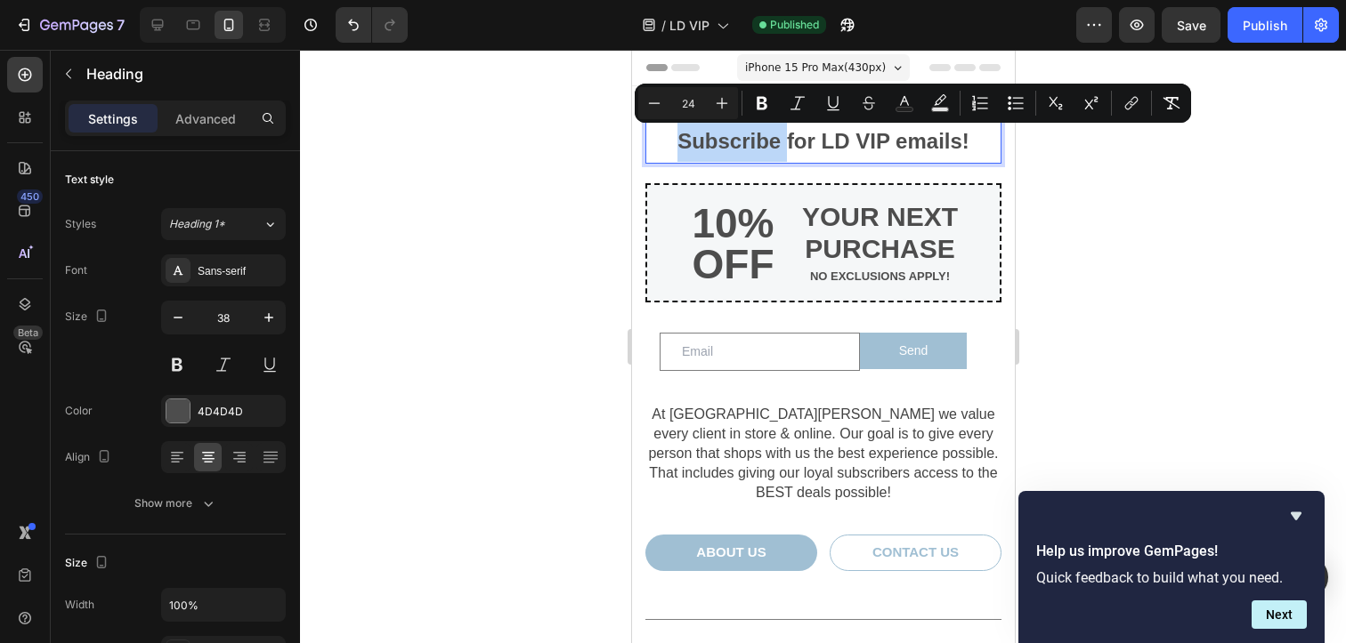
click at [724, 143] on span "Subscribe for LD VIP emails!" at bounding box center [822, 141] width 292 height 24
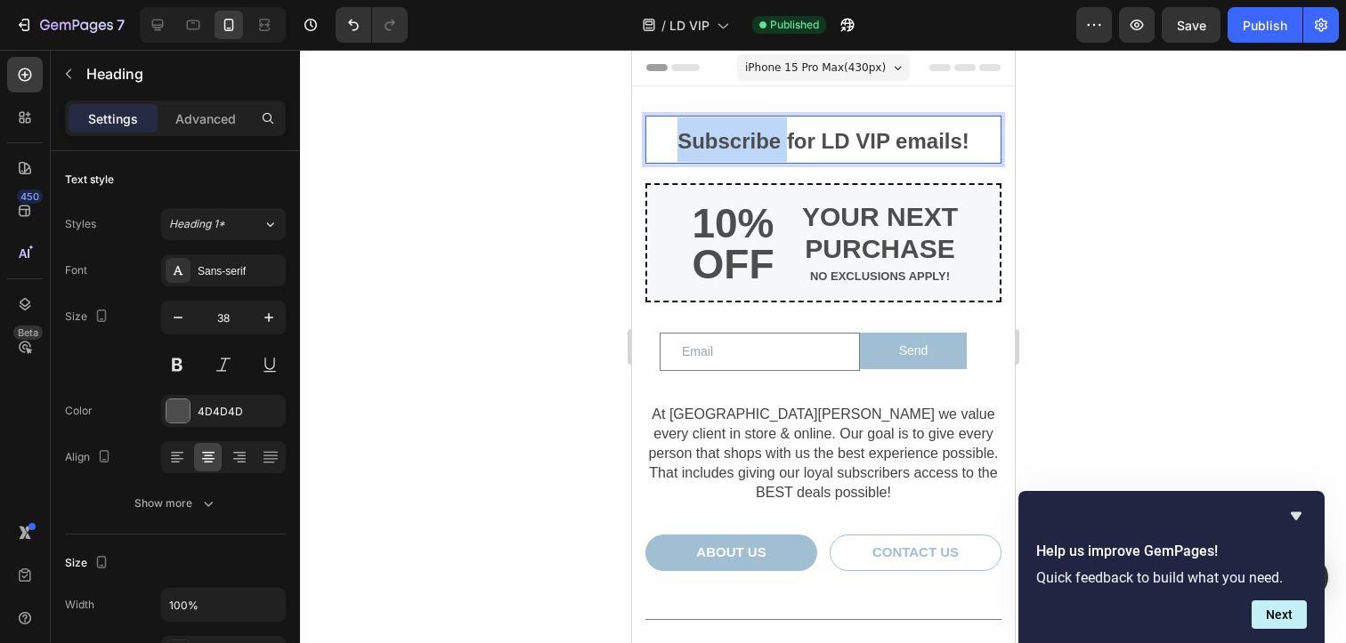
click at [724, 143] on span "Subscribe for LD VIP emails!" at bounding box center [822, 141] width 292 height 24
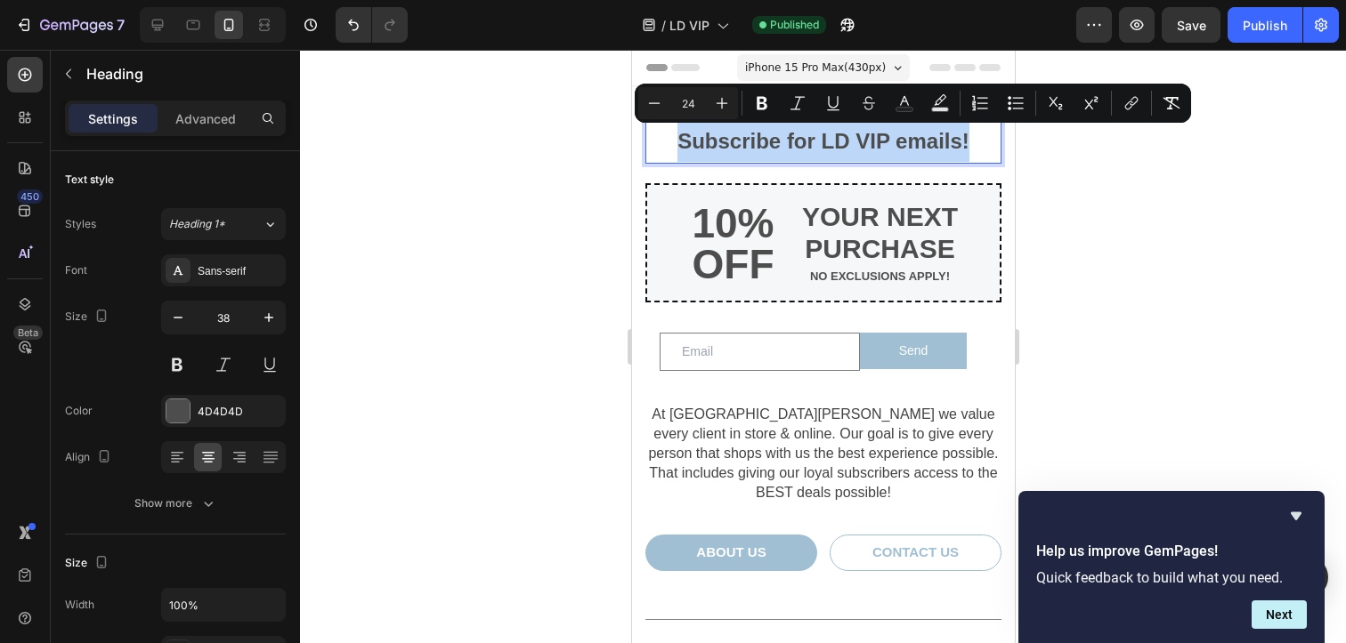
click at [784, 144] on span "Subscribe for LD VIP emails!" at bounding box center [822, 141] width 292 height 24
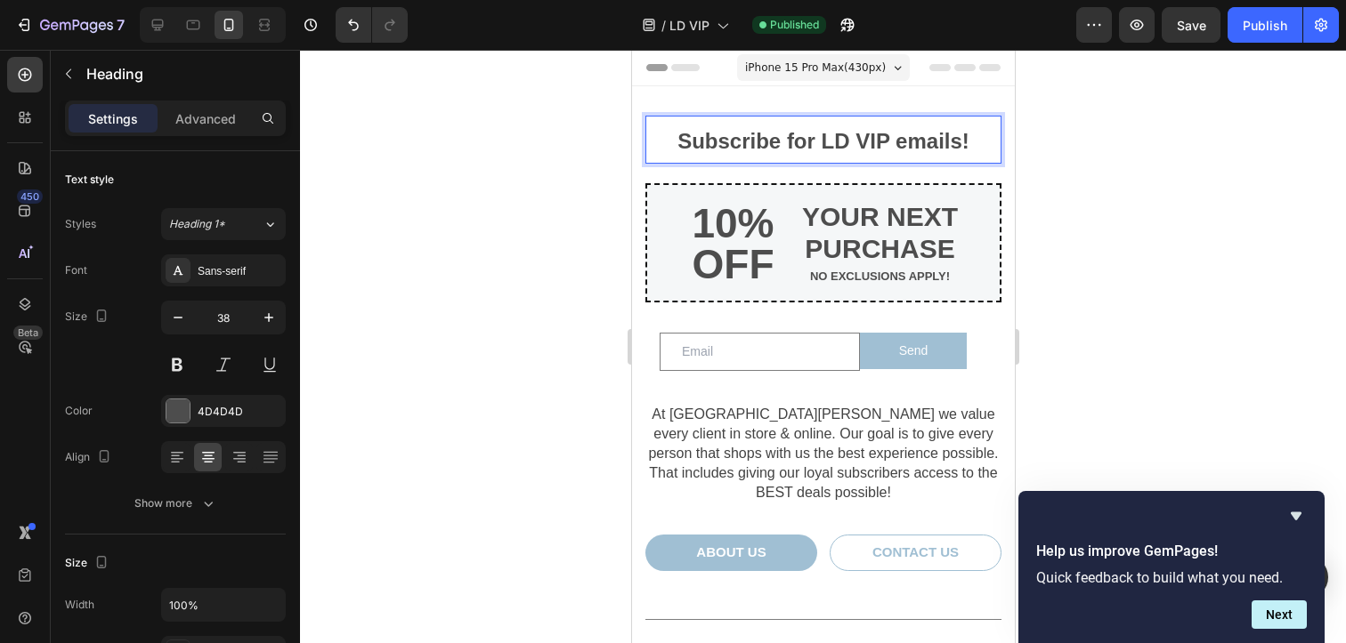
click at [784, 141] on span "Subscribe for LD VIP emails!" at bounding box center [822, 141] width 292 height 24
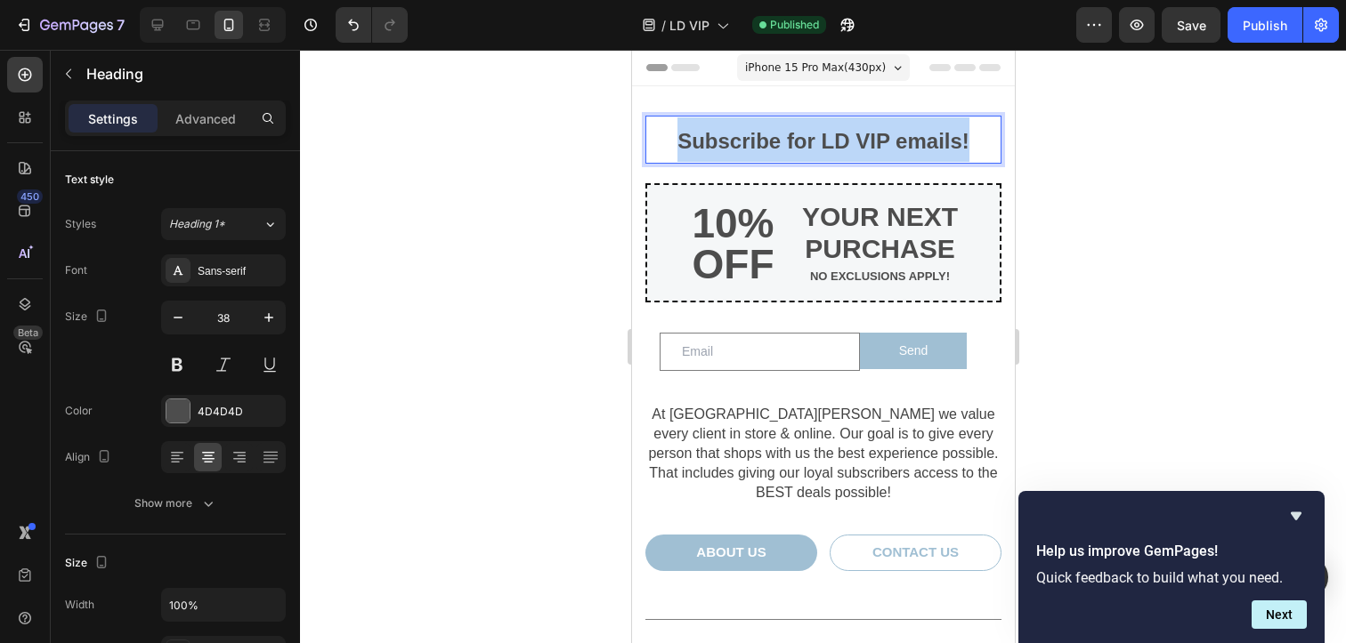
click at [784, 141] on span "Subscribe for LD VIP emails!" at bounding box center [822, 141] width 292 height 24
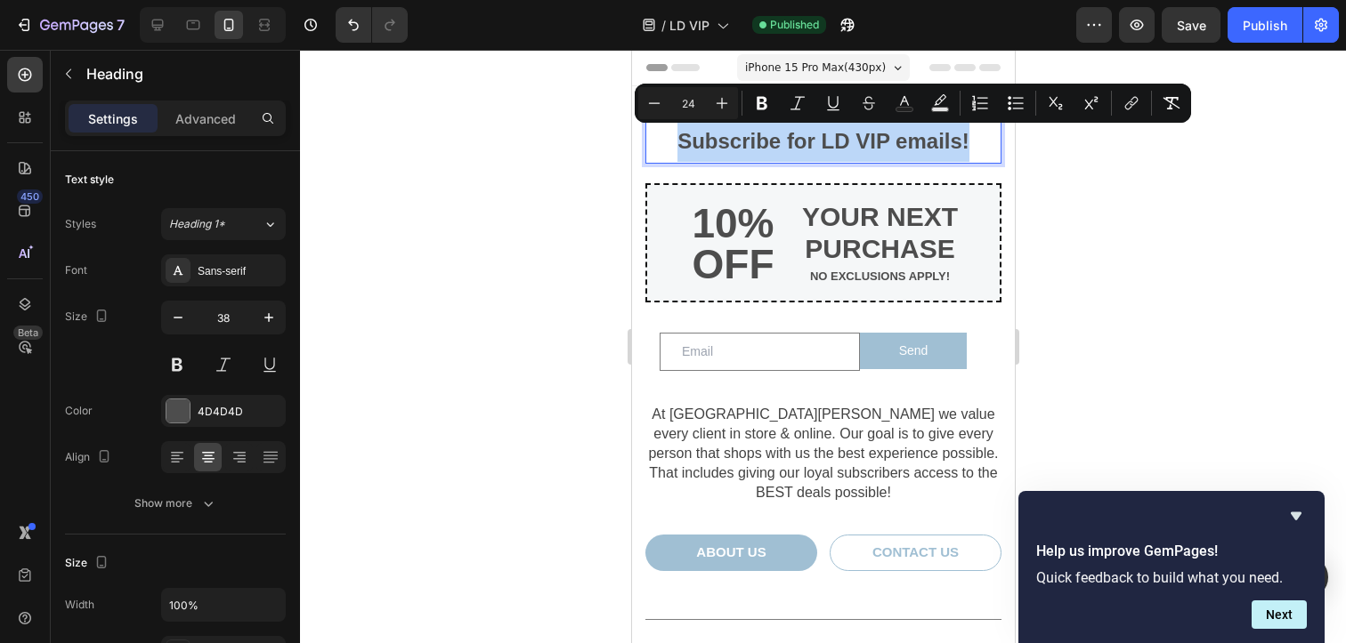
click at [784, 141] on span "Subscribe for LD VIP emails!" at bounding box center [822, 141] width 292 height 24
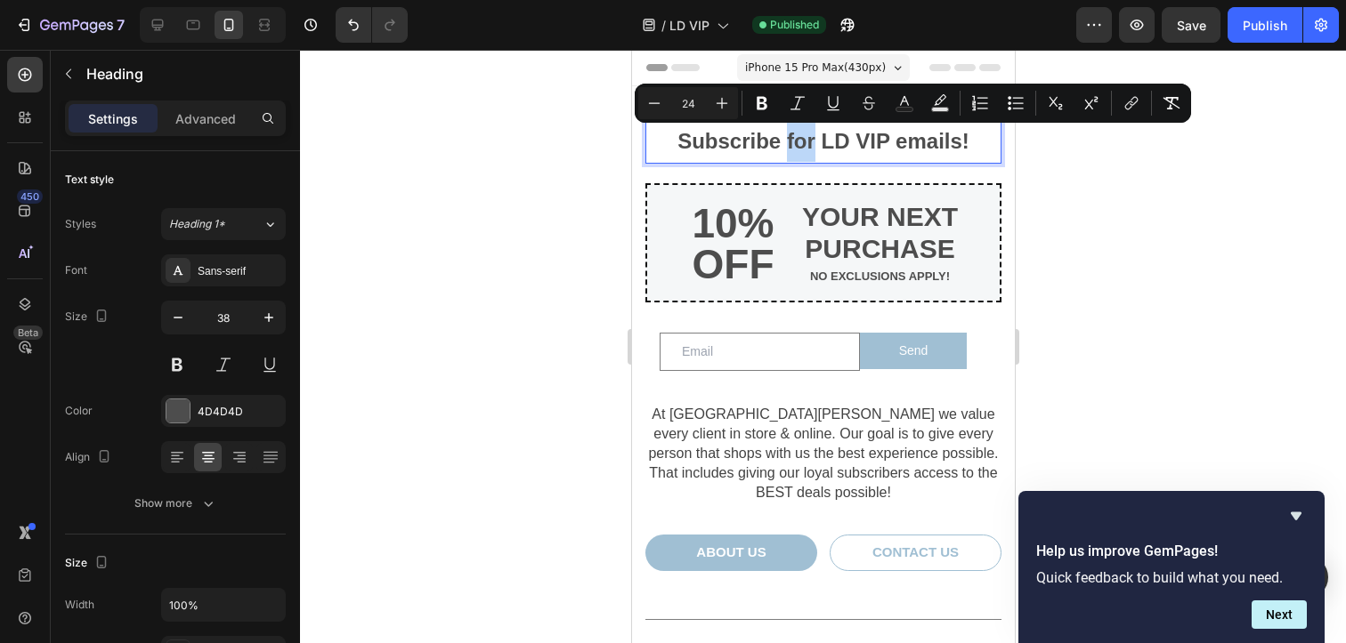
drag, startPoint x: 805, startPoint y: 141, endPoint x: 776, endPoint y: 142, distance: 29.4
click at [776, 142] on span "Subscribe for LD VIP emails!" at bounding box center [822, 141] width 292 height 24
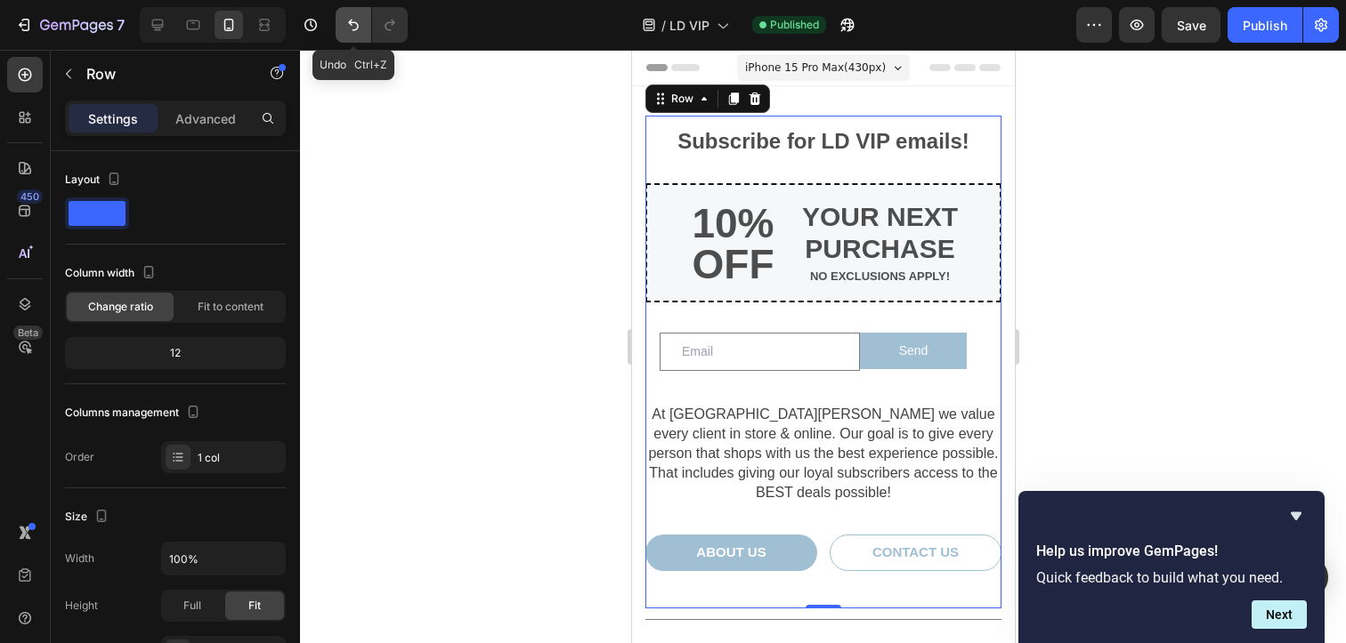
click at [345, 21] on icon "Undo/Redo" at bounding box center [353, 25] width 18 height 18
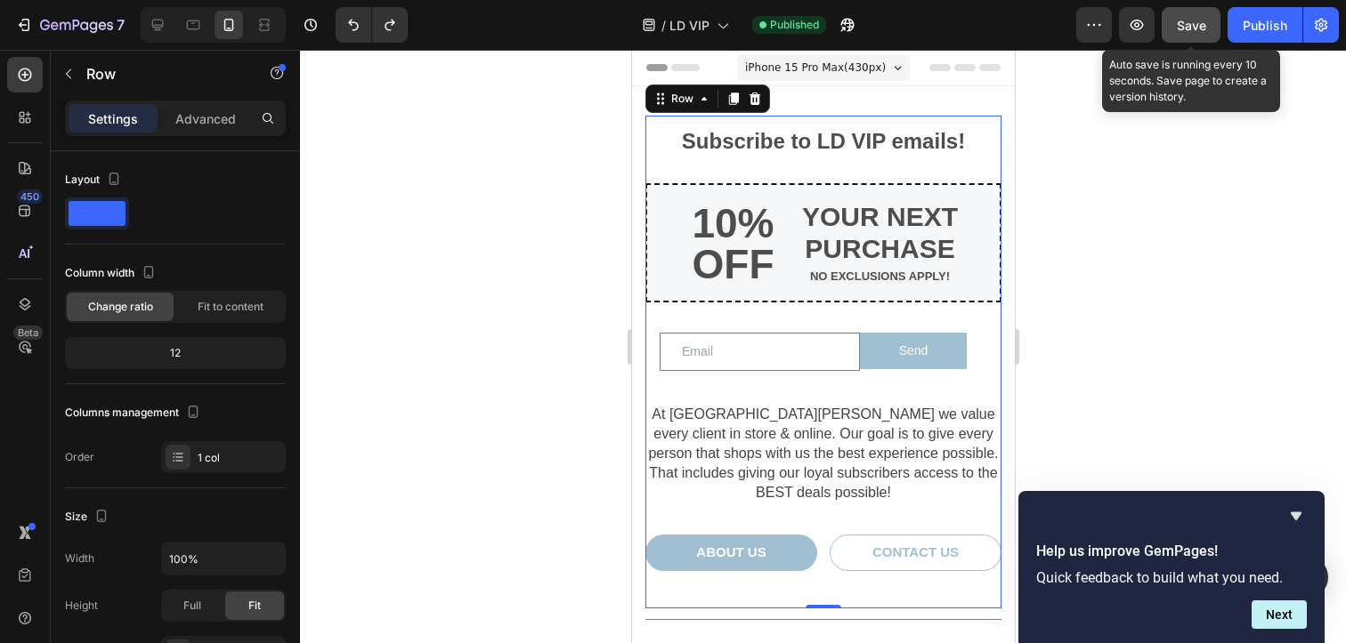
click at [1173, 31] on button "Save" at bounding box center [1190, 25] width 59 height 36
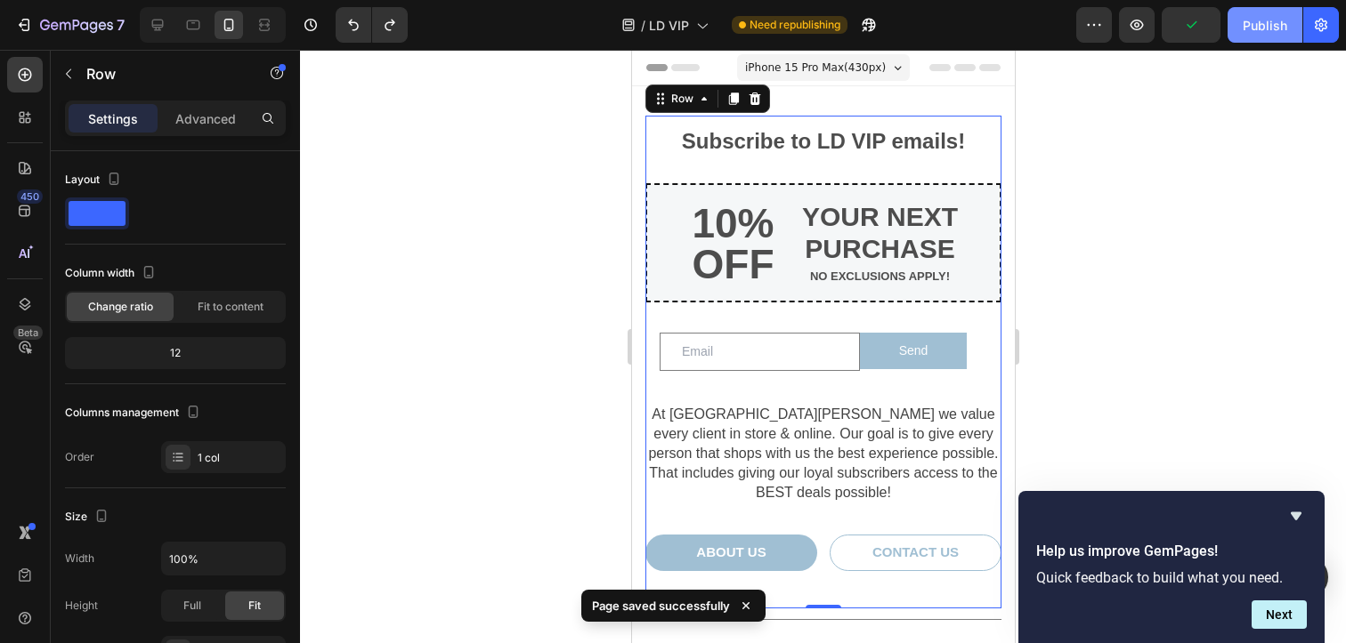
click at [1260, 28] on div "Publish" at bounding box center [1264, 25] width 45 height 19
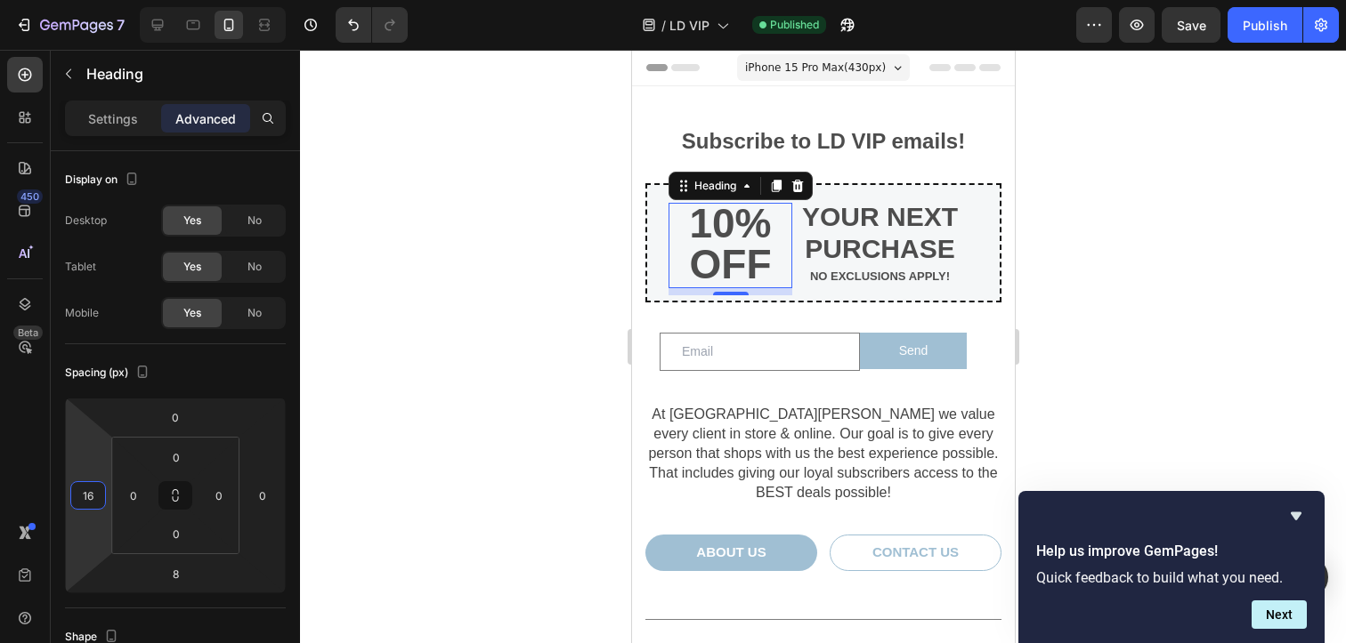
type input "18"
click at [90, 0] on html "7 Version history / LD VIP Published Preview Save Publish 450 Beta Sections(18)…" at bounding box center [673, 0] width 1346 height 0
click at [530, 356] on div at bounding box center [823, 347] width 1046 height 594
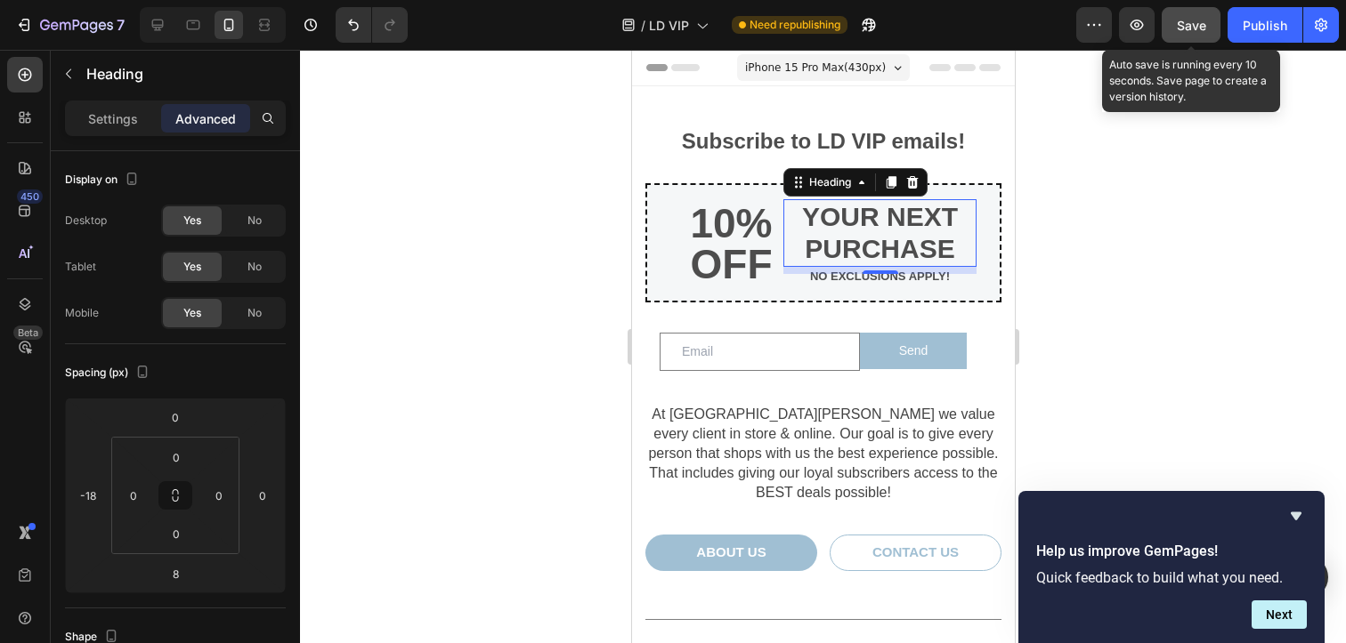
click at [1176, 24] on button "Save" at bounding box center [1190, 25] width 59 height 36
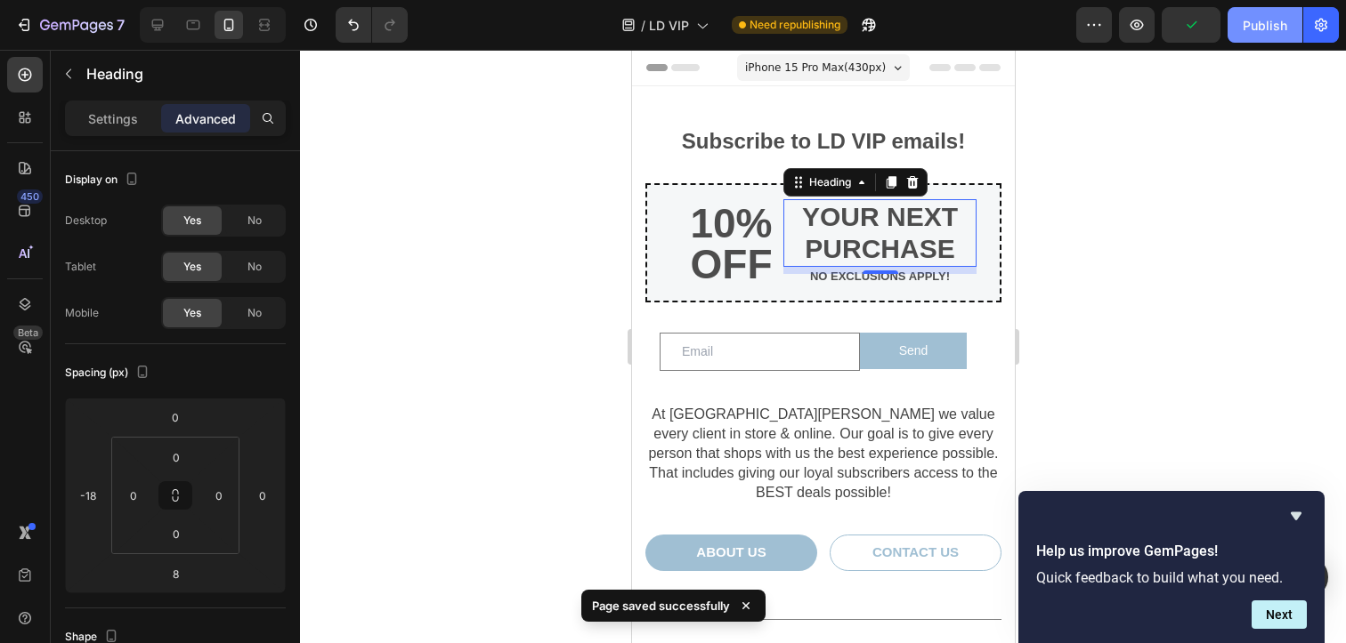
click at [1280, 17] on div "Publish" at bounding box center [1264, 25] width 45 height 19
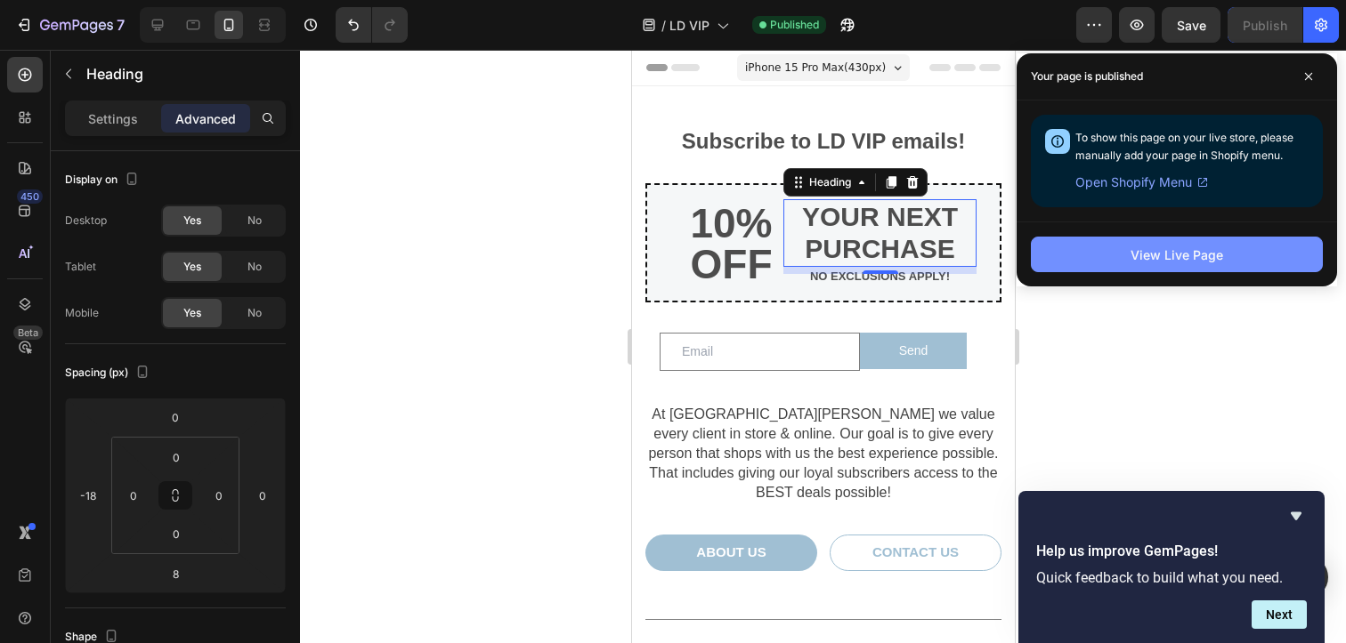
click at [1121, 255] on button "View Live Page" at bounding box center [1177, 255] width 292 height 36
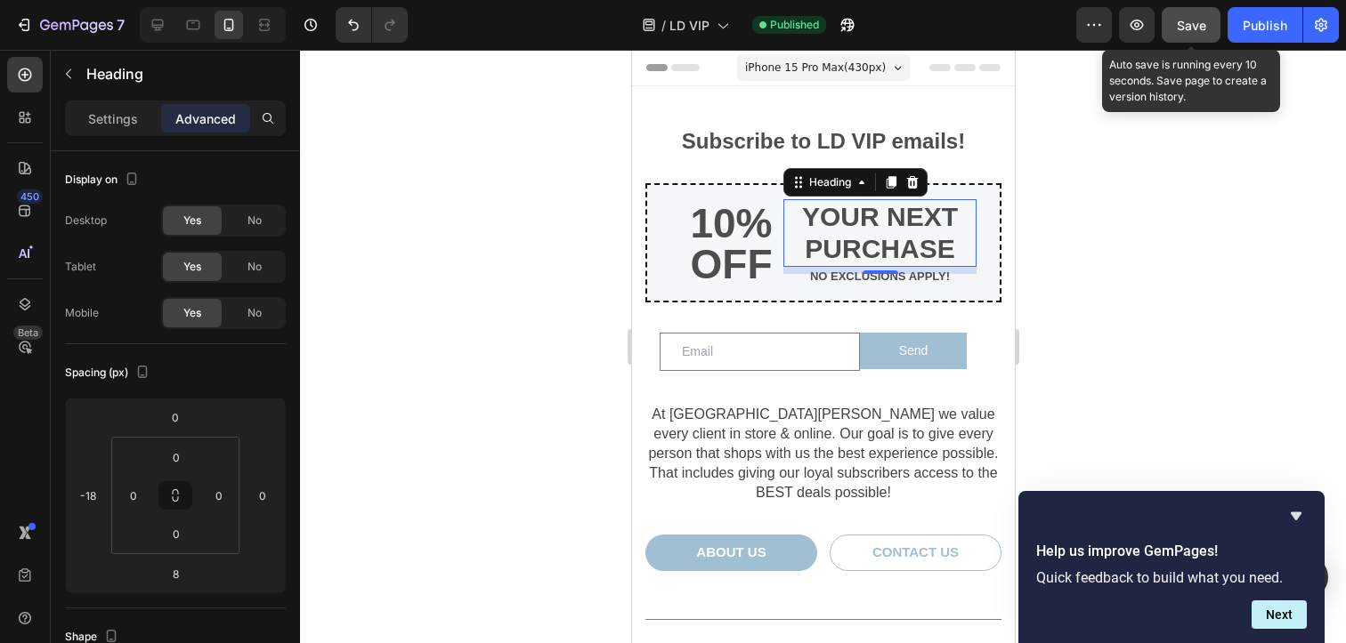
click at [1197, 38] on button "Save" at bounding box center [1190, 25] width 59 height 36
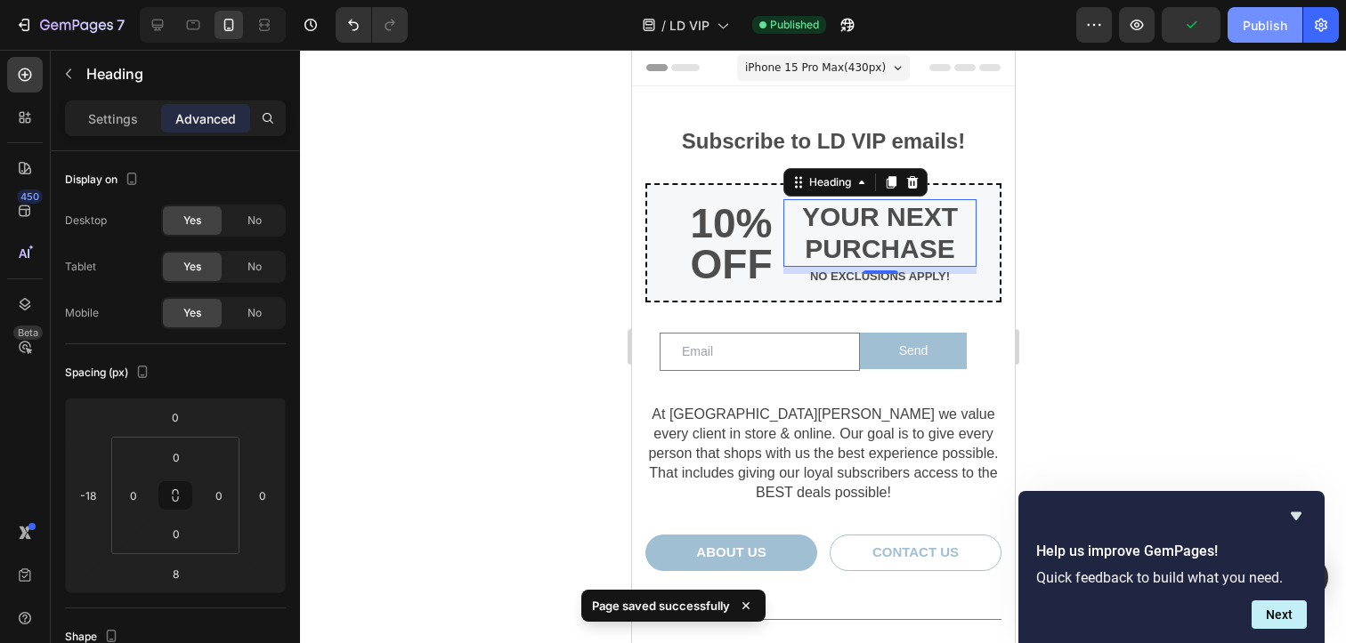
click at [1253, 22] on div "Publish" at bounding box center [1264, 25] width 45 height 19
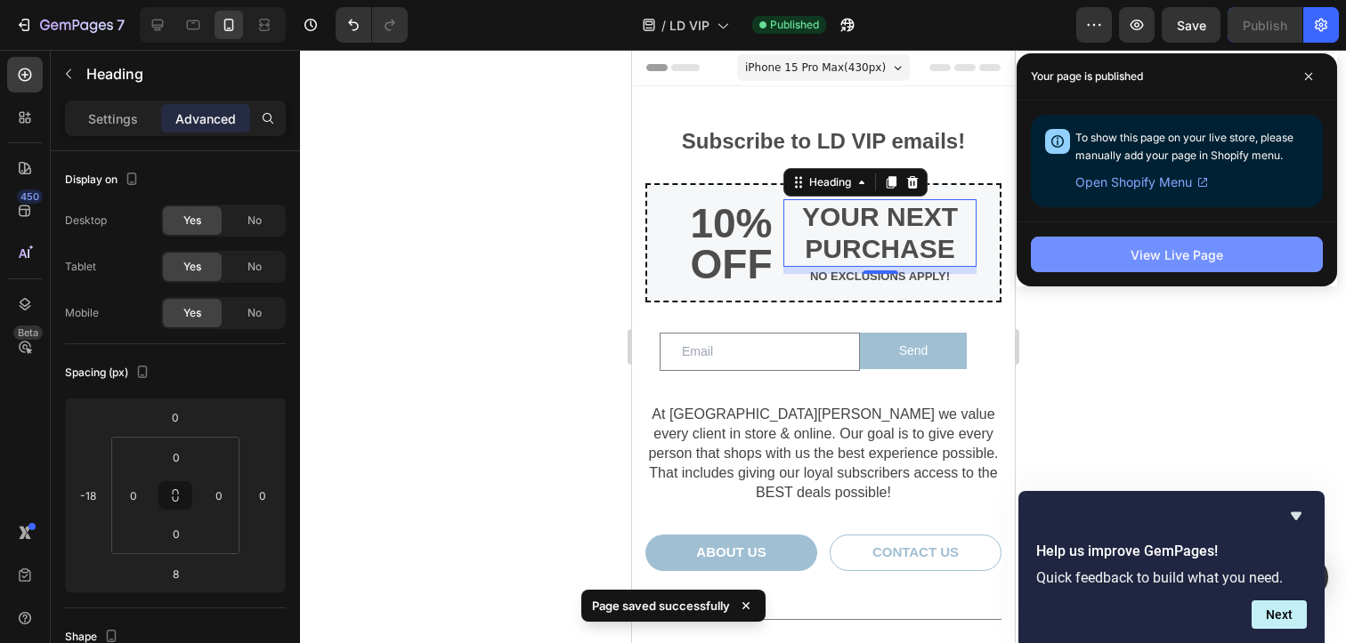
click at [1173, 246] on div "View Live Page" at bounding box center [1176, 255] width 93 height 19
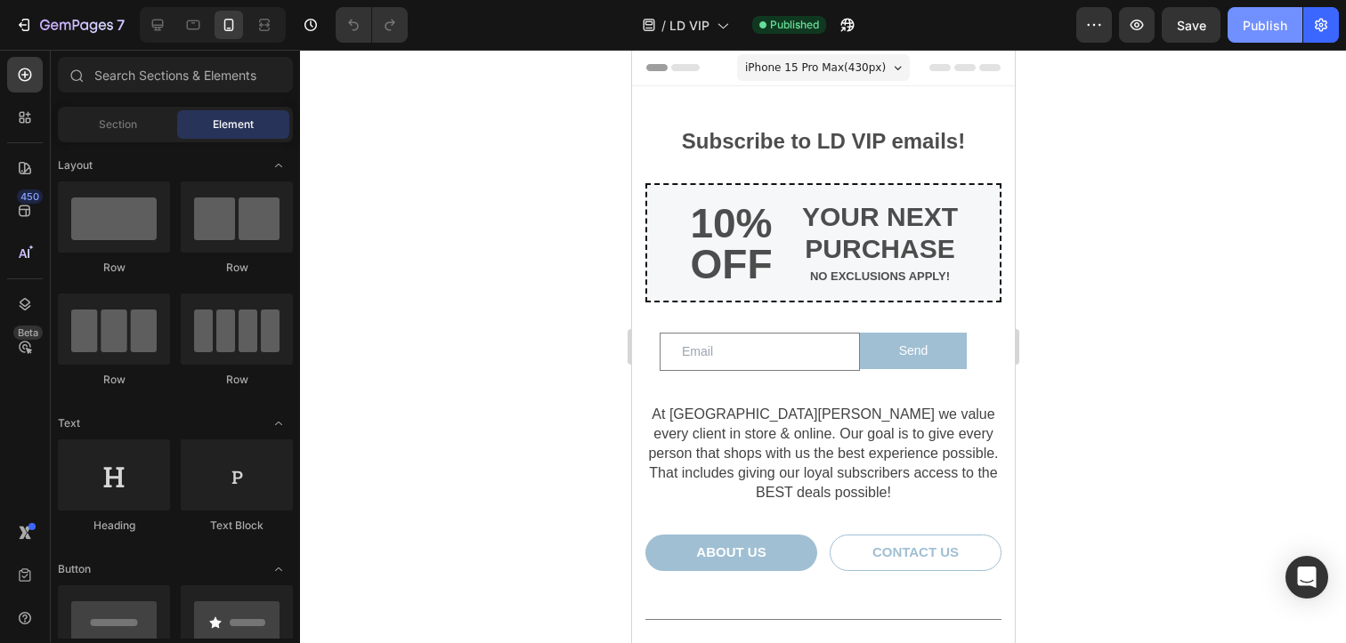
click at [1270, 18] on div "Publish" at bounding box center [1264, 25] width 45 height 19
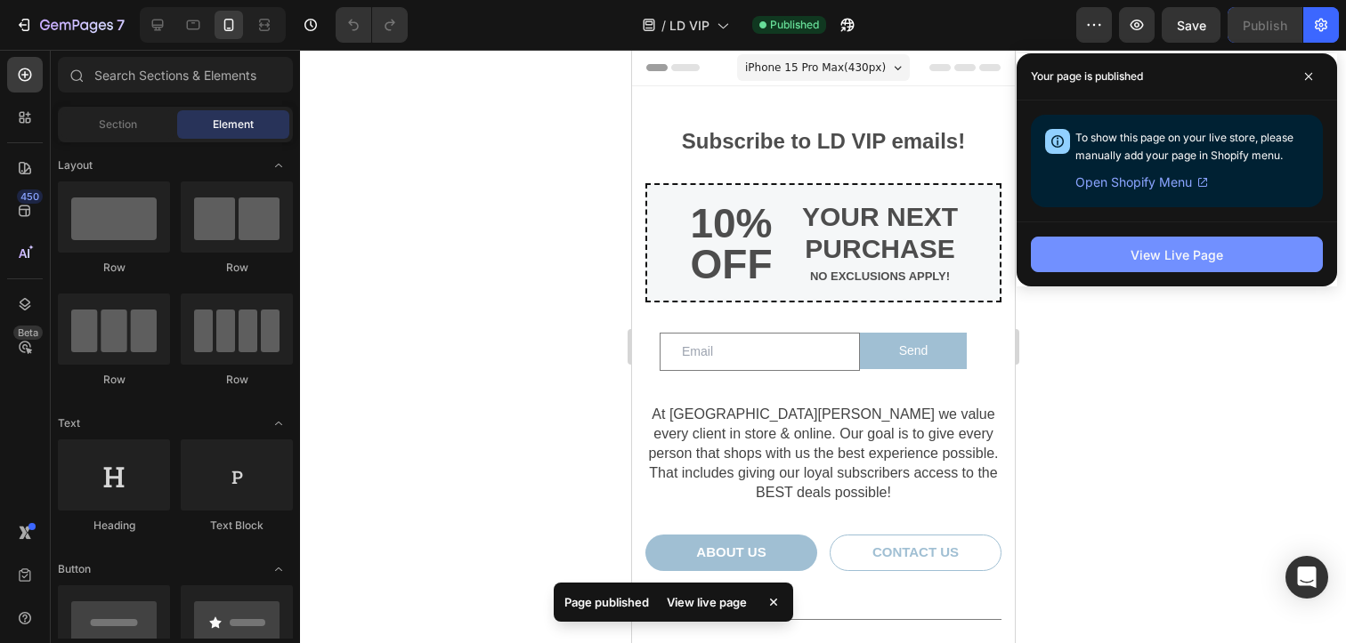
click at [1114, 263] on button "View Live Page" at bounding box center [1177, 255] width 292 height 36
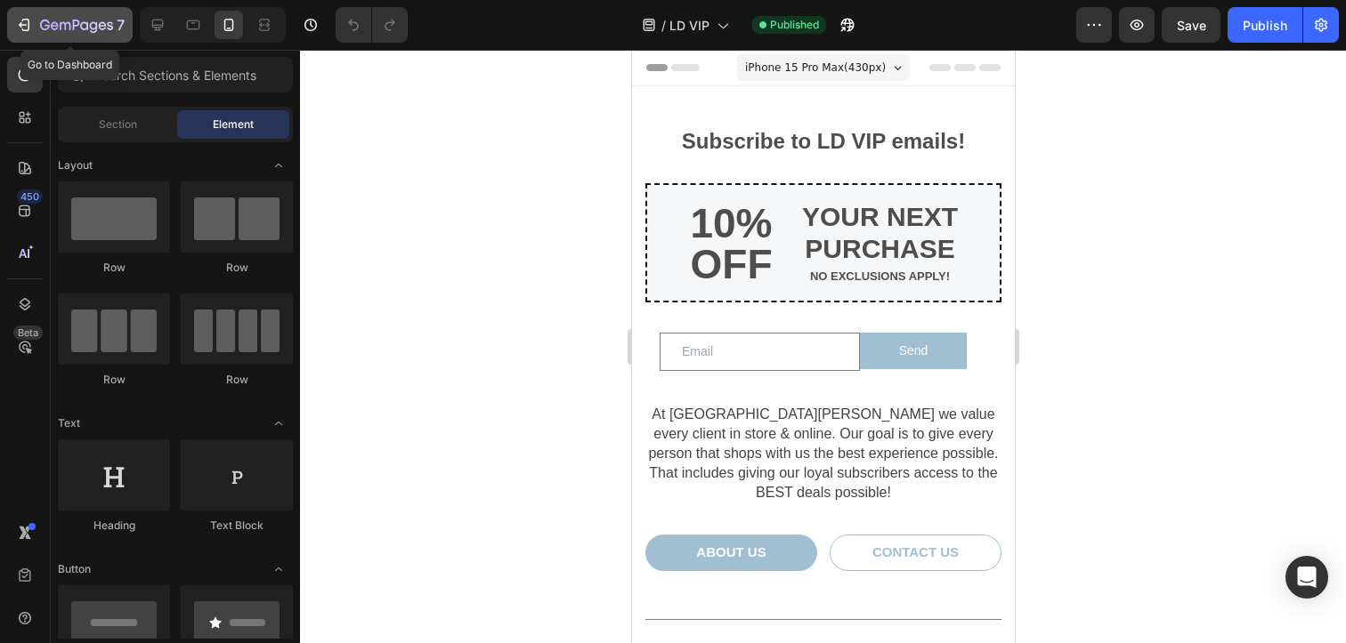
click at [64, 32] on icon "button" at bounding box center [76, 26] width 73 height 15
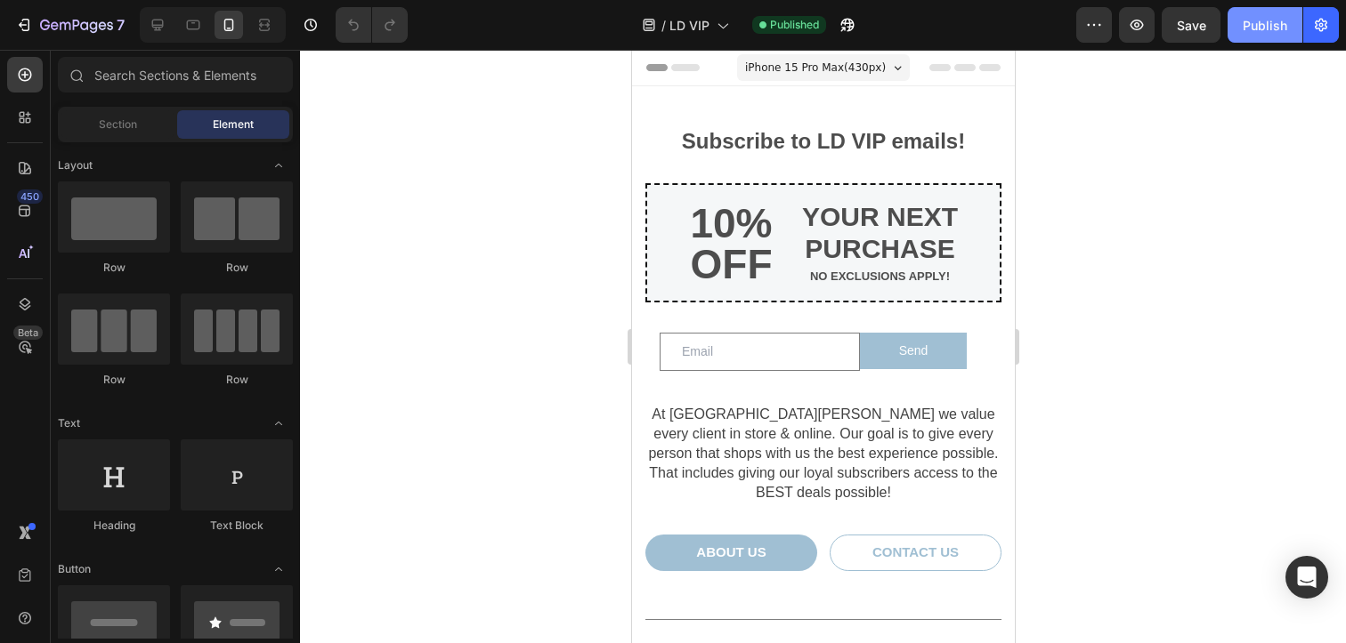
click at [1250, 22] on div "Publish" at bounding box center [1264, 25] width 45 height 19
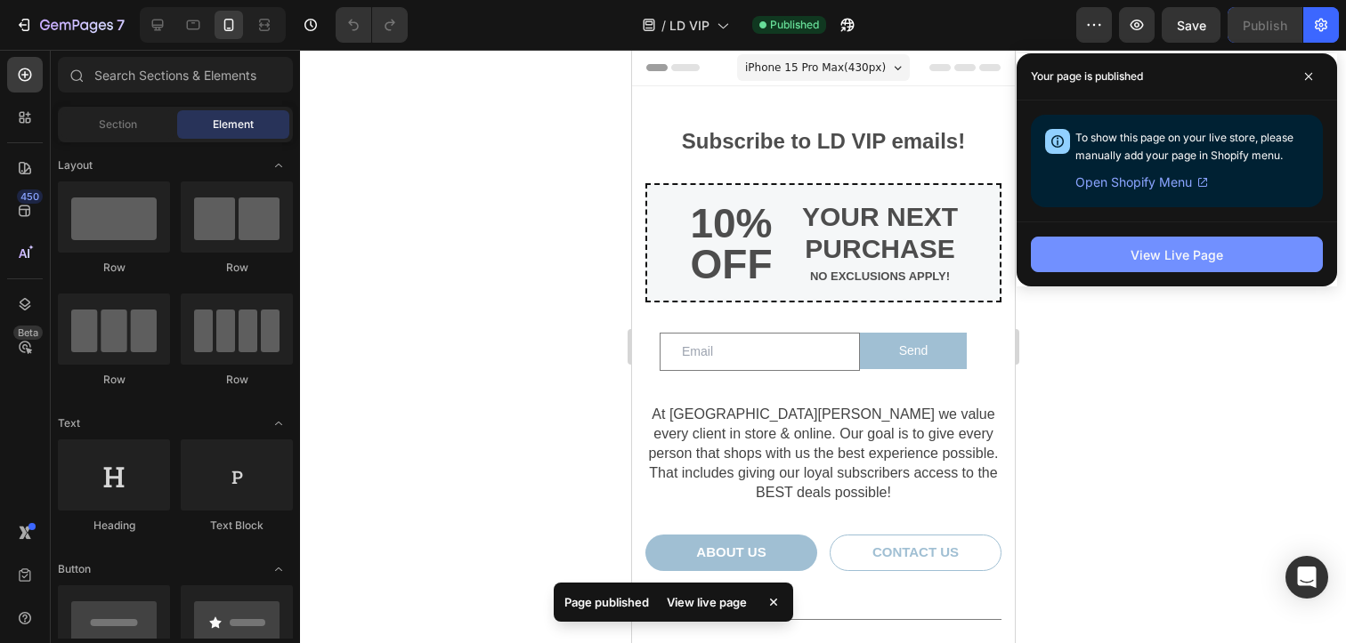
click at [1121, 259] on button "View Live Page" at bounding box center [1177, 255] width 292 height 36
